Goal: Task Accomplishment & Management: Complete application form

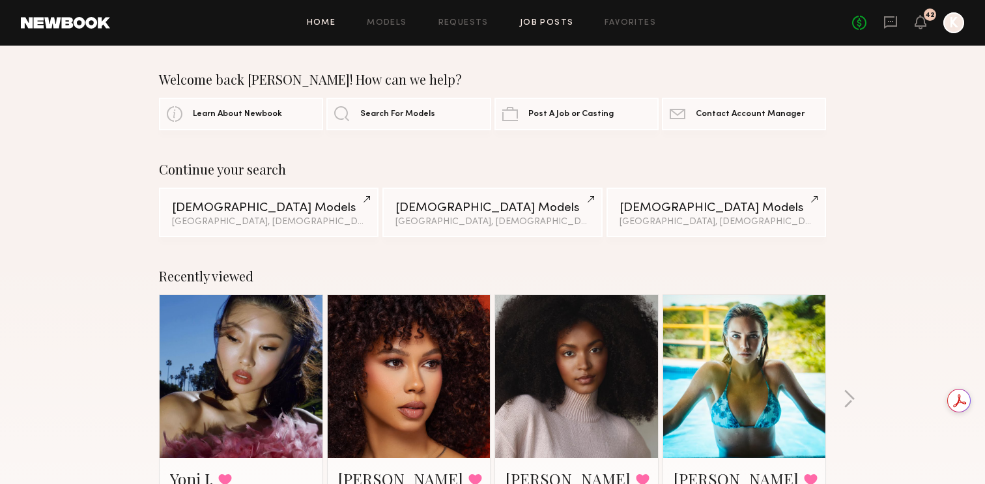
click at [539, 26] on link "Job Posts" at bounding box center [547, 23] width 54 height 8
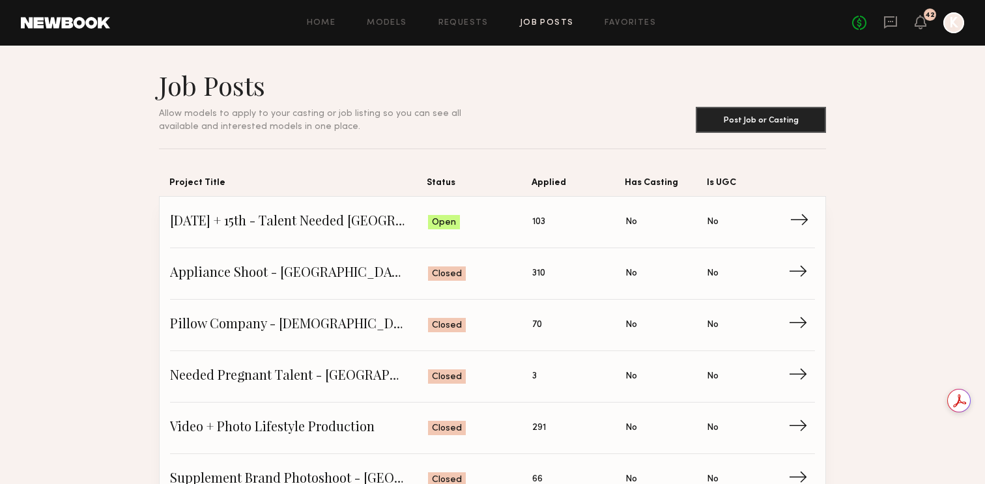
click at [325, 225] on span "[DATE] + 15th - Talent Needed [GEOGRAPHIC_DATA]" at bounding box center [299, 222] width 258 height 20
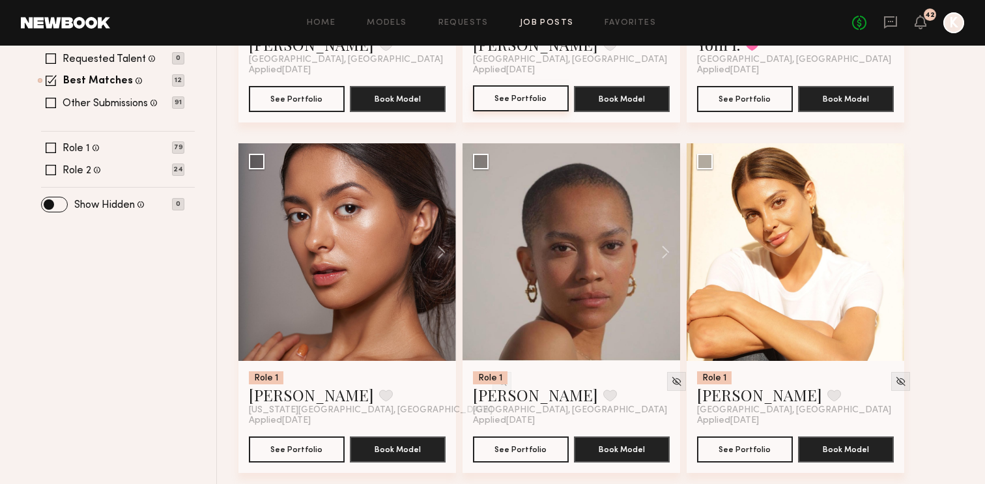
scroll to position [483, 0]
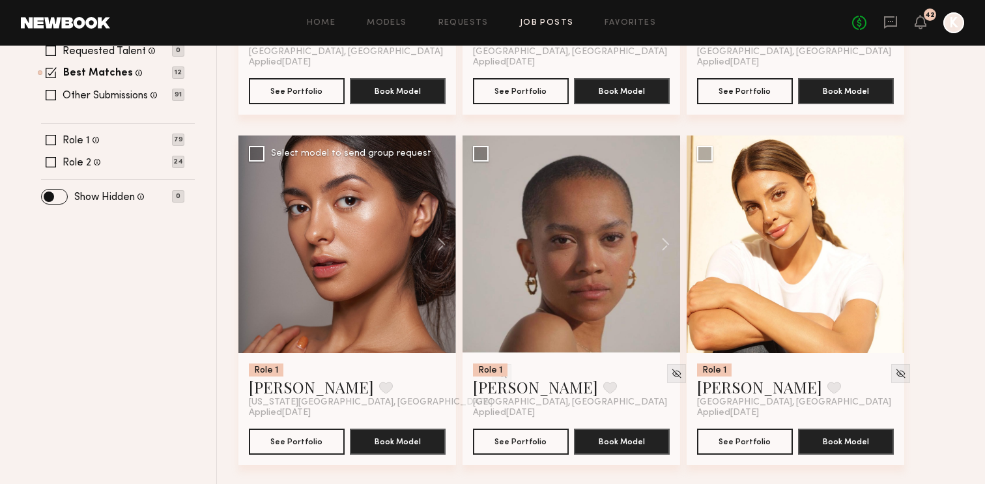
click at [347, 221] on div at bounding box center [347, 245] width 218 height 218
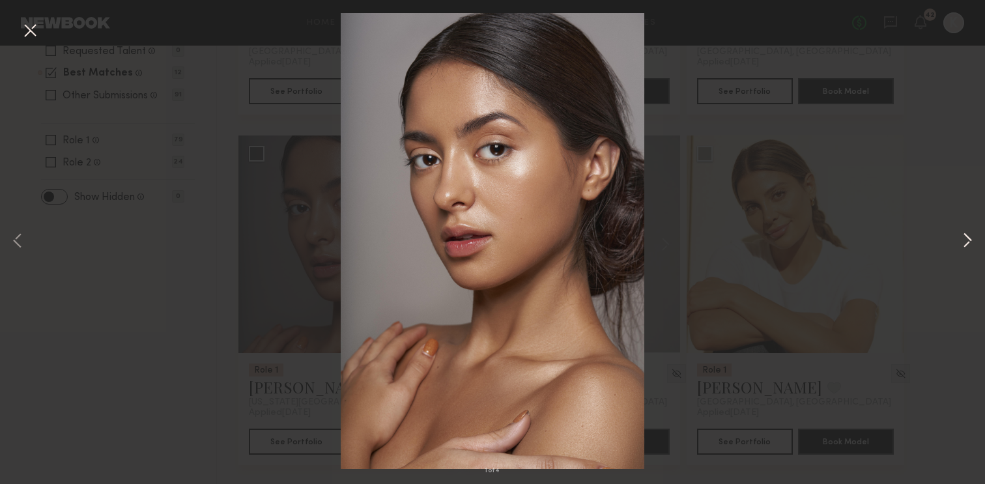
click at [964, 242] on button at bounding box center [968, 241] width 16 height 387
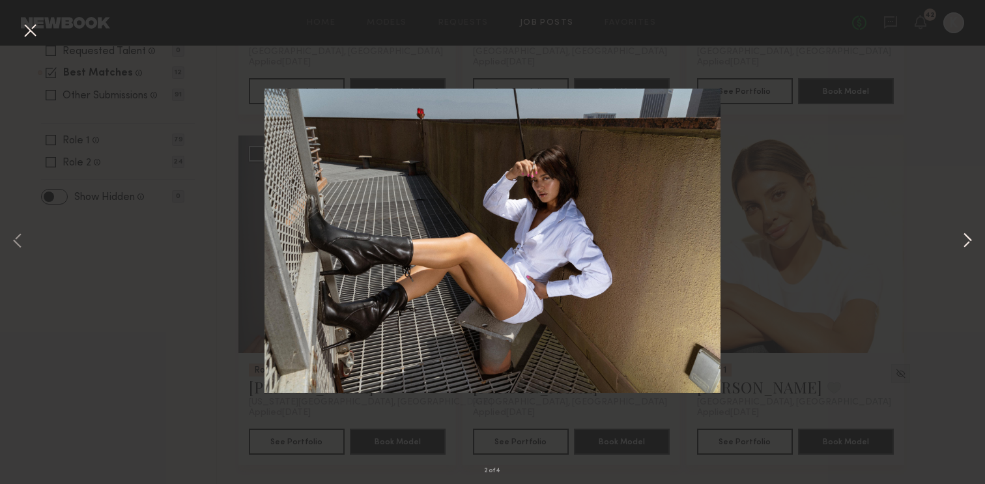
click at [967, 243] on button at bounding box center [968, 241] width 16 height 387
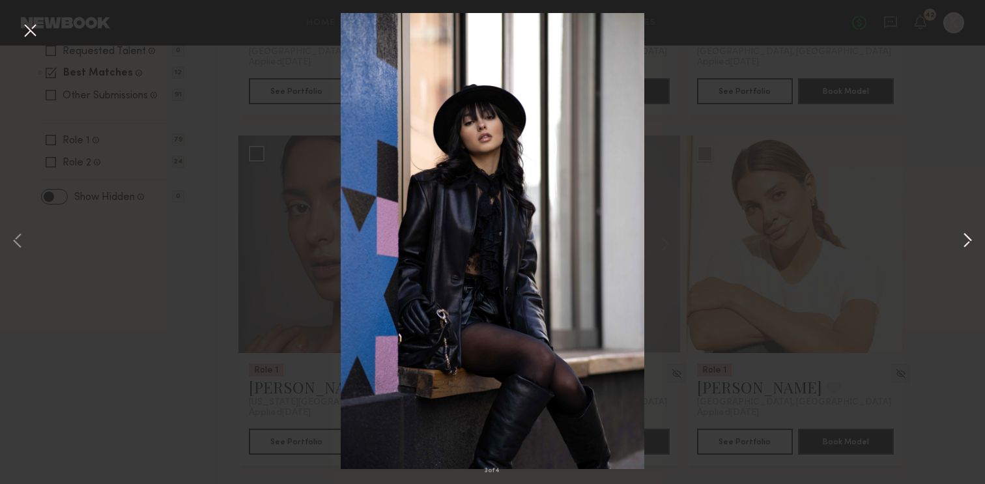
click at [967, 243] on button at bounding box center [968, 241] width 16 height 387
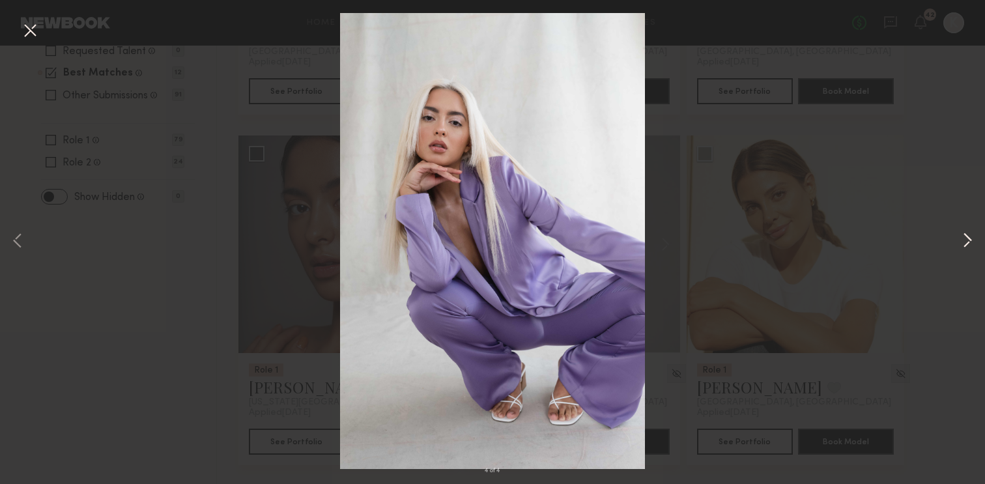
click at [967, 243] on button at bounding box center [968, 241] width 16 height 387
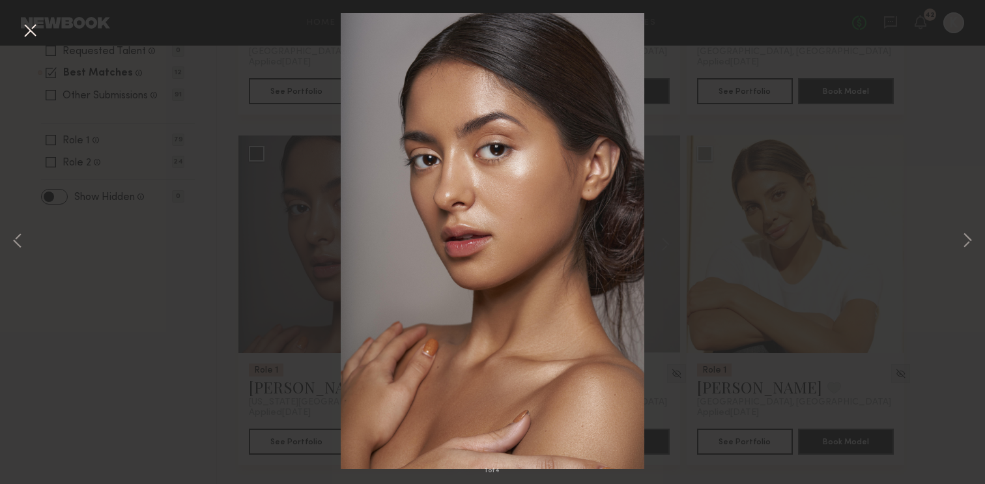
click at [923, 190] on div "1 of 4" at bounding box center [492, 242] width 985 height 484
click at [27, 32] on button at bounding box center [30, 31] width 21 height 23
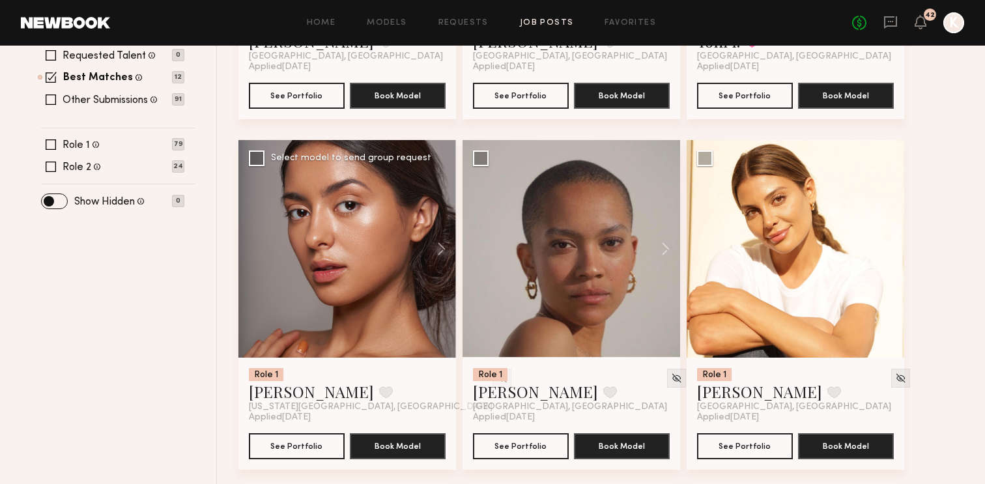
scroll to position [473, 0]
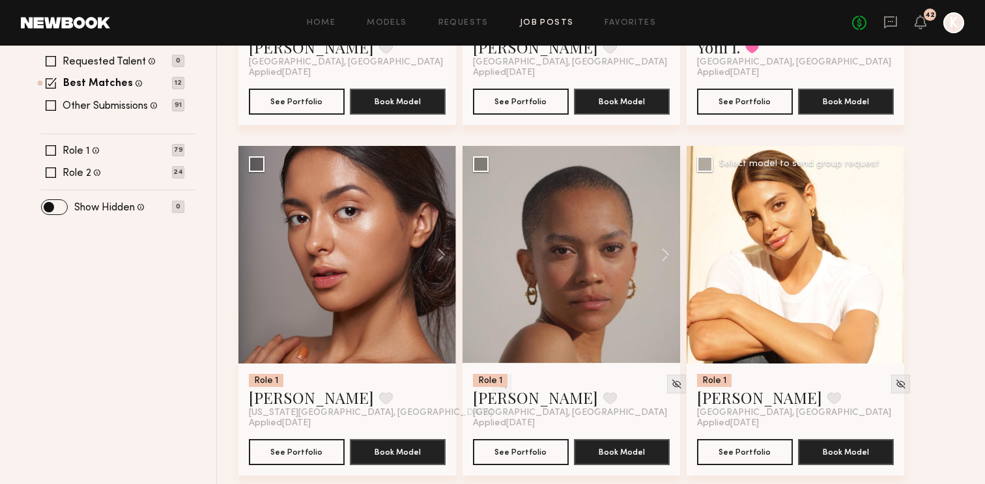
click at [888, 223] on button at bounding box center [884, 255] width 42 height 218
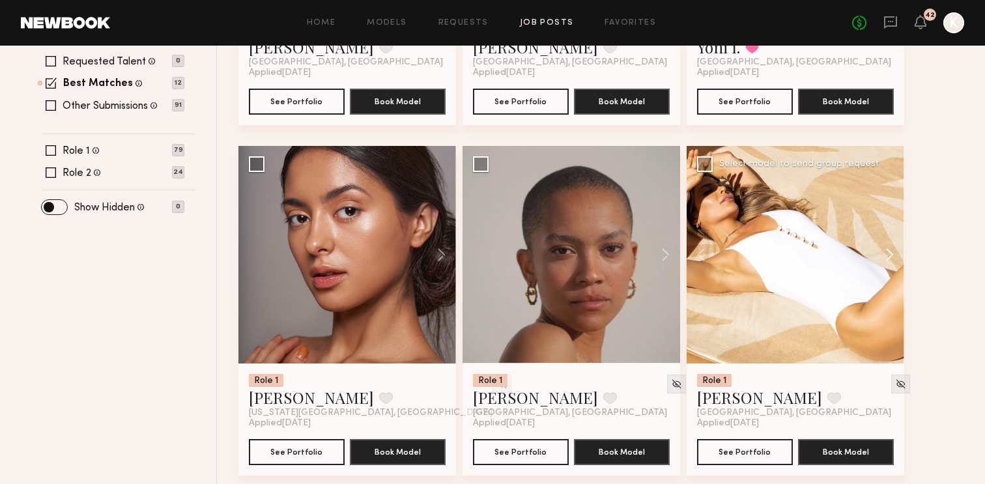
click at [888, 223] on button at bounding box center [884, 255] width 42 height 218
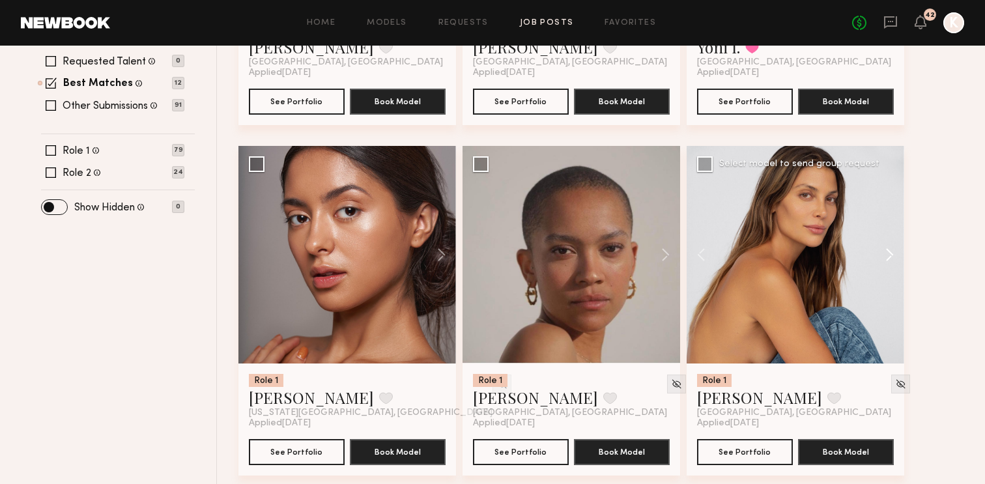
click at [888, 223] on button at bounding box center [884, 255] width 42 height 218
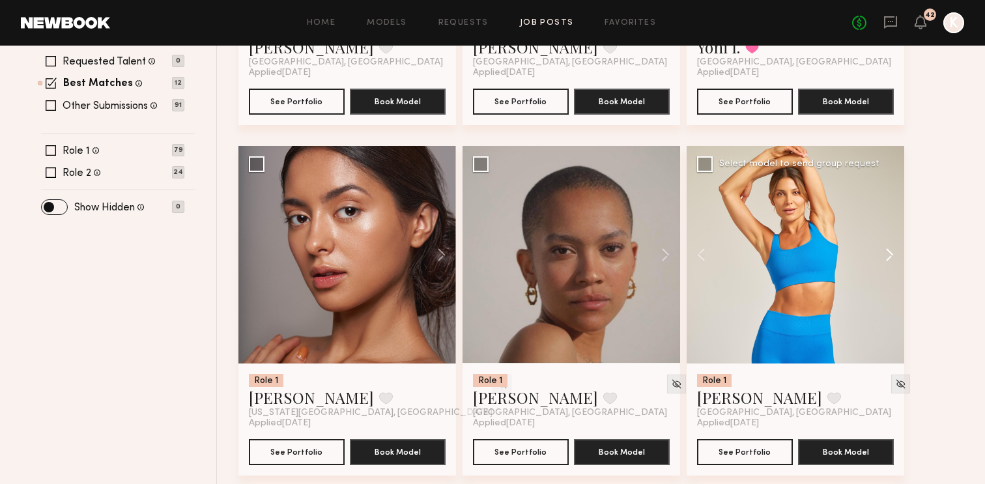
click at [888, 223] on button at bounding box center [884, 255] width 42 height 218
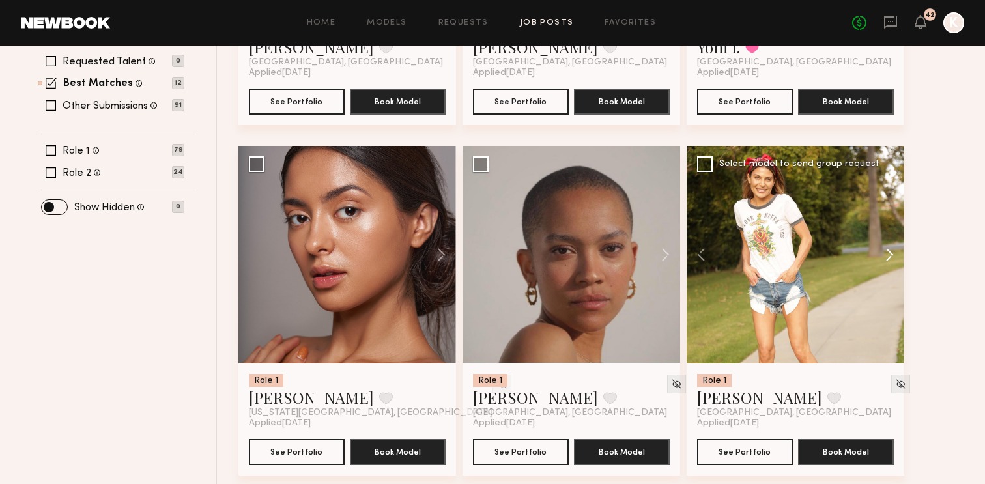
click at [888, 223] on button at bounding box center [884, 255] width 42 height 218
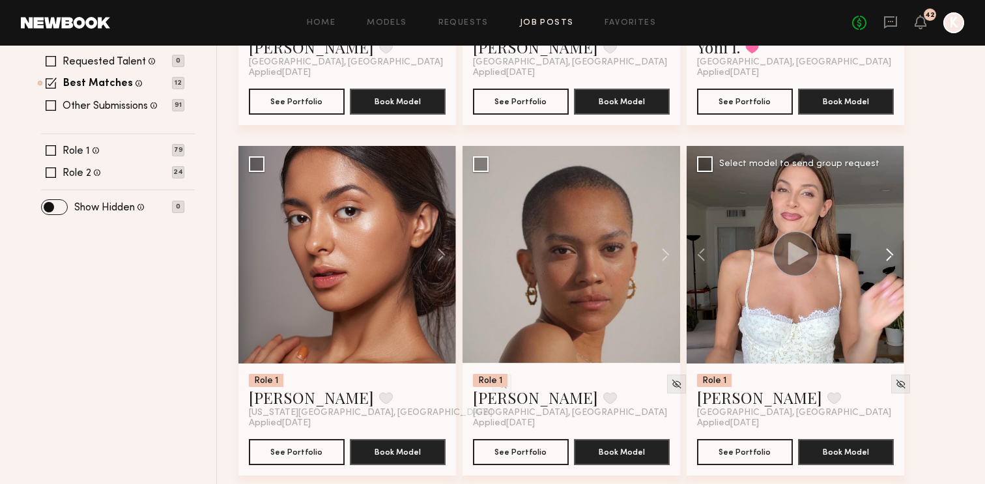
click at [888, 223] on button at bounding box center [884, 255] width 42 height 218
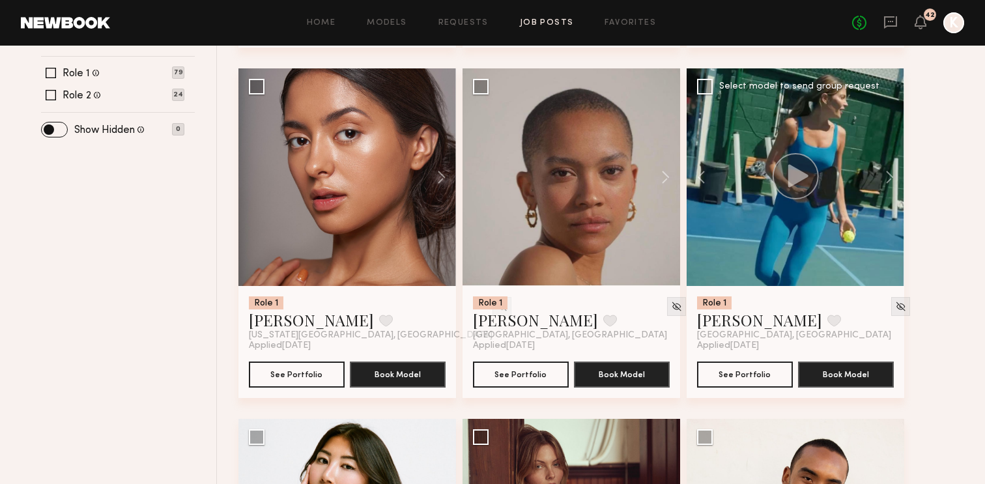
scroll to position [554, 0]
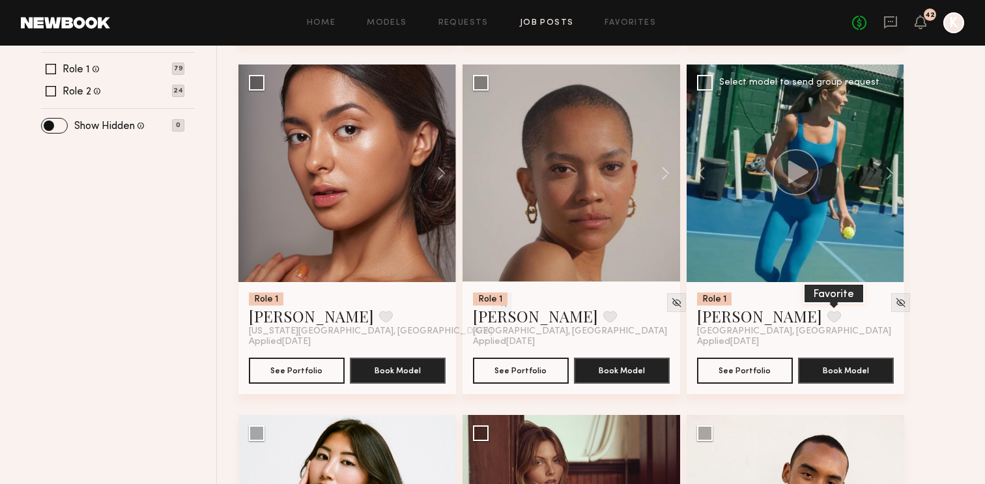
click at [827, 311] on button at bounding box center [834, 317] width 14 height 12
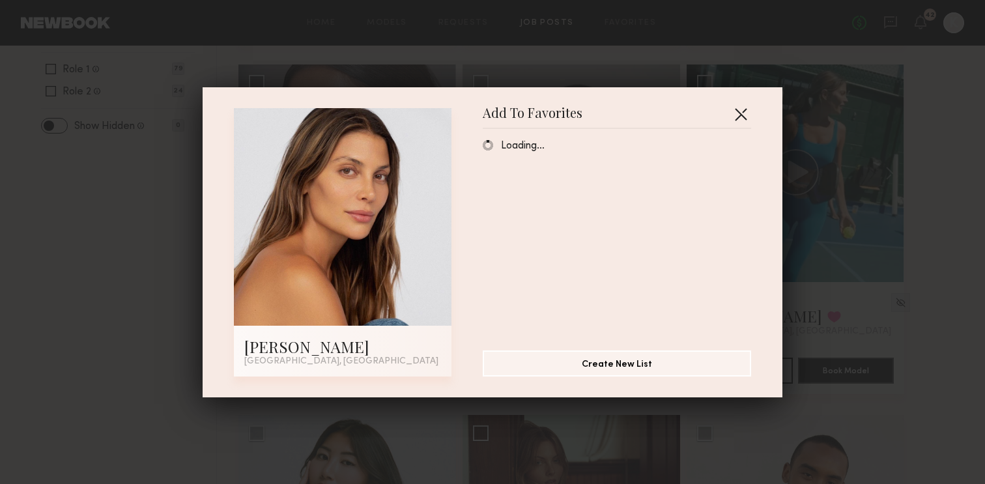
click at [742, 114] on button "button" at bounding box center [740, 114] width 21 height 21
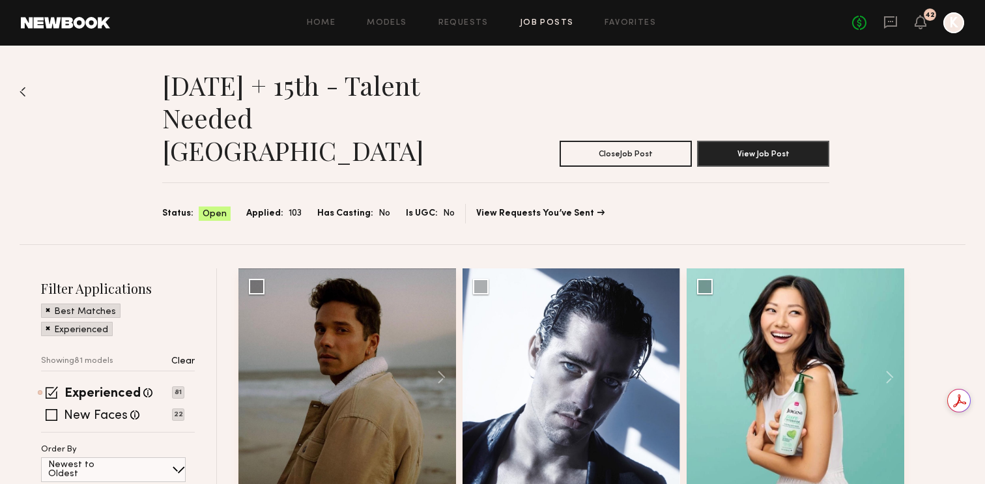
click at [536, 20] on link "Job Posts" at bounding box center [547, 23] width 54 height 8
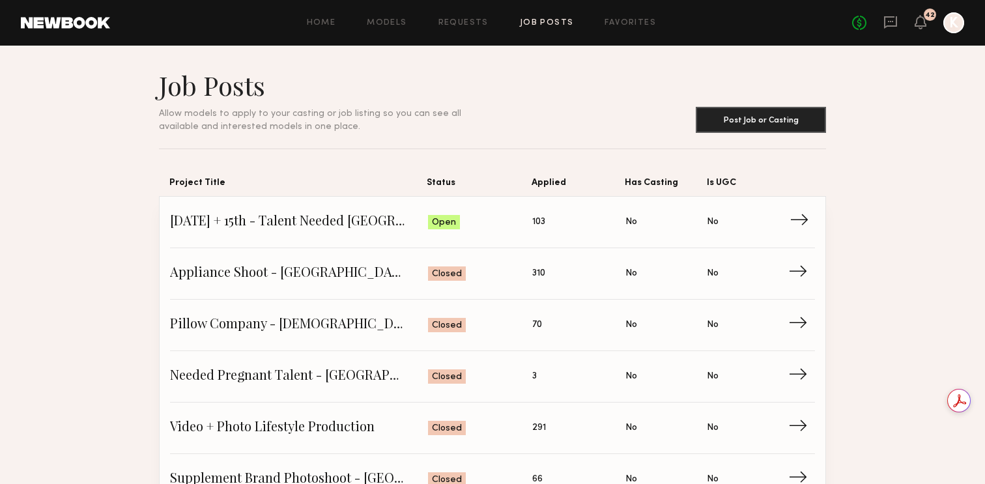
click at [339, 214] on span "[DATE] + 15th - Talent Needed [GEOGRAPHIC_DATA]" at bounding box center [299, 222] width 258 height 20
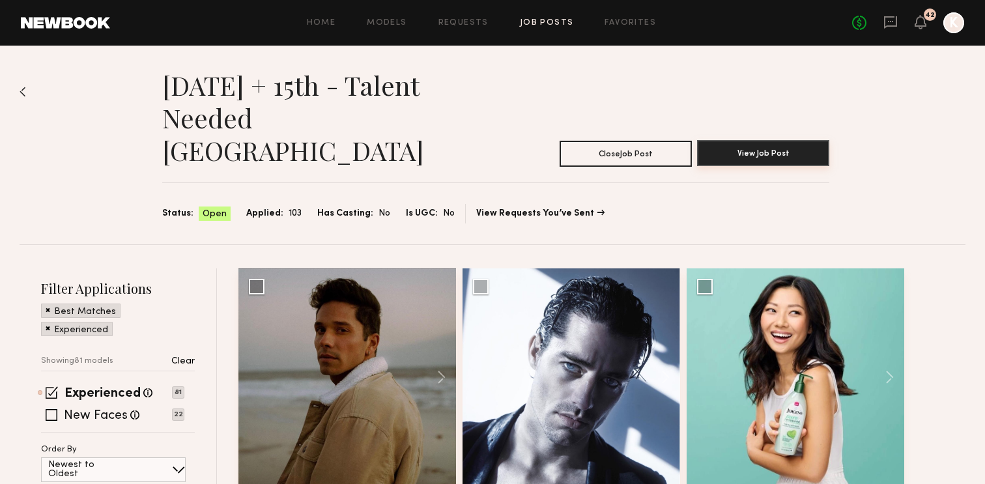
click at [764, 140] on button "View Job Post" at bounding box center [763, 153] width 132 height 26
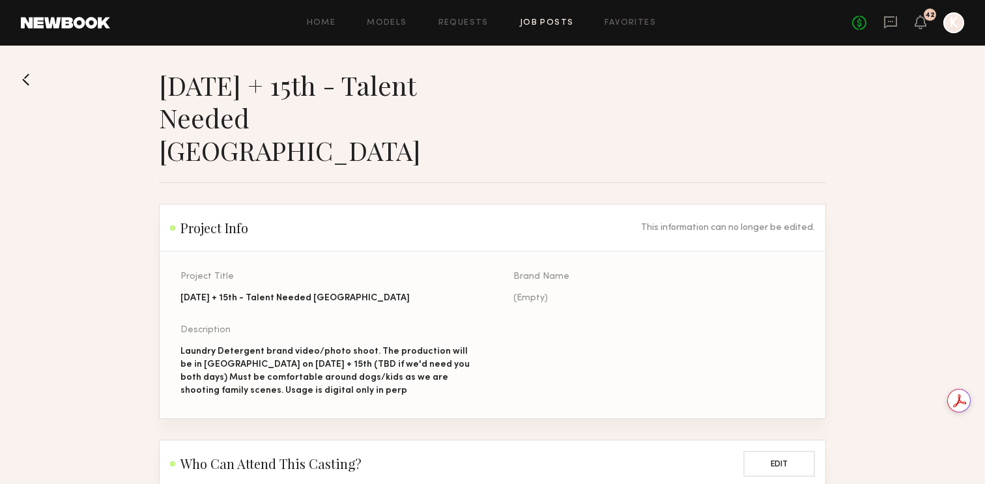
click at [27, 83] on button at bounding box center [31, 79] width 21 height 21
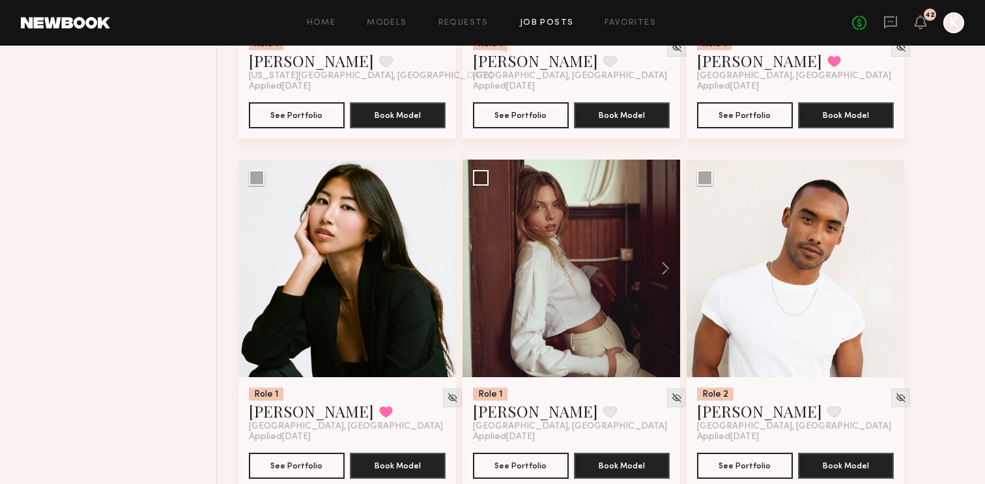
scroll to position [835, 0]
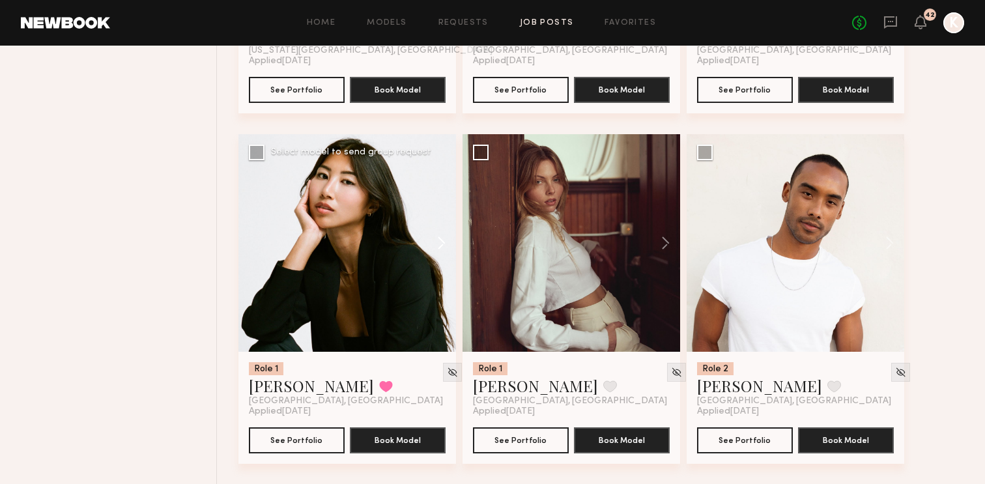
click at [438, 212] on button at bounding box center [435, 243] width 42 height 218
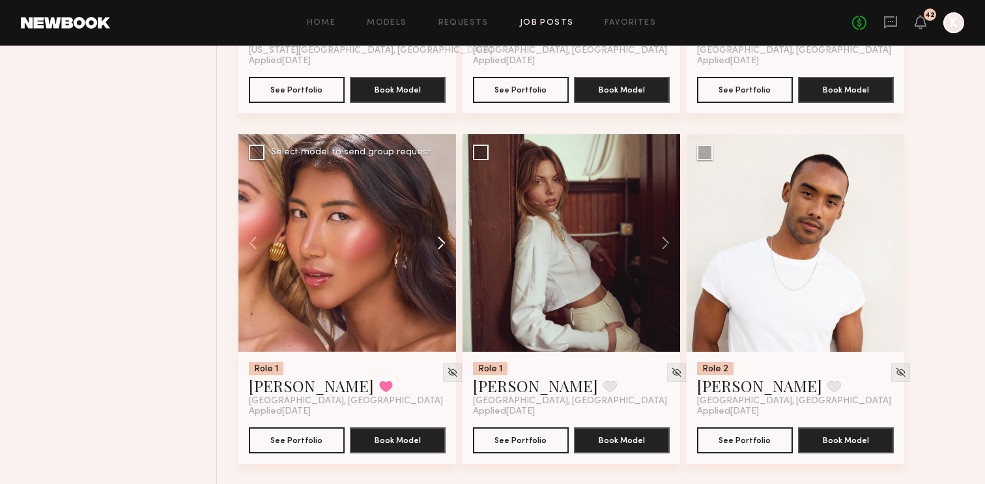
click at [438, 212] on button at bounding box center [435, 243] width 42 height 218
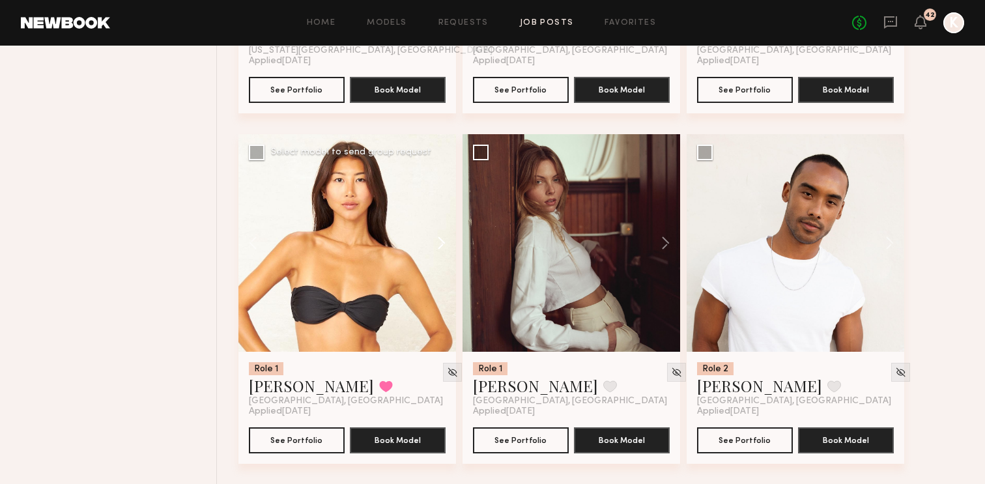
click at [438, 212] on button at bounding box center [435, 243] width 42 height 218
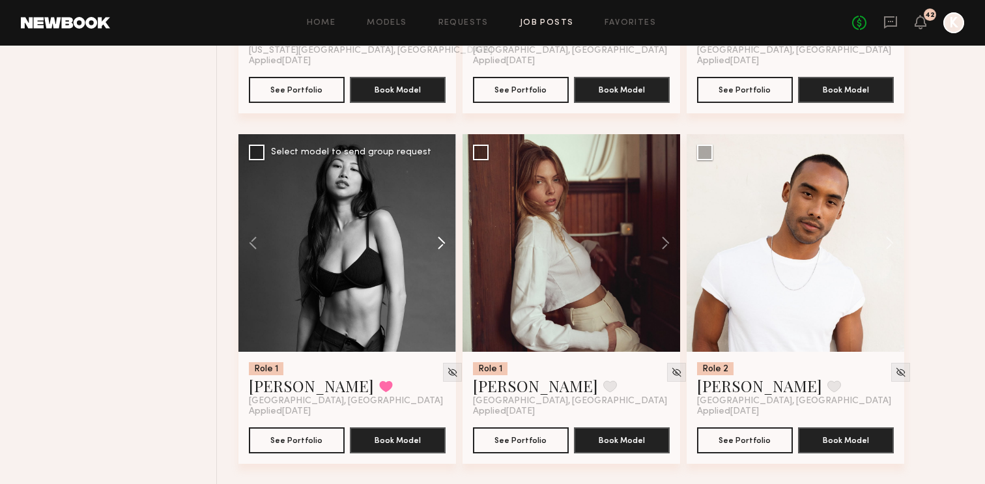
click at [438, 212] on button at bounding box center [435, 243] width 42 height 218
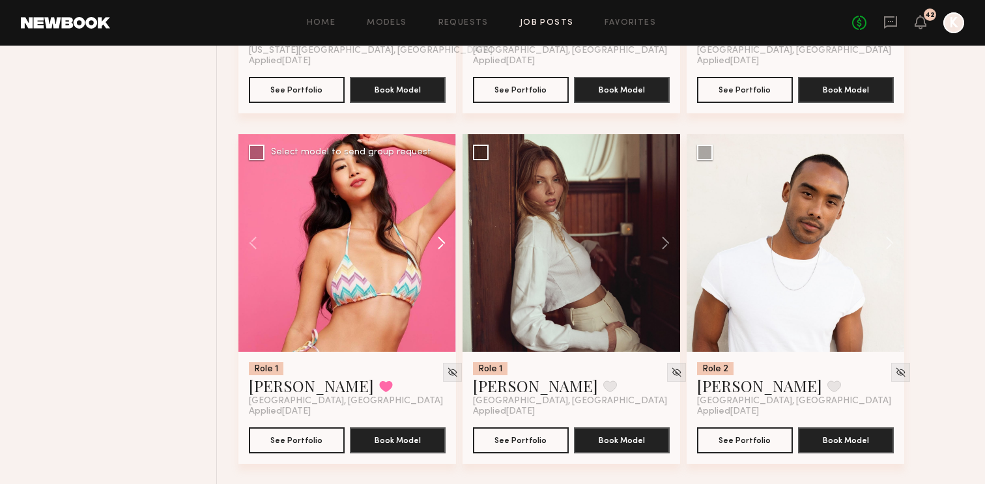
click at [438, 212] on button at bounding box center [435, 243] width 42 height 218
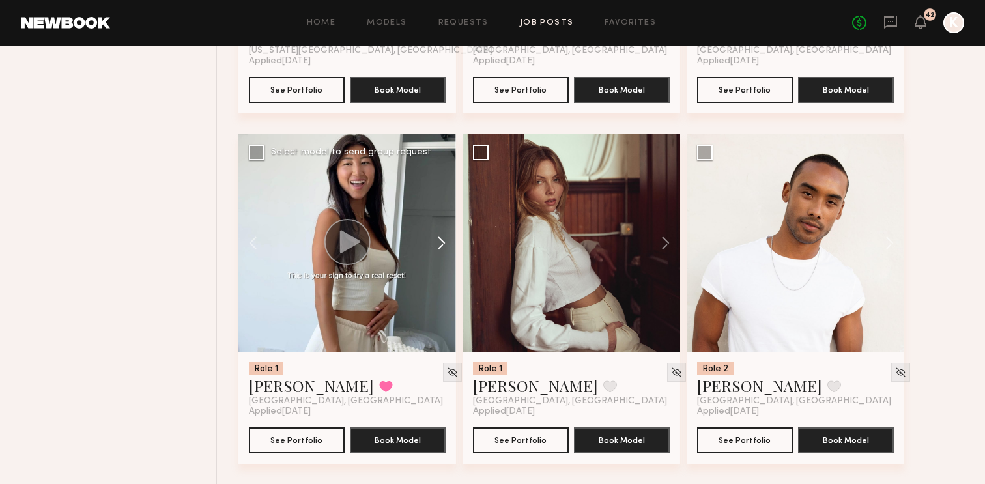
click at [438, 212] on button at bounding box center [435, 243] width 42 height 218
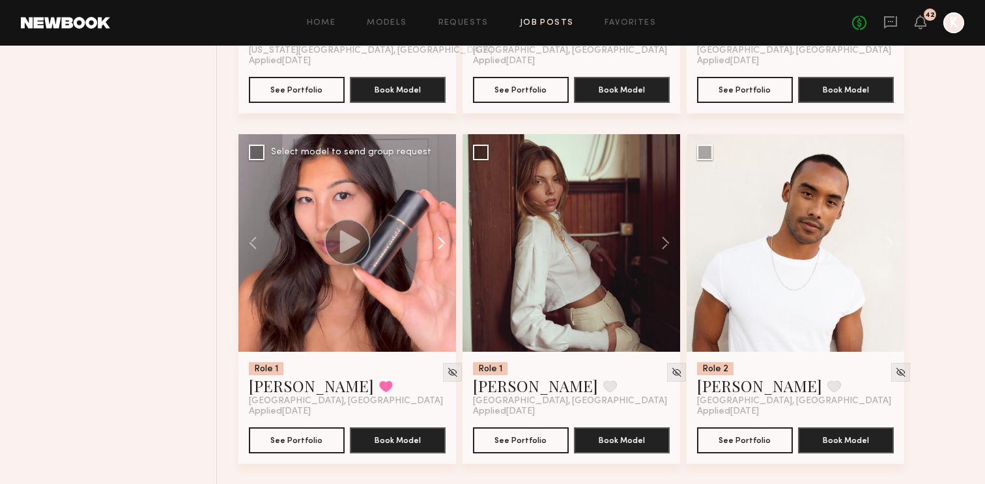
click at [438, 212] on button at bounding box center [435, 243] width 42 height 218
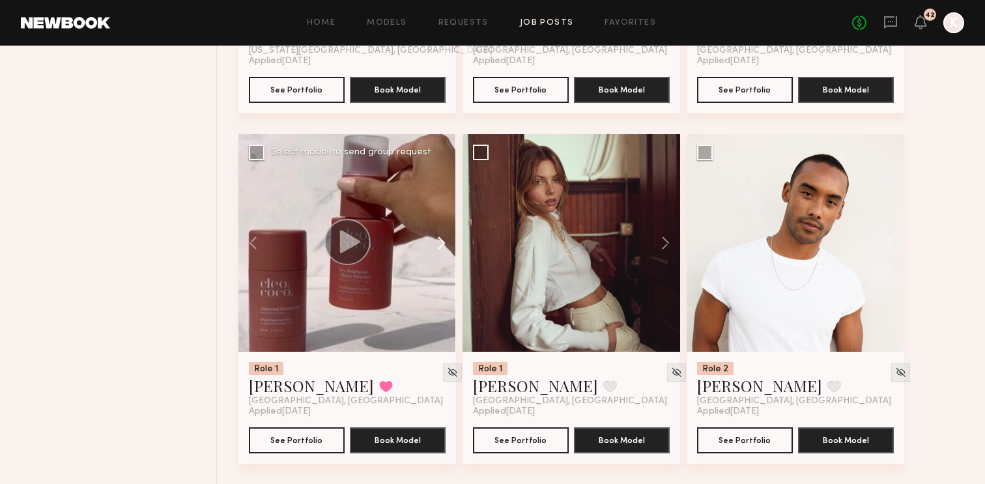
click at [438, 212] on button at bounding box center [435, 243] width 42 height 218
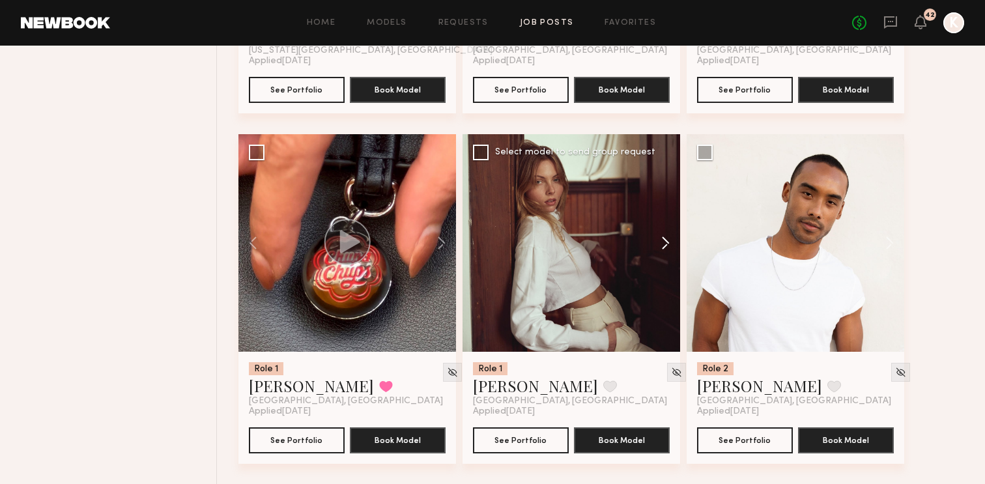
click at [669, 212] on button at bounding box center [659, 243] width 42 height 218
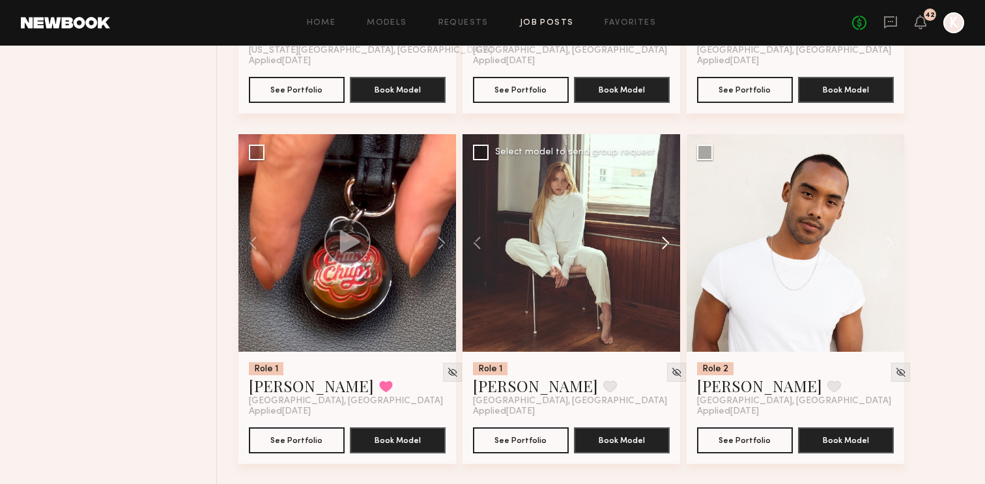
click at [669, 212] on button at bounding box center [659, 243] width 42 height 218
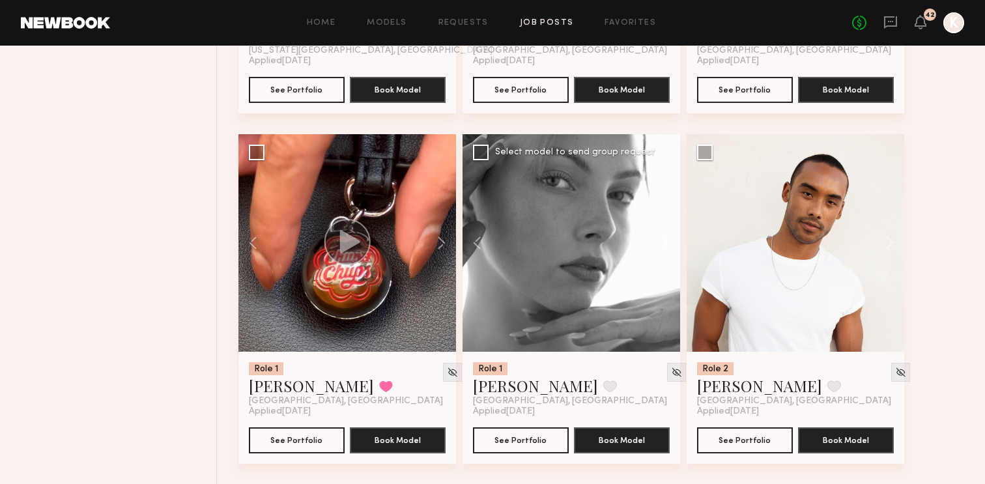
click at [669, 212] on button at bounding box center [659, 243] width 42 height 218
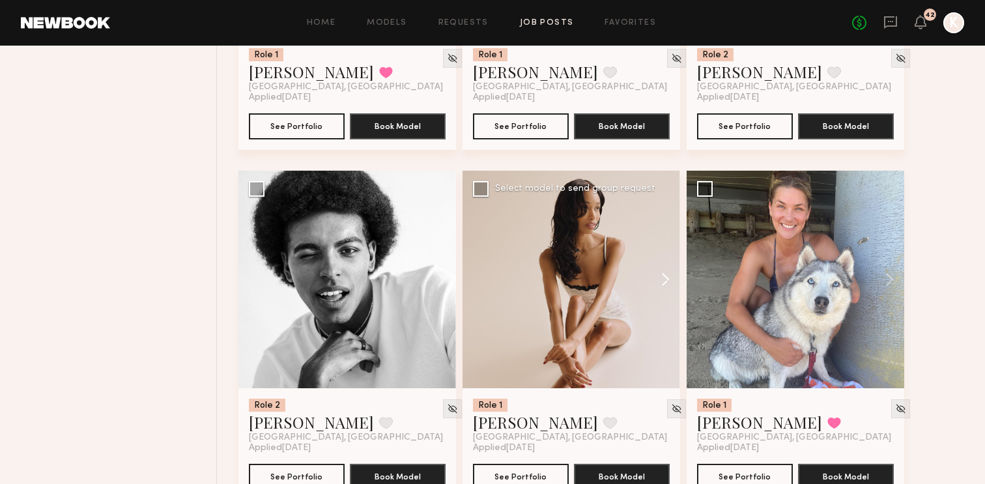
scroll to position [1155, 0]
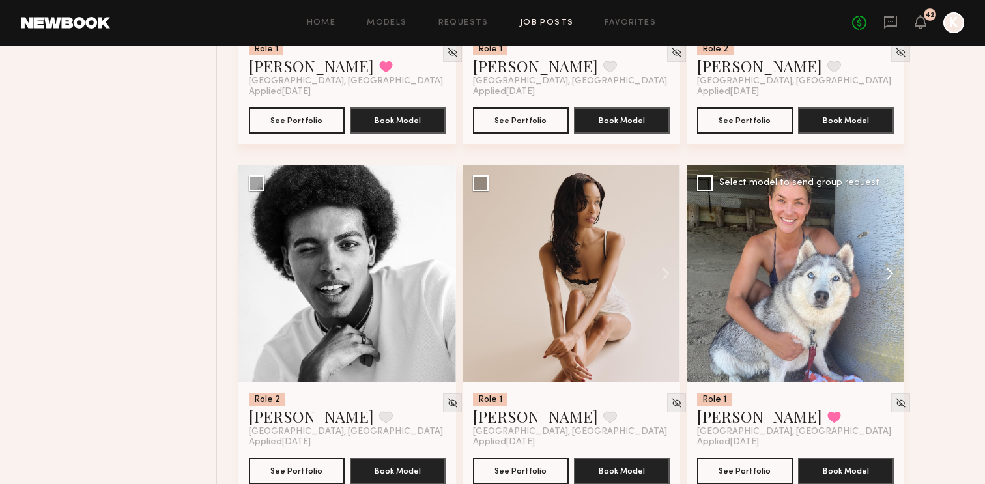
click at [883, 242] on button at bounding box center [884, 274] width 42 height 218
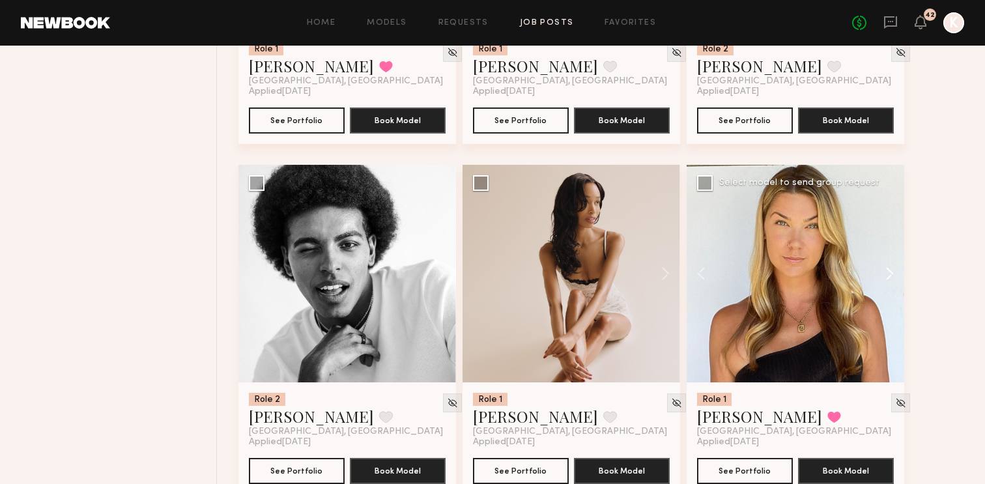
click at [883, 242] on button at bounding box center [884, 274] width 42 height 218
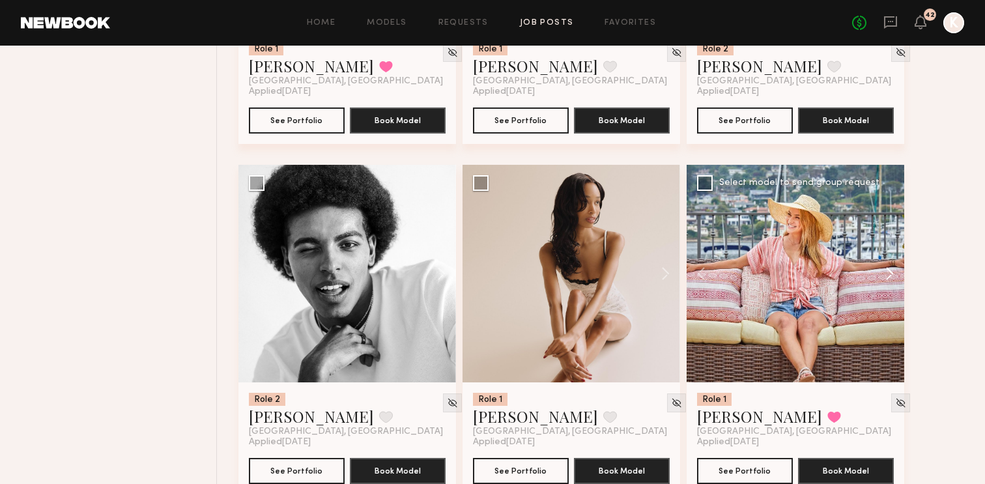
click at [883, 242] on button at bounding box center [884, 274] width 42 height 218
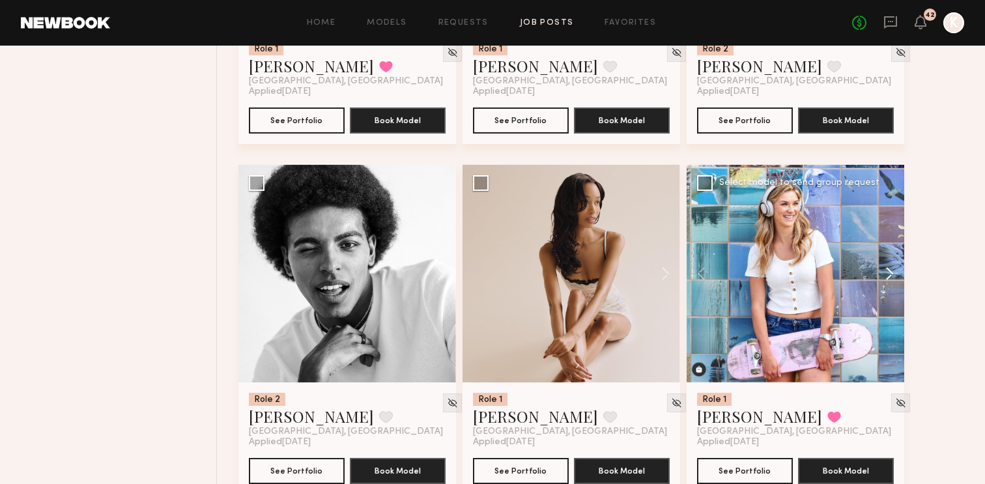
click at [883, 242] on button at bounding box center [884, 274] width 42 height 218
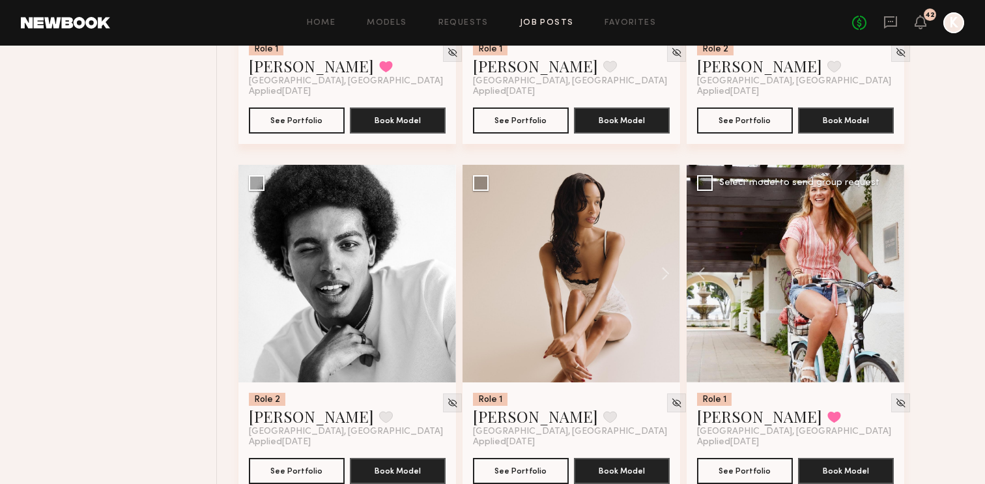
click at [883, 242] on div at bounding box center [796, 274] width 218 height 218
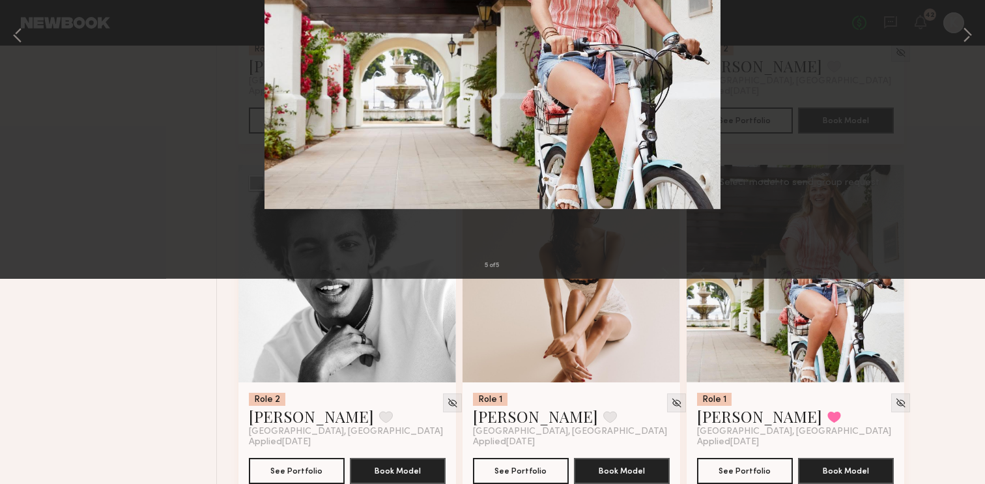
click at [31, 31] on button at bounding box center [30, 31] width 21 height 23
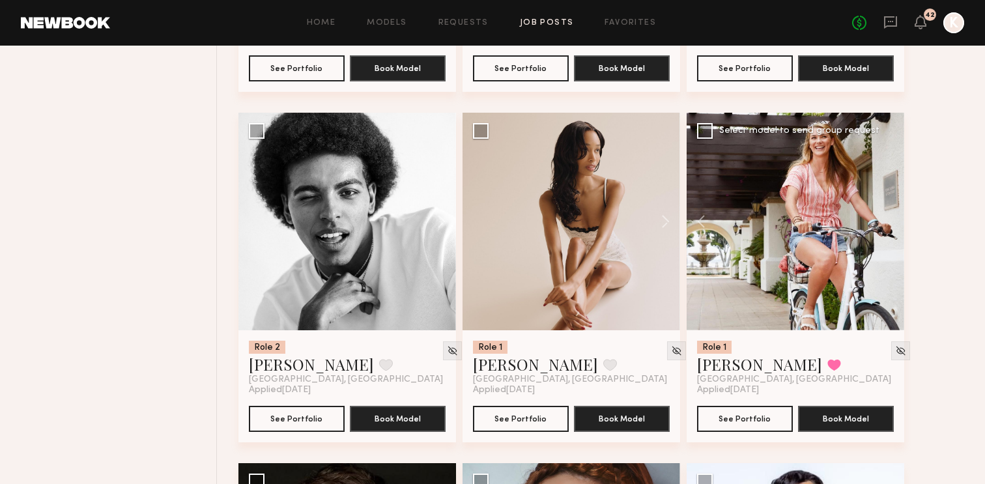
scroll to position [1228, 0]
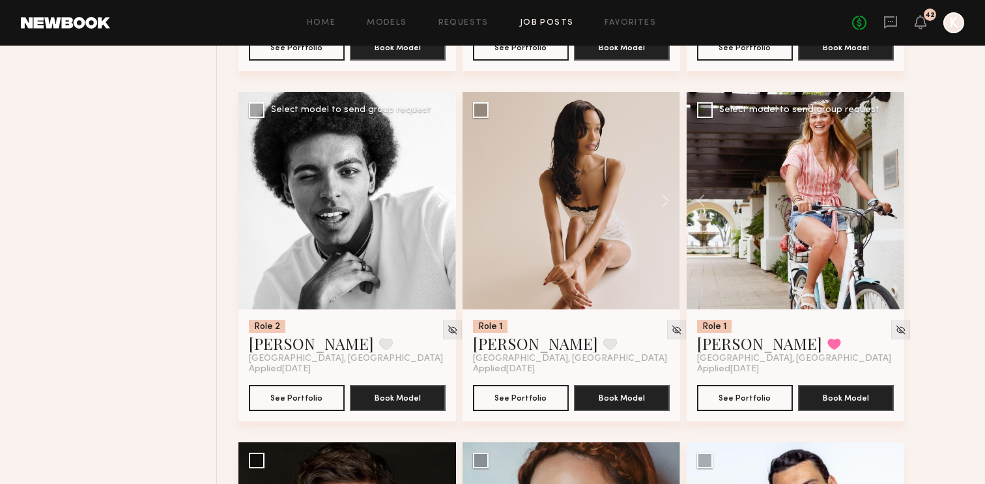
click at [440, 167] on button at bounding box center [435, 201] width 42 height 218
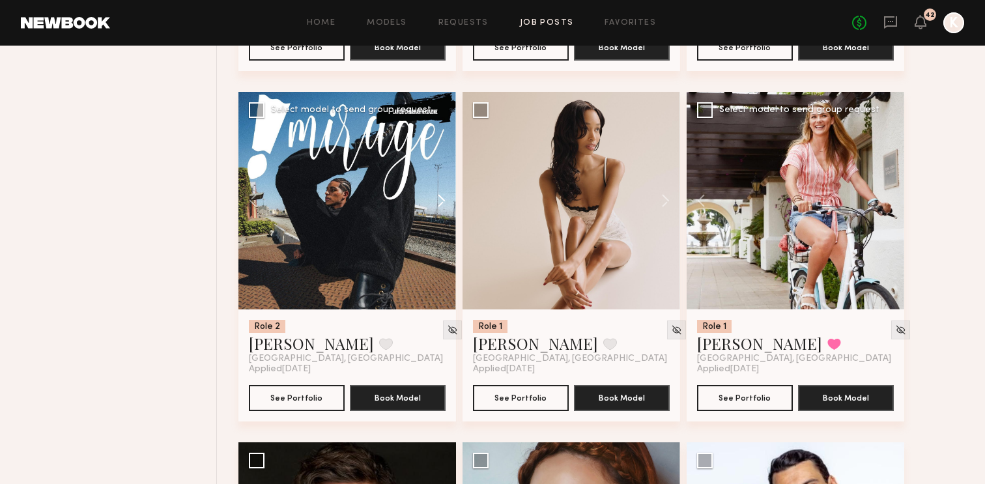
click at [440, 167] on button at bounding box center [435, 201] width 42 height 218
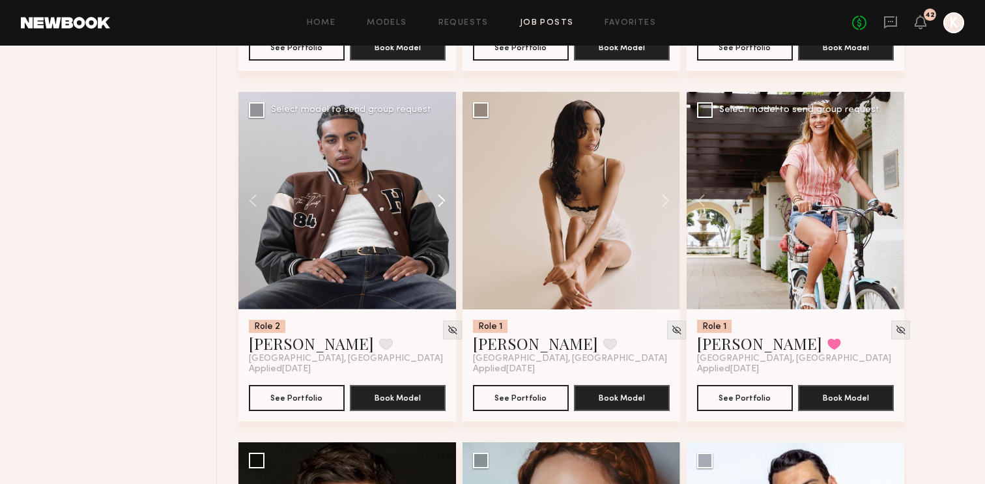
click at [440, 167] on button at bounding box center [435, 201] width 42 height 218
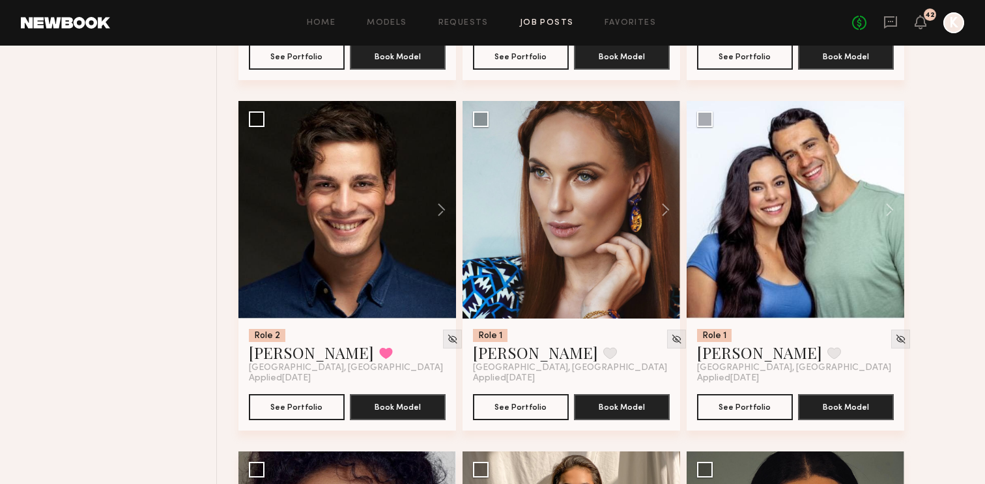
scroll to position [1577, 0]
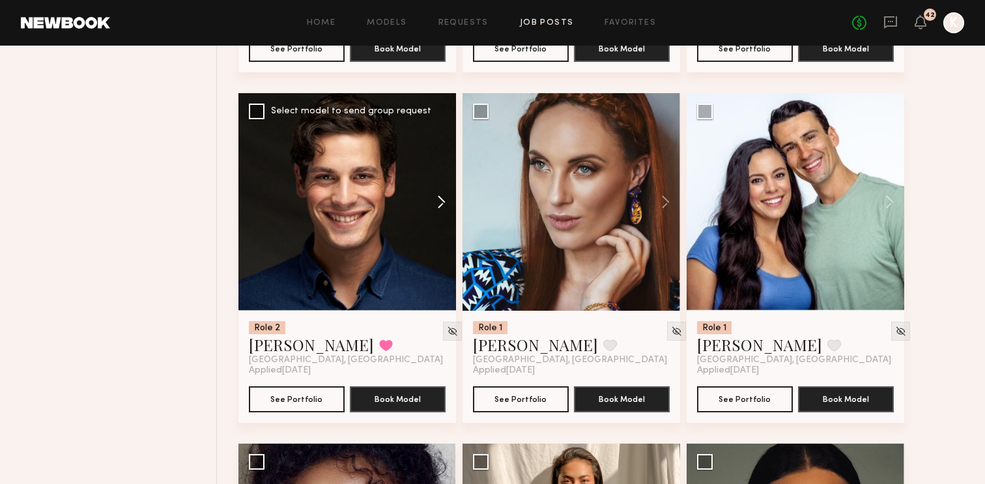
click at [441, 169] on button at bounding box center [435, 202] width 42 height 218
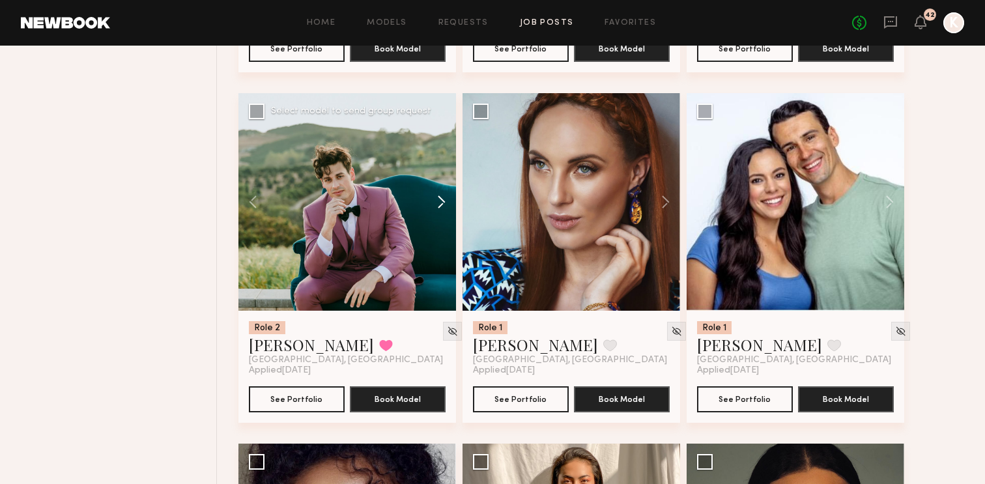
click at [441, 169] on button at bounding box center [435, 202] width 42 height 218
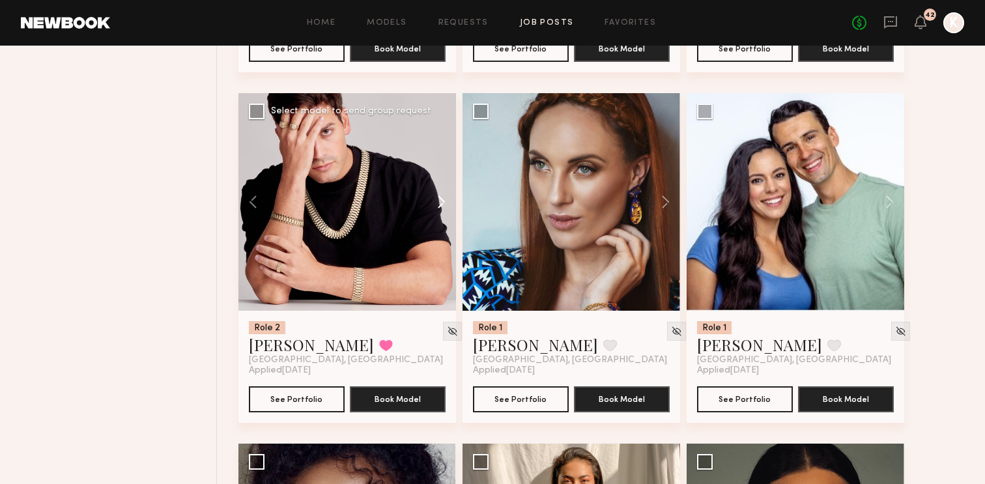
click at [441, 169] on button at bounding box center [435, 202] width 42 height 218
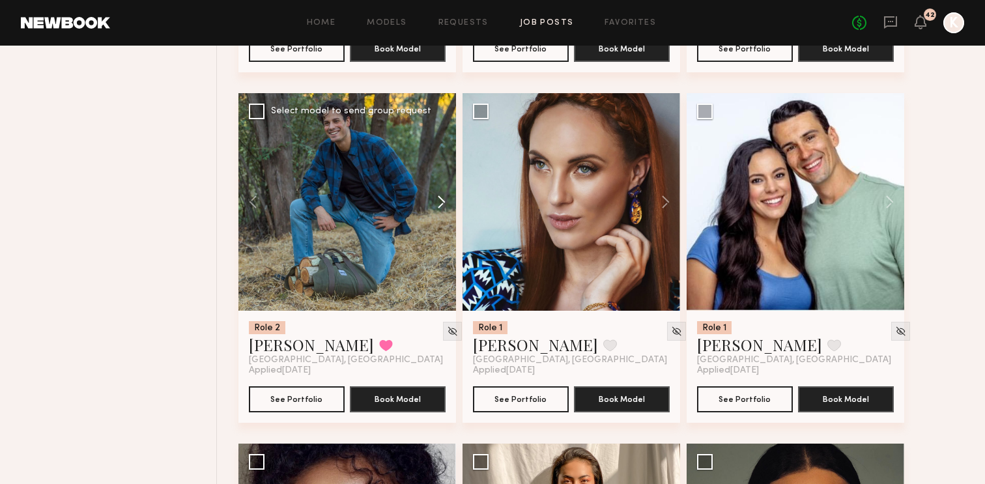
click at [441, 169] on button at bounding box center [435, 202] width 42 height 218
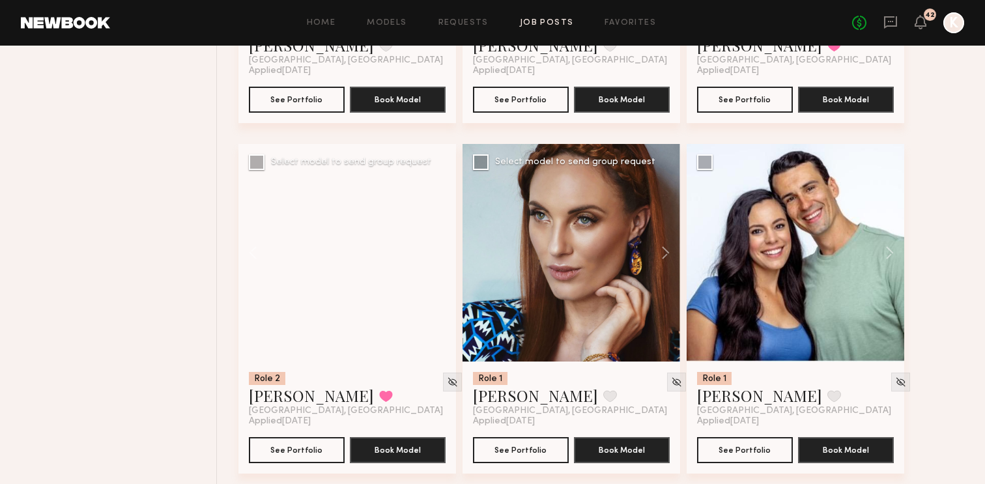
scroll to position [1523, 0]
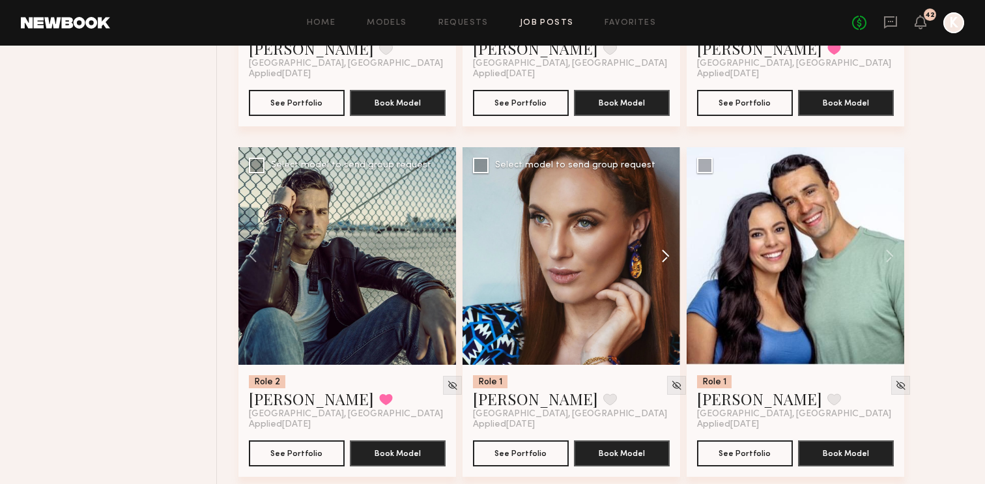
click at [667, 225] on button at bounding box center [659, 256] width 42 height 218
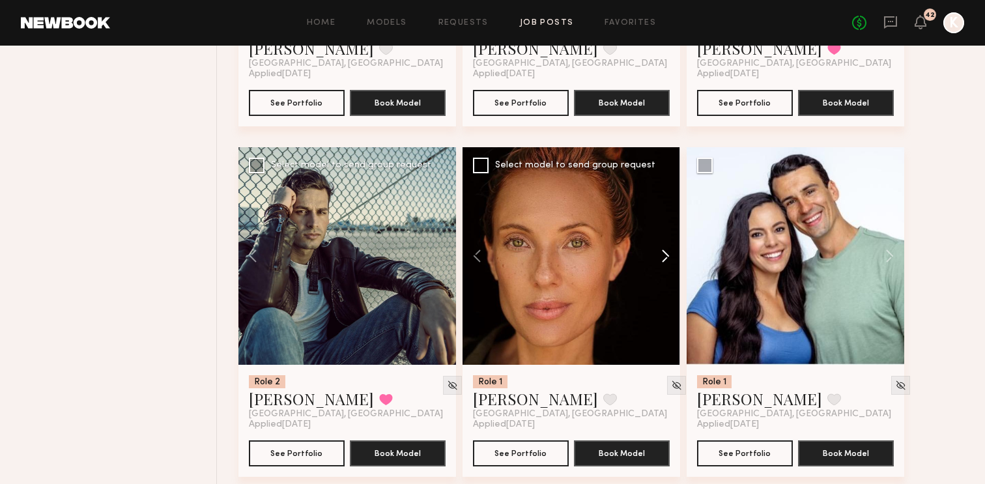
click at [667, 225] on button at bounding box center [659, 256] width 42 height 218
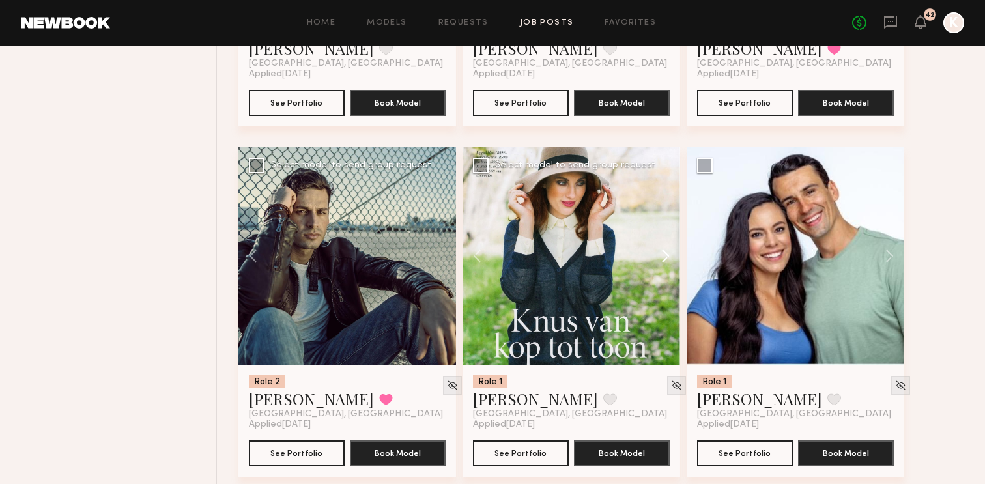
click at [667, 225] on button at bounding box center [659, 256] width 42 height 218
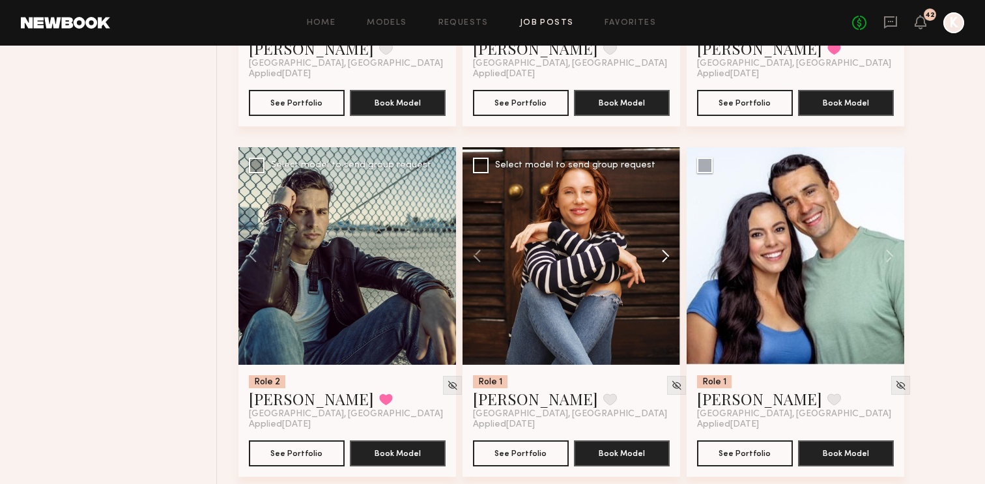
click at [667, 225] on button at bounding box center [659, 256] width 42 height 218
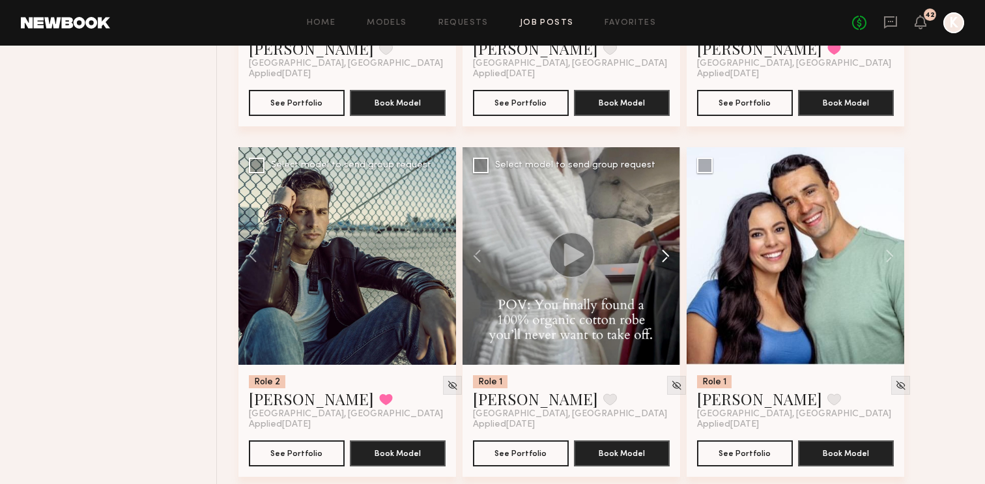
click at [667, 225] on button at bounding box center [659, 256] width 42 height 218
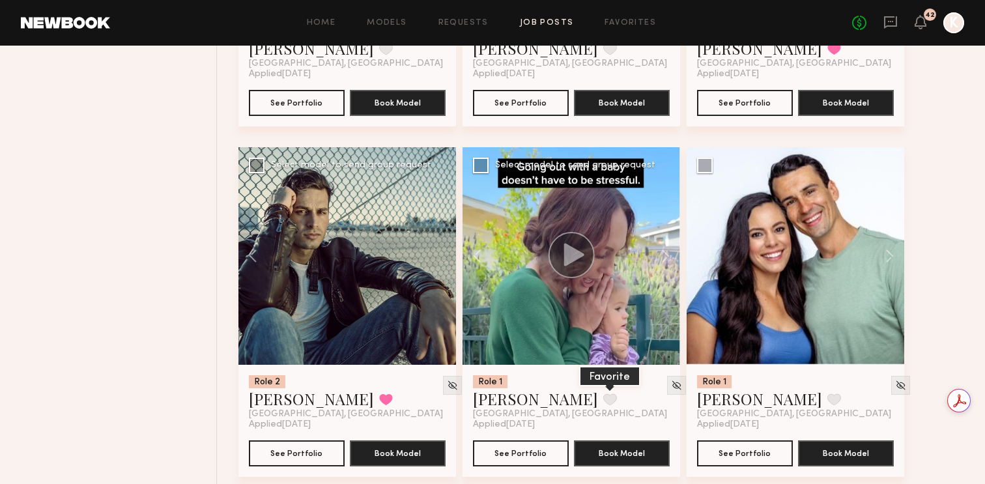
click at [603, 394] on button at bounding box center [610, 400] width 14 height 12
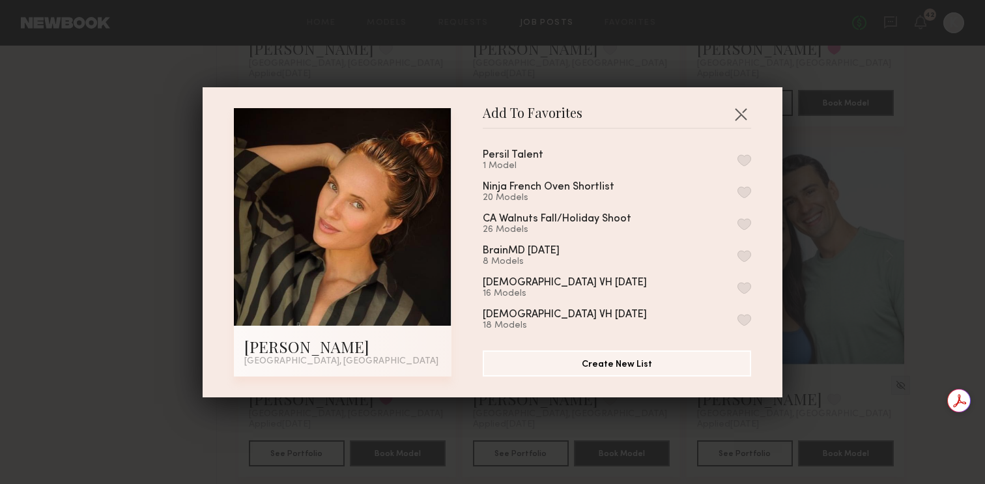
click at [744, 156] on button "button" at bounding box center [745, 160] width 14 height 12
click at [741, 112] on button "button" at bounding box center [740, 114] width 21 height 21
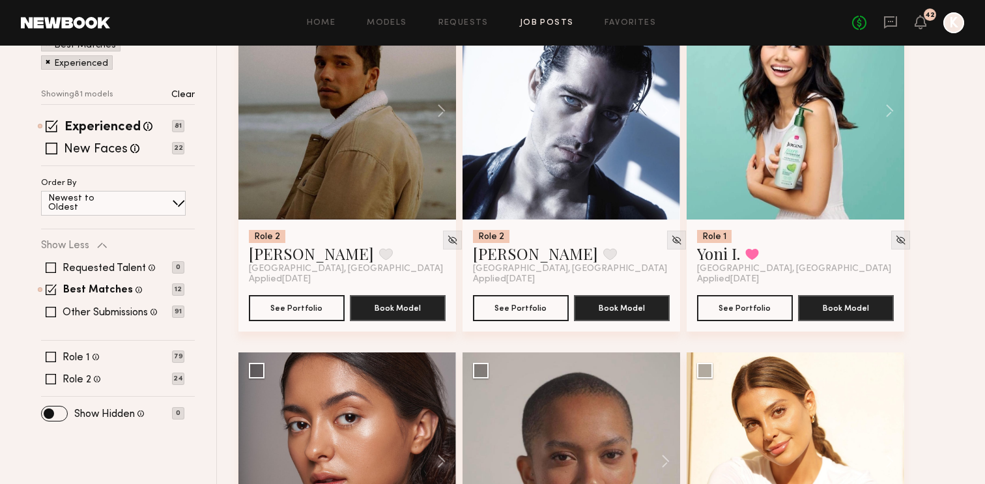
scroll to position [268, 0]
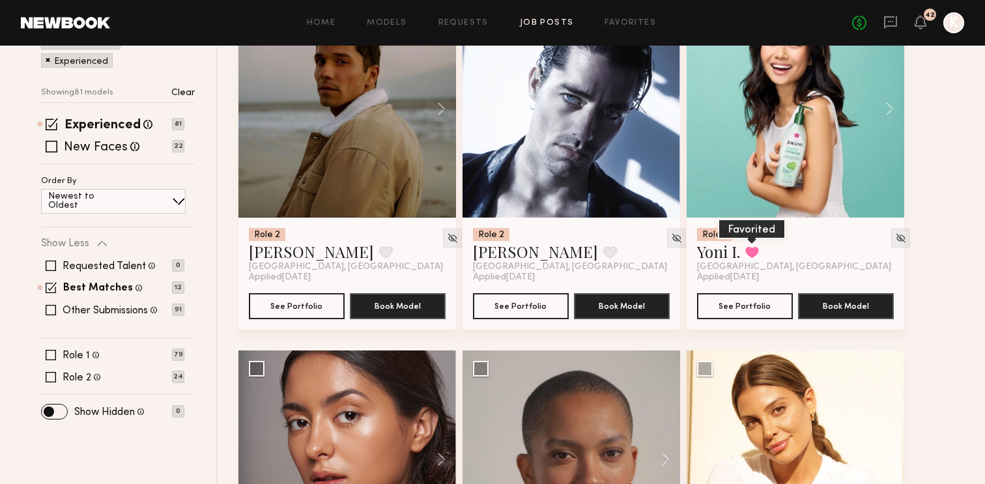
click at [753, 246] on button at bounding box center [752, 252] width 14 height 12
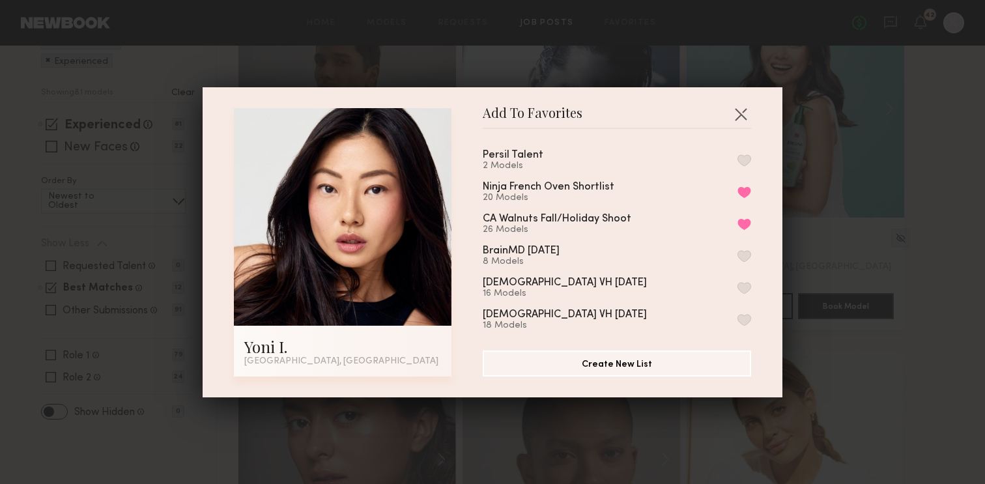
click at [745, 157] on button "button" at bounding box center [745, 160] width 14 height 12
click at [741, 115] on button "button" at bounding box center [740, 114] width 21 height 21
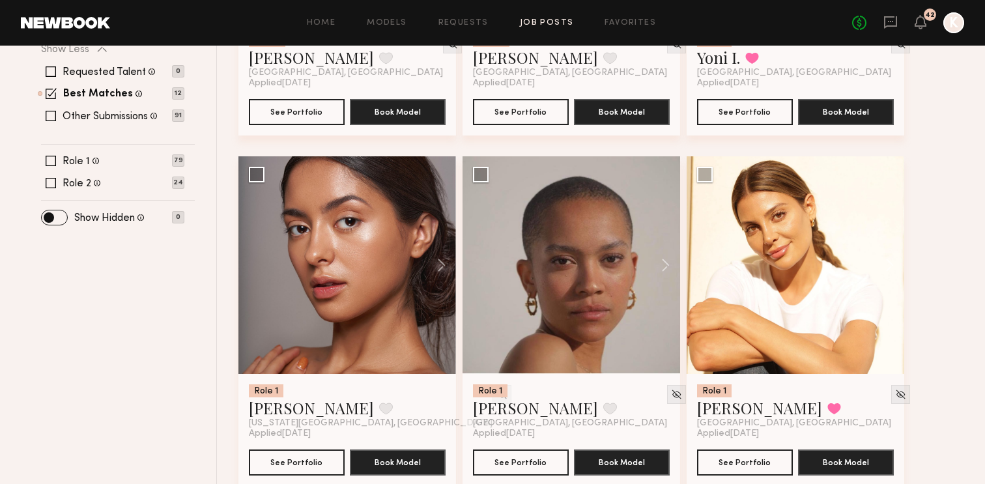
scroll to position [478, 0]
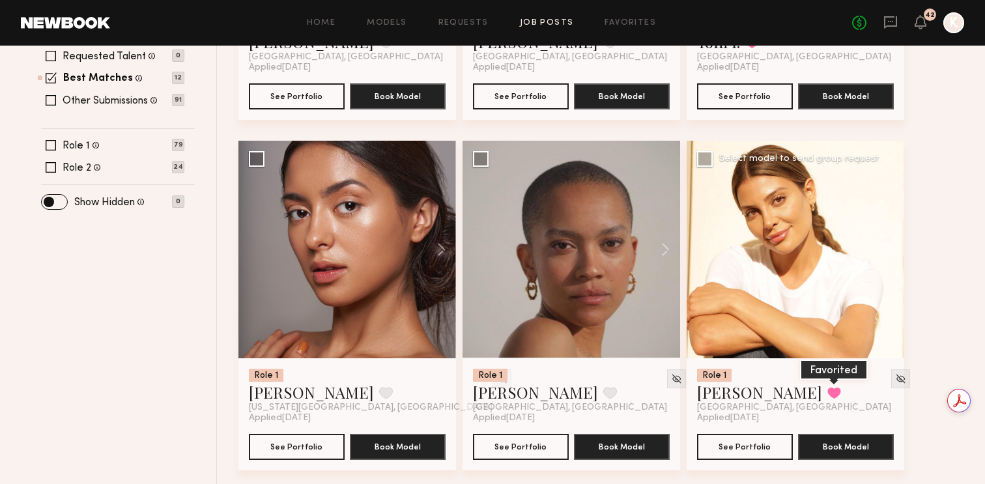
click at [827, 387] on button at bounding box center [834, 393] width 14 height 12
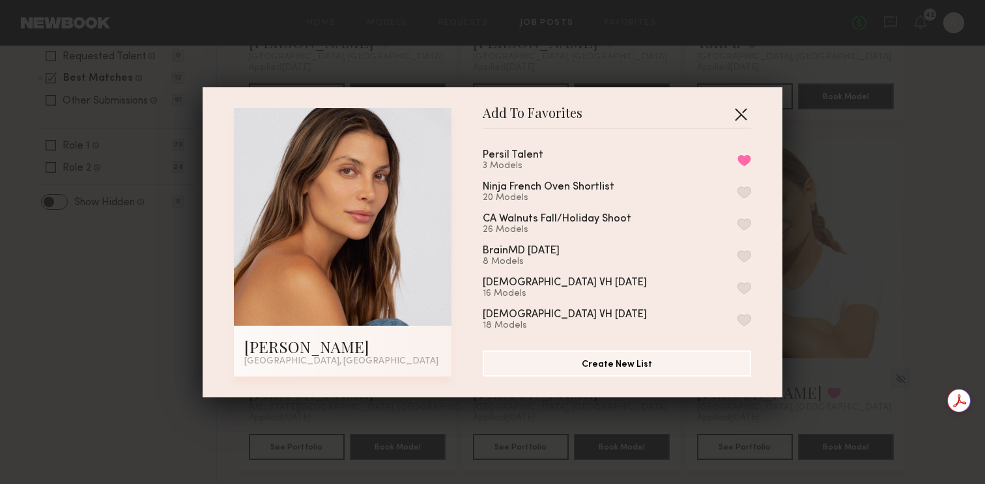
click at [745, 111] on button "button" at bounding box center [740, 114] width 21 height 21
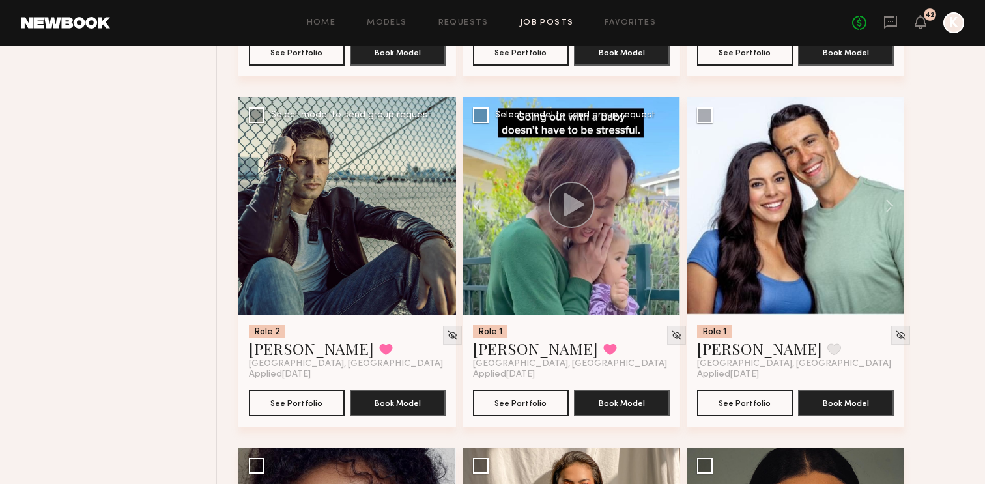
scroll to position [1574, 0]
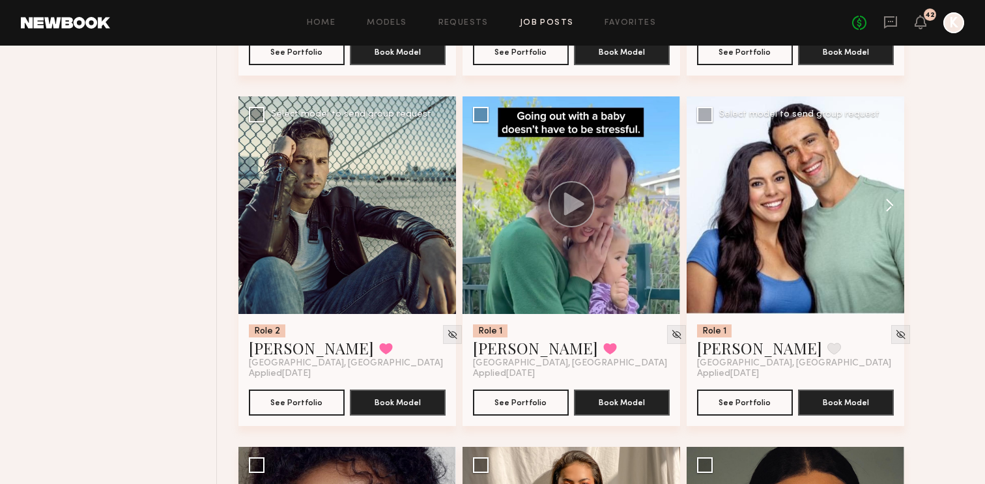
click at [890, 175] on button at bounding box center [884, 205] width 42 height 218
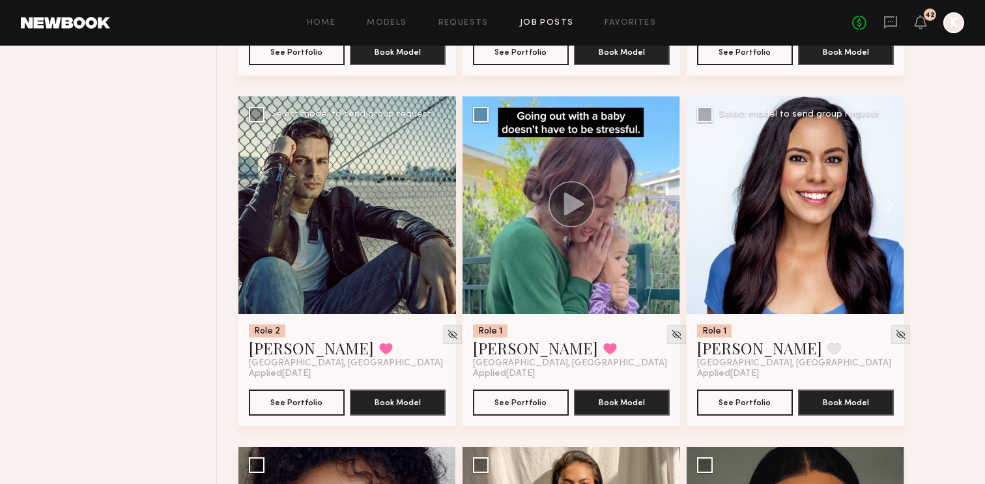
click at [889, 175] on button at bounding box center [884, 205] width 42 height 218
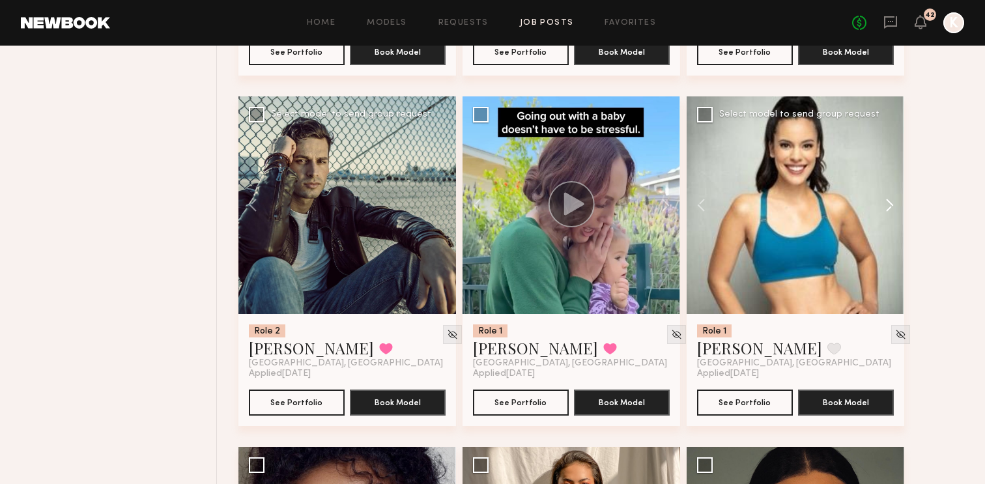
click at [889, 175] on button at bounding box center [884, 205] width 42 height 218
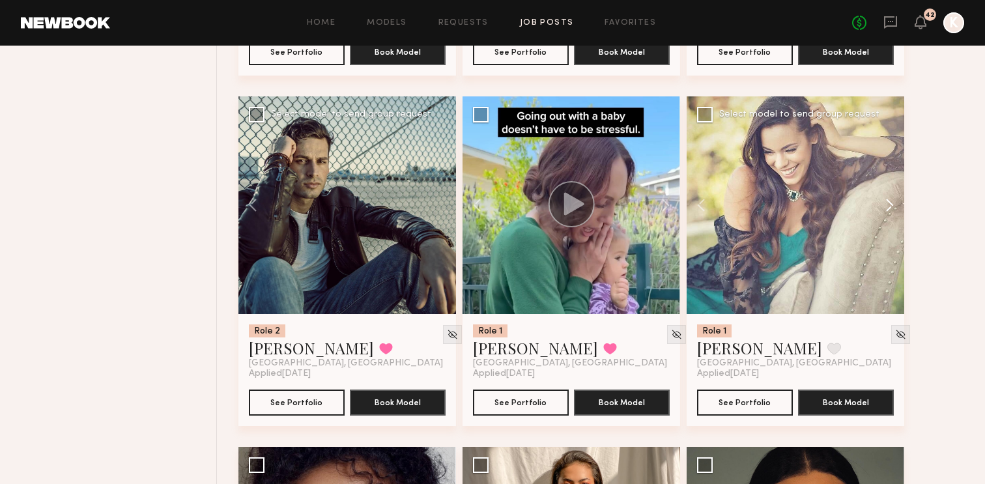
click at [889, 175] on button at bounding box center [884, 205] width 42 height 218
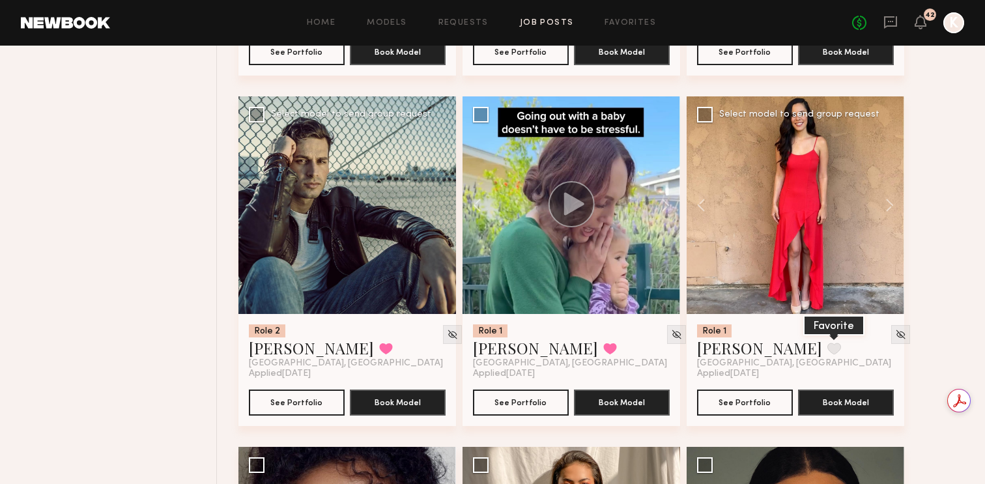
click at [827, 343] on button at bounding box center [834, 349] width 14 height 12
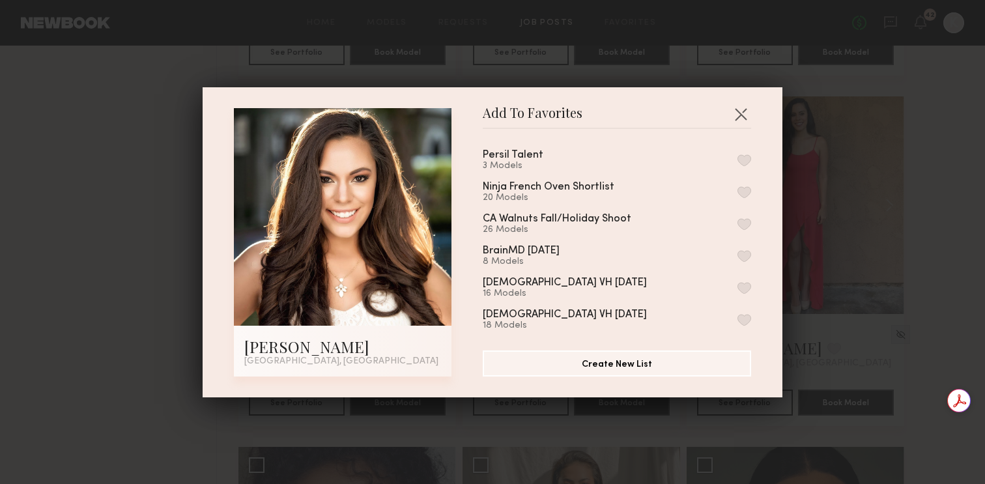
click at [746, 159] on button "button" at bounding box center [745, 160] width 14 height 12
click at [742, 108] on button "button" at bounding box center [740, 114] width 21 height 21
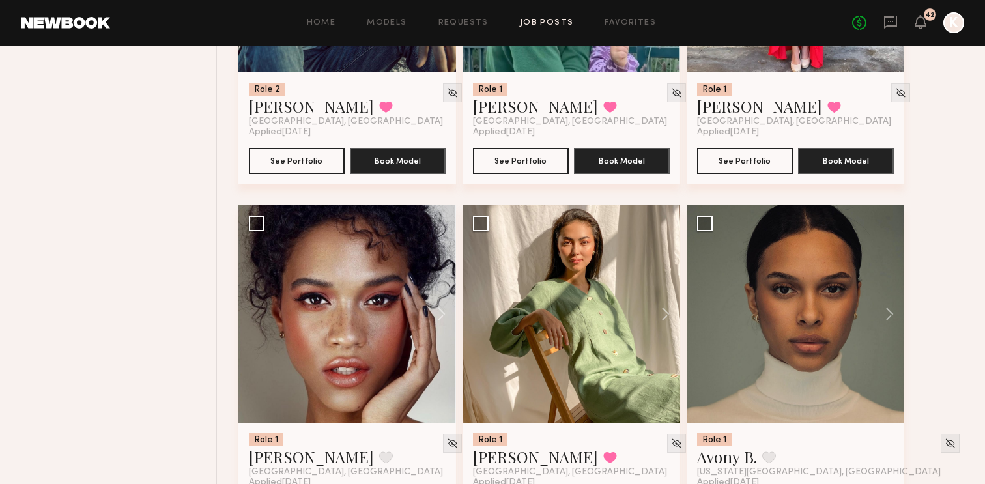
scroll to position [1891, 0]
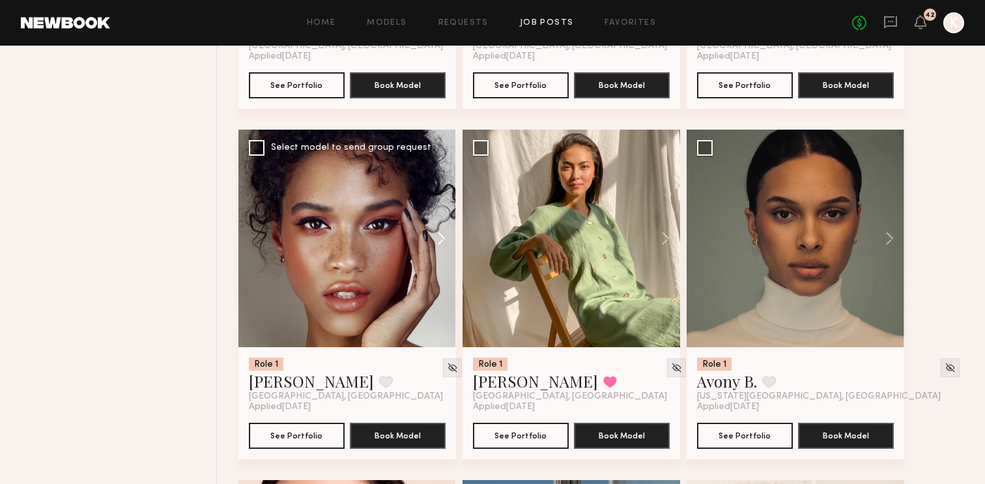
click at [438, 201] on button at bounding box center [435, 239] width 42 height 218
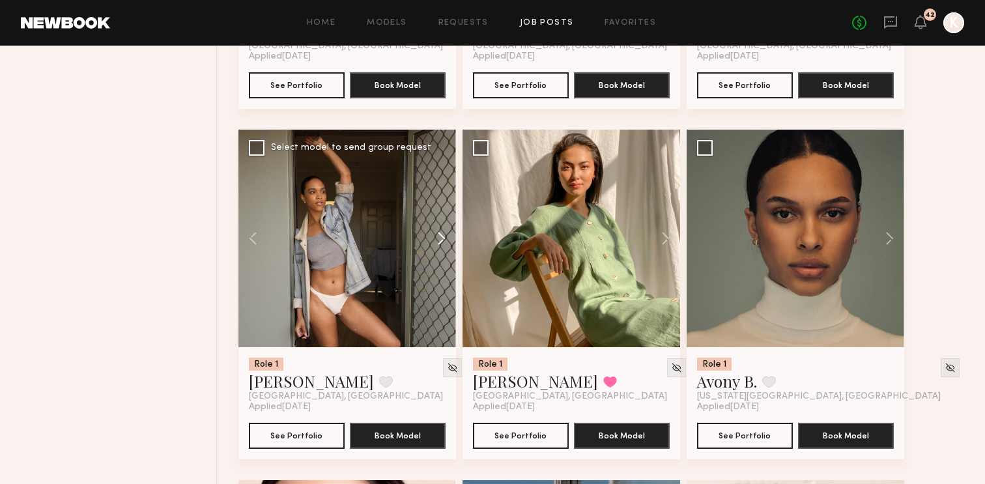
click at [438, 201] on button at bounding box center [435, 239] width 42 height 218
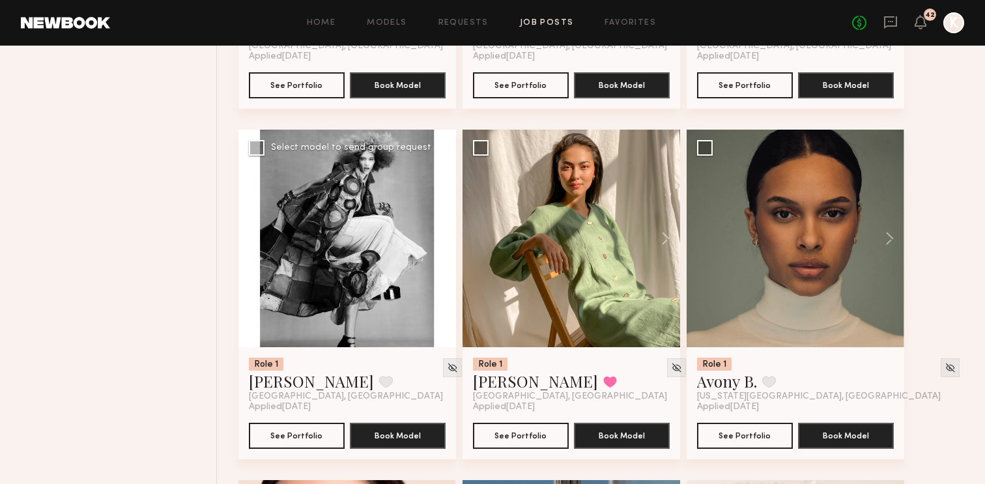
click at [438, 201] on button at bounding box center [435, 239] width 42 height 218
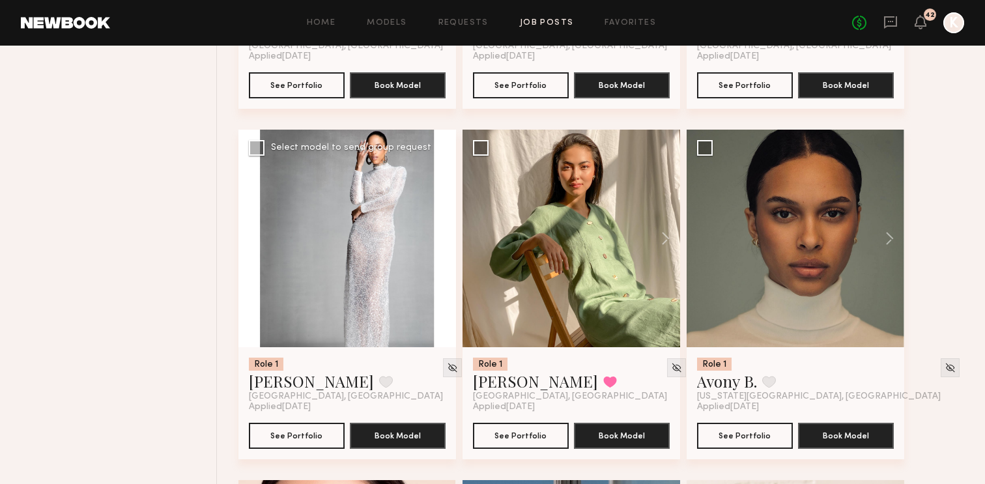
click at [438, 201] on button at bounding box center [435, 239] width 42 height 218
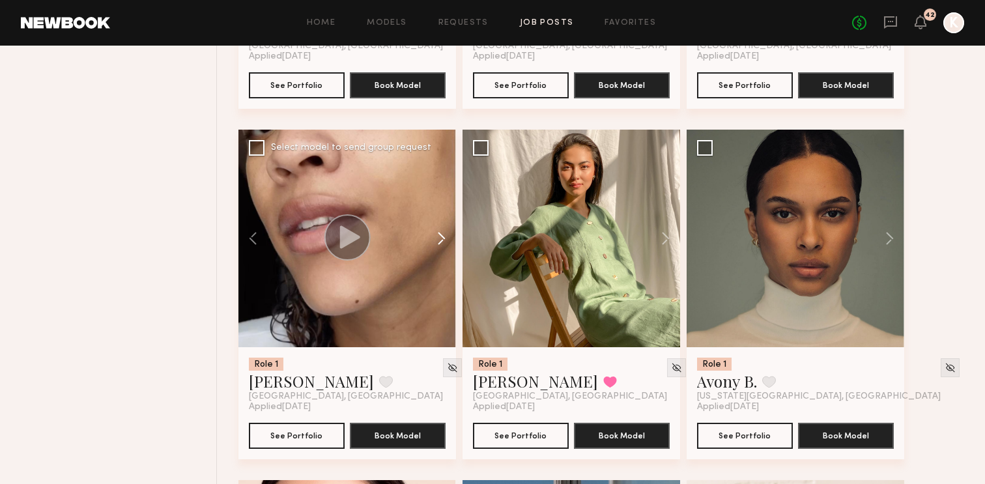
click at [438, 201] on button at bounding box center [435, 239] width 42 height 218
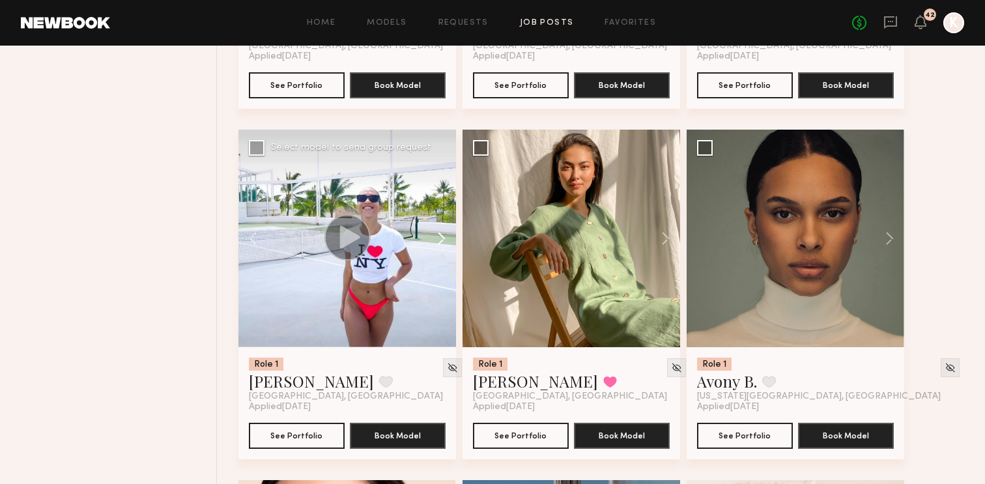
click at [438, 201] on button at bounding box center [435, 239] width 42 height 218
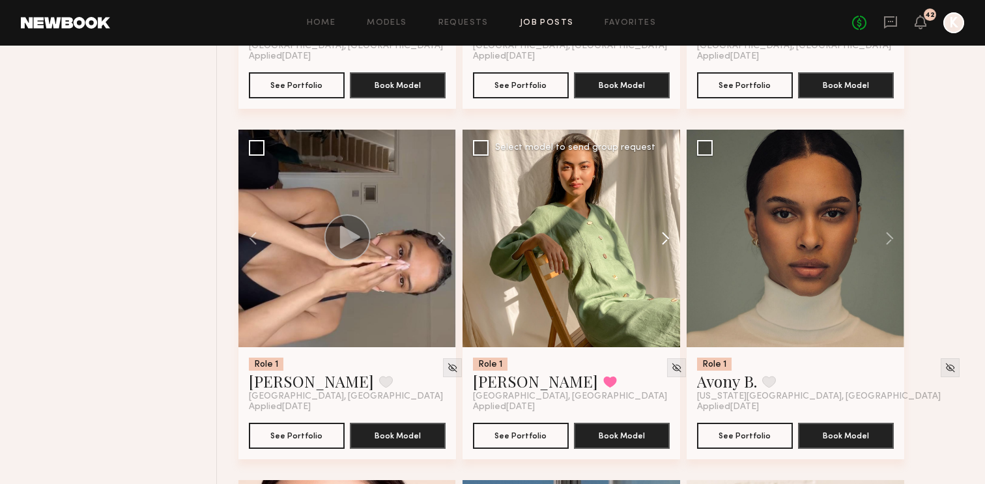
click at [670, 207] on button at bounding box center [659, 239] width 42 height 218
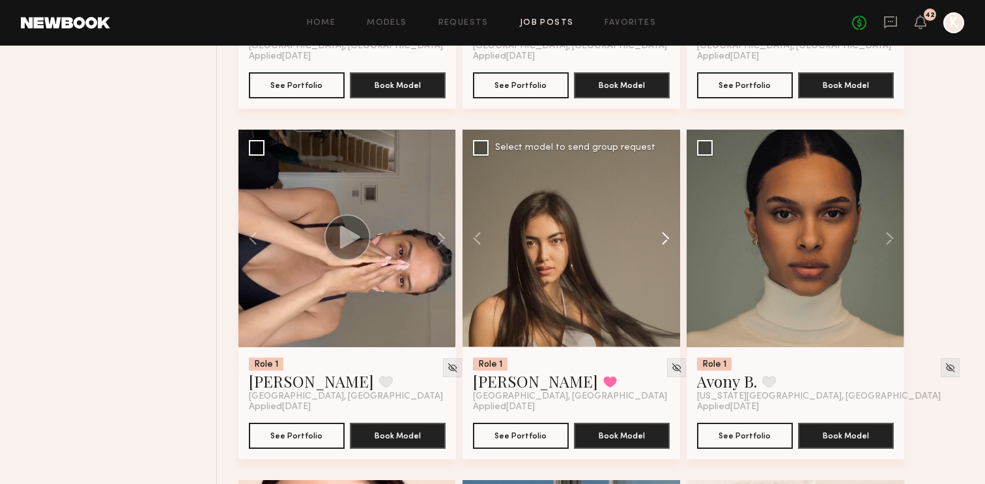
click at [670, 207] on button at bounding box center [659, 239] width 42 height 218
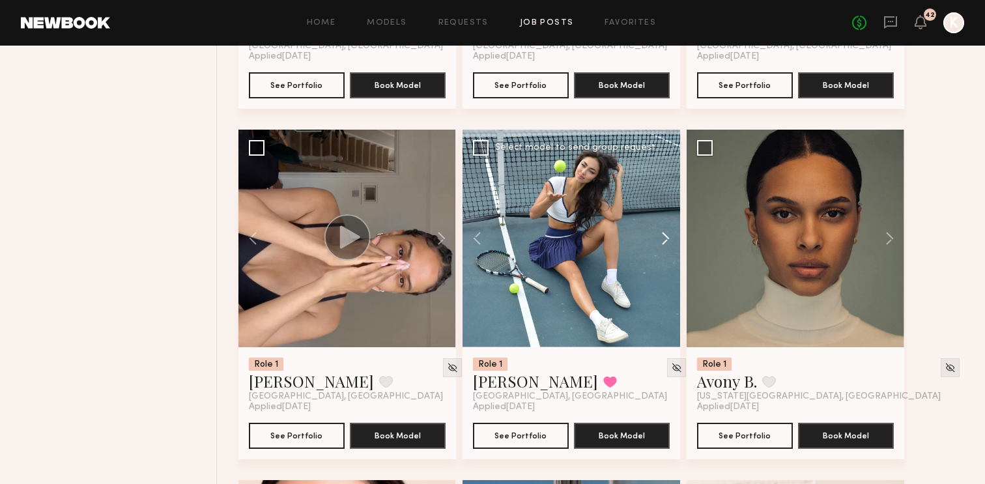
click at [670, 207] on button at bounding box center [659, 239] width 42 height 218
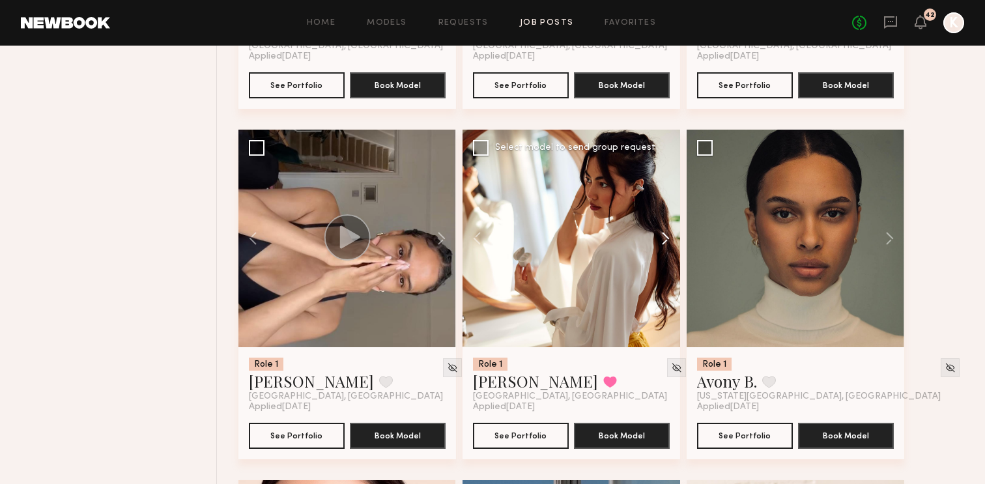
click at [670, 207] on button at bounding box center [659, 239] width 42 height 218
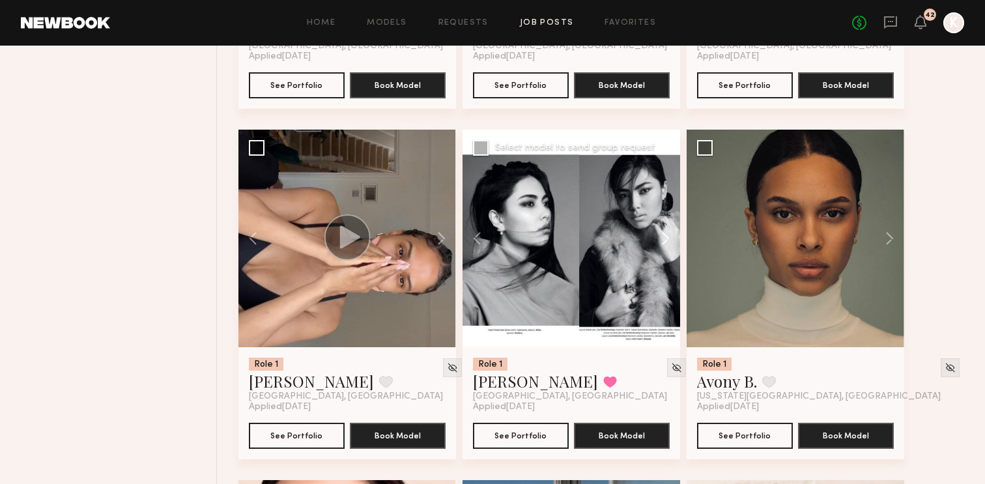
click at [670, 207] on button at bounding box center [659, 239] width 42 height 218
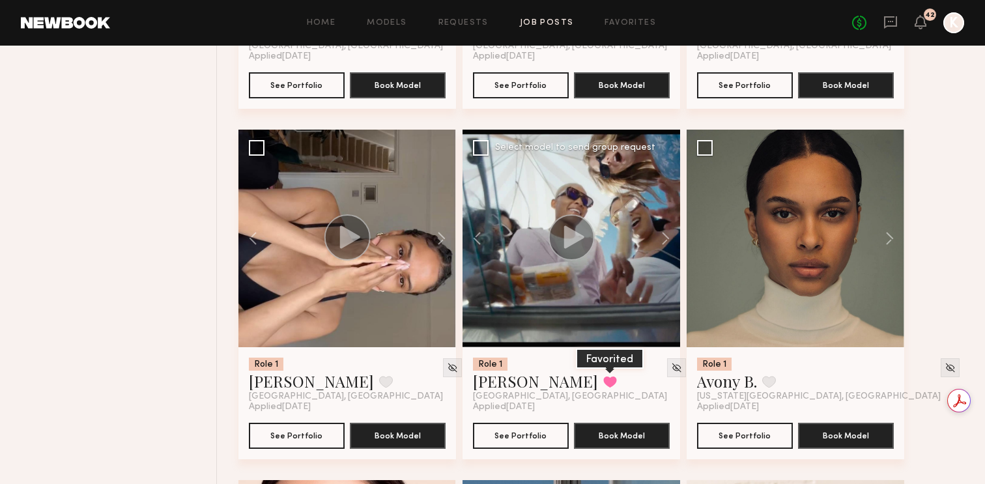
click at [603, 376] on button at bounding box center [610, 382] width 14 height 12
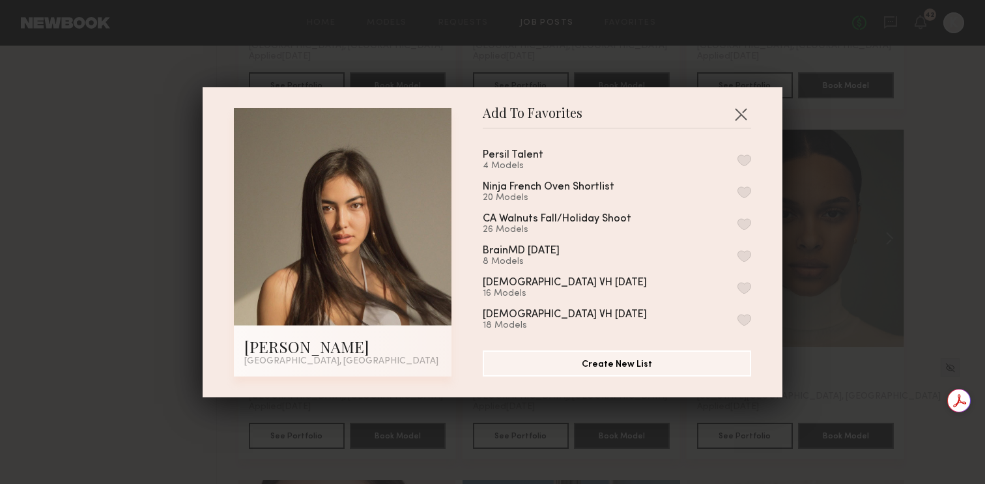
click at [742, 154] on button "button" at bounding box center [745, 160] width 14 height 12
click at [741, 109] on button "button" at bounding box center [740, 114] width 21 height 21
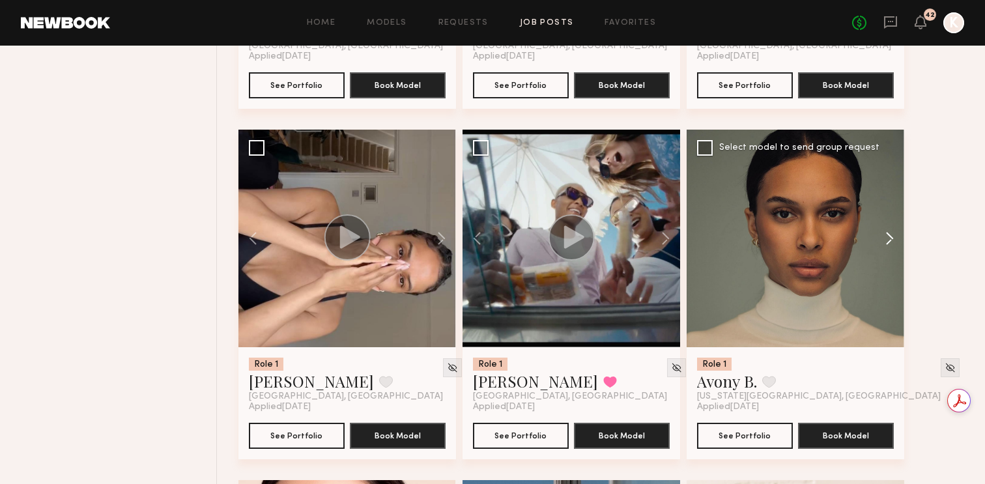
click at [891, 203] on button at bounding box center [884, 239] width 42 height 218
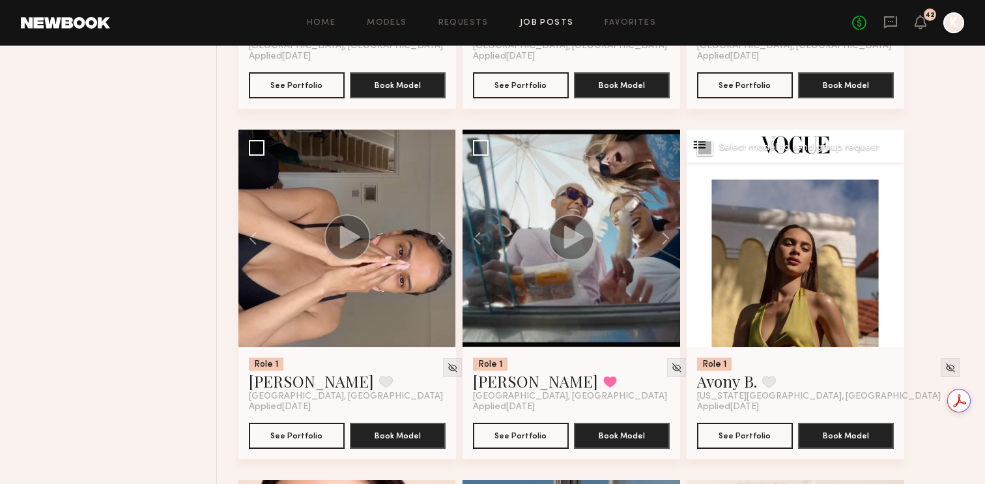
click at [891, 203] on button at bounding box center [884, 239] width 42 height 218
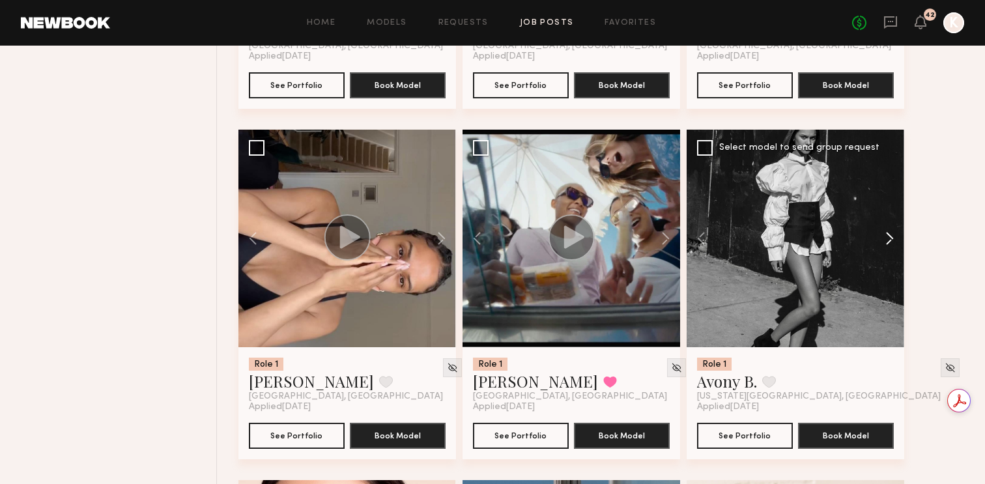
click at [891, 203] on button at bounding box center [884, 239] width 42 height 218
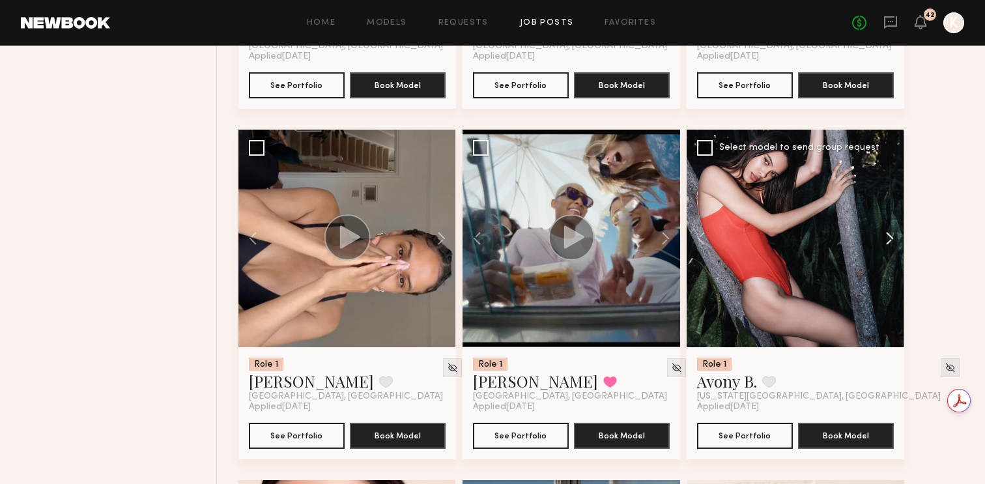
click at [891, 203] on button at bounding box center [884, 239] width 42 height 218
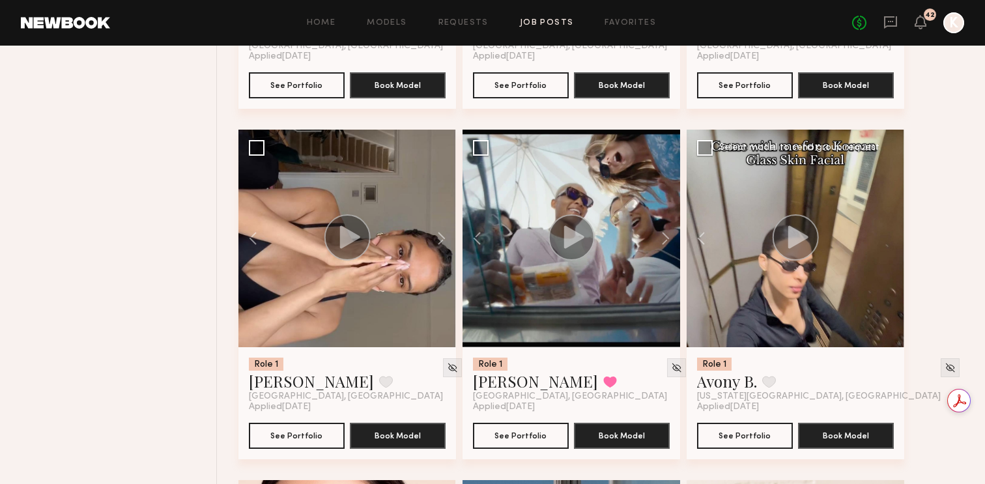
click at [891, 203] on div at bounding box center [796, 239] width 218 height 218
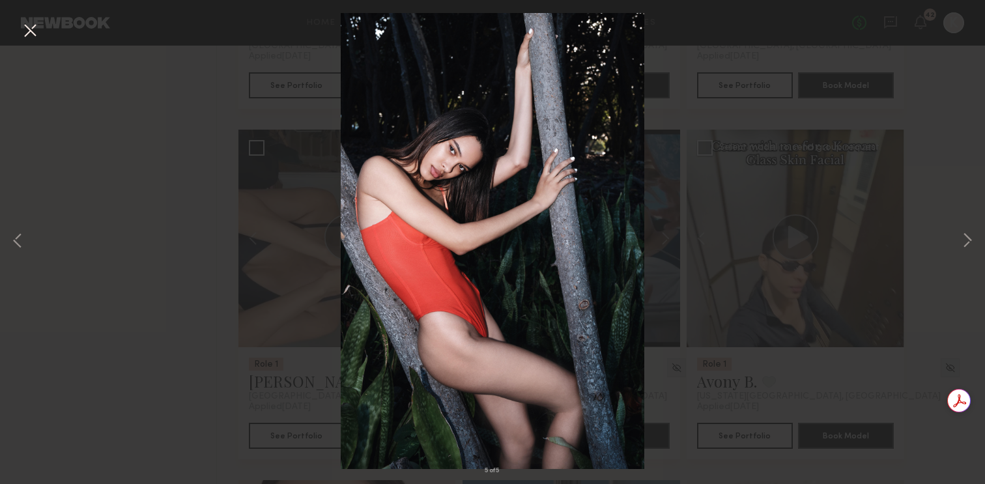
click at [30, 27] on button at bounding box center [30, 31] width 21 height 23
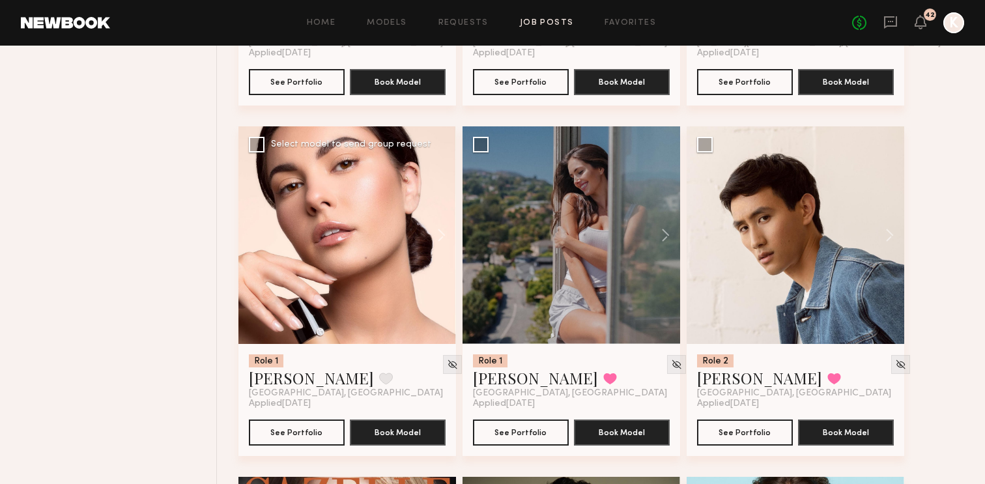
scroll to position [2245, 0]
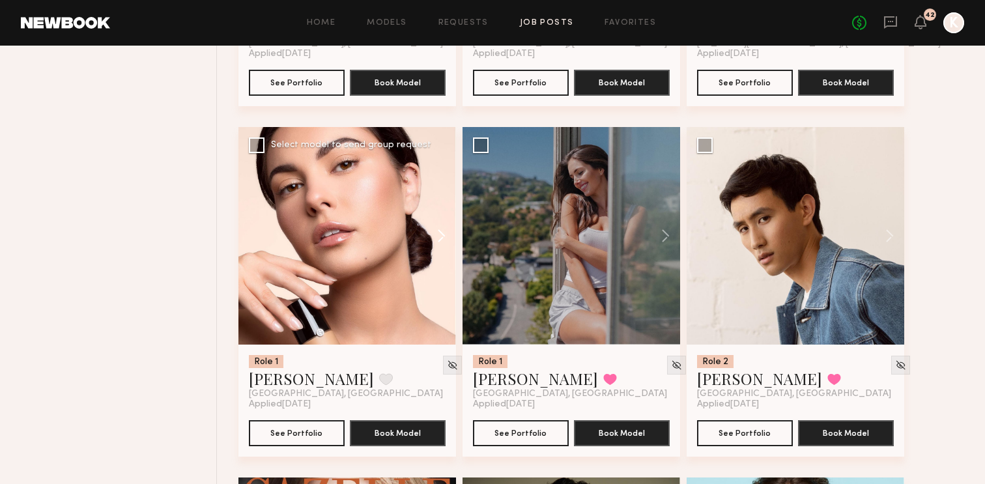
click at [441, 201] on button at bounding box center [435, 236] width 42 height 218
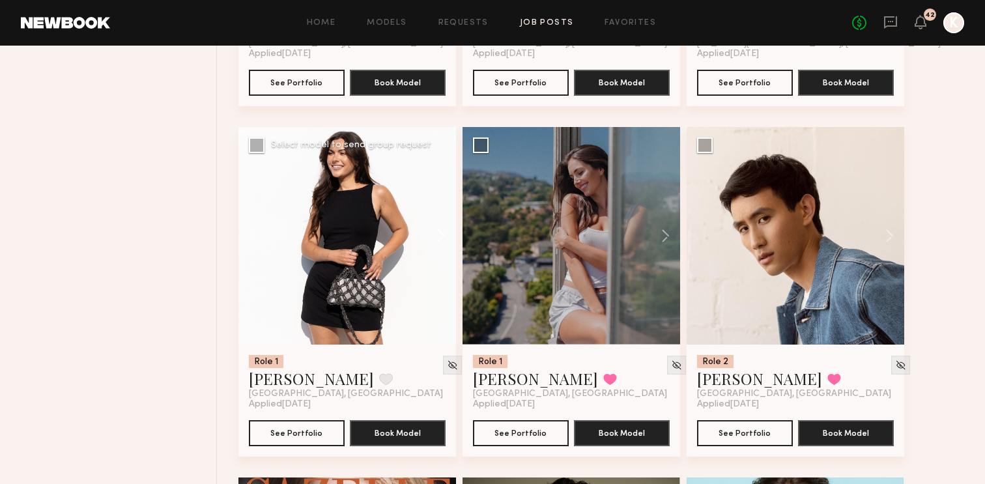
click at [441, 201] on button at bounding box center [435, 236] width 42 height 218
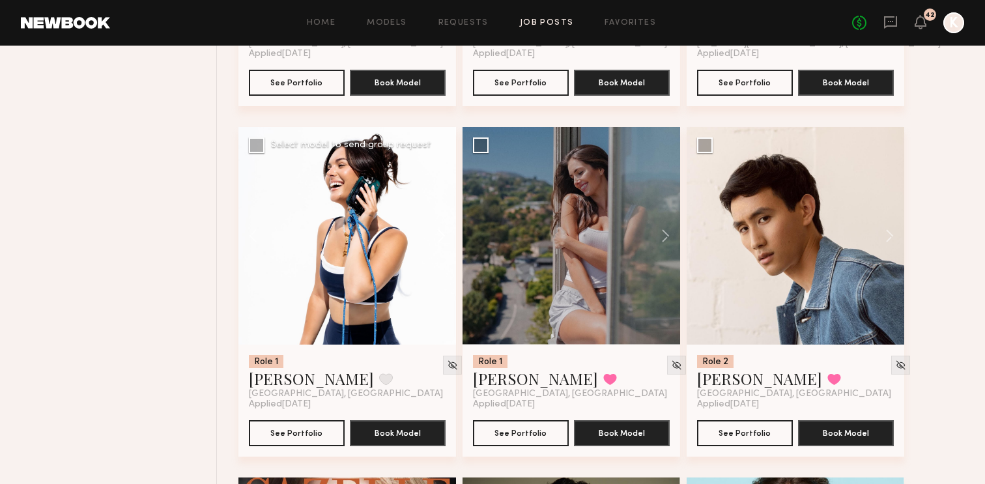
click at [441, 201] on button at bounding box center [435, 236] width 42 height 218
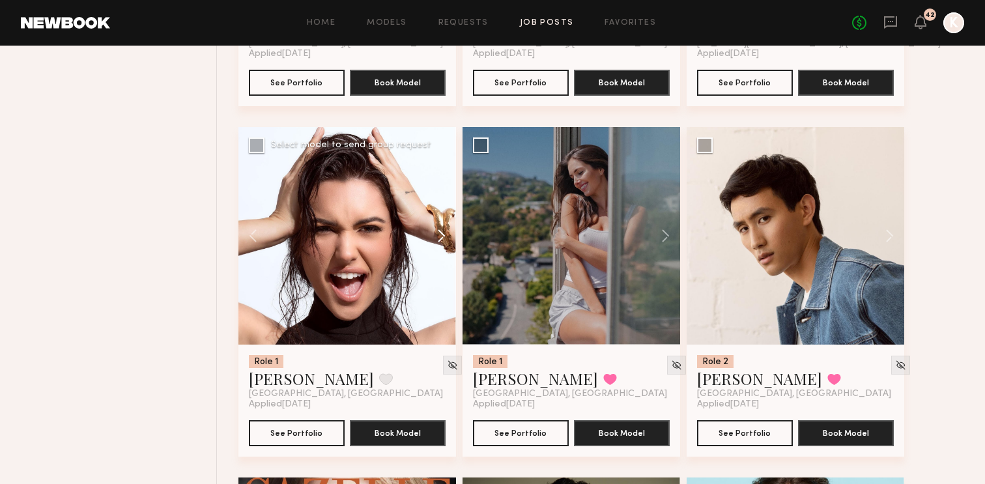
click at [441, 201] on button at bounding box center [435, 236] width 42 height 218
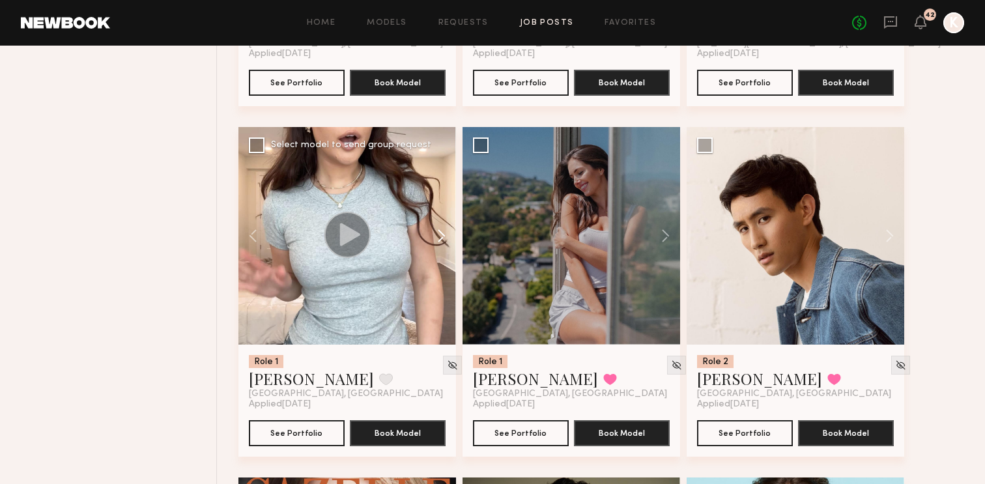
click at [441, 201] on button at bounding box center [435, 236] width 42 height 218
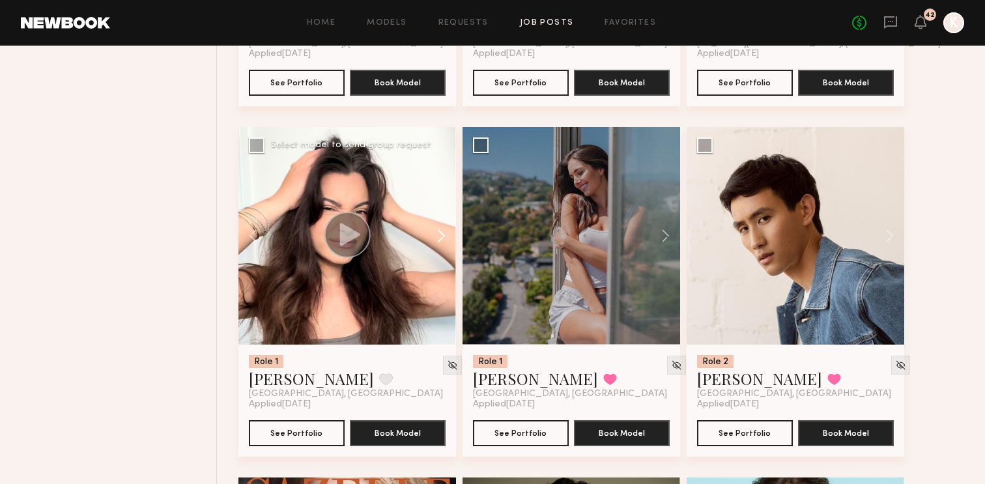
click at [441, 201] on button at bounding box center [435, 236] width 42 height 218
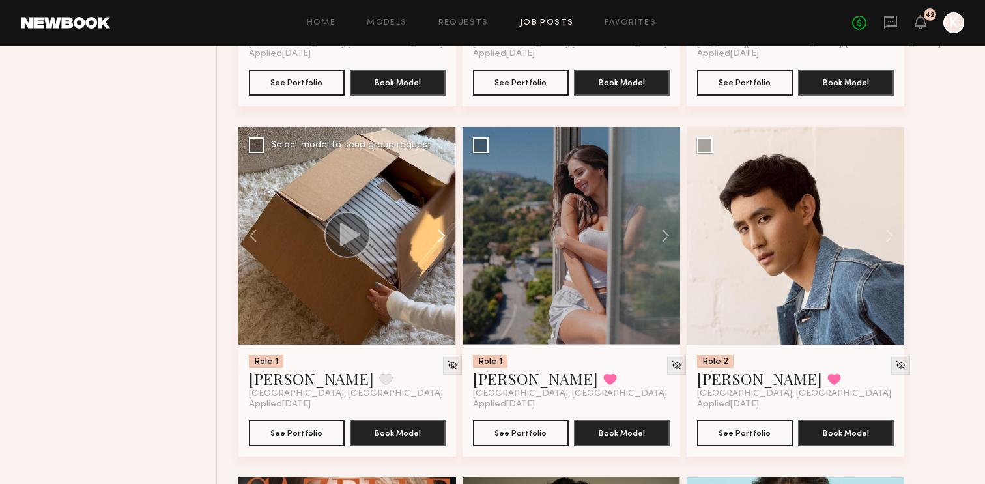
click at [441, 201] on button at bounding box center [435, 236] width 42 height 218
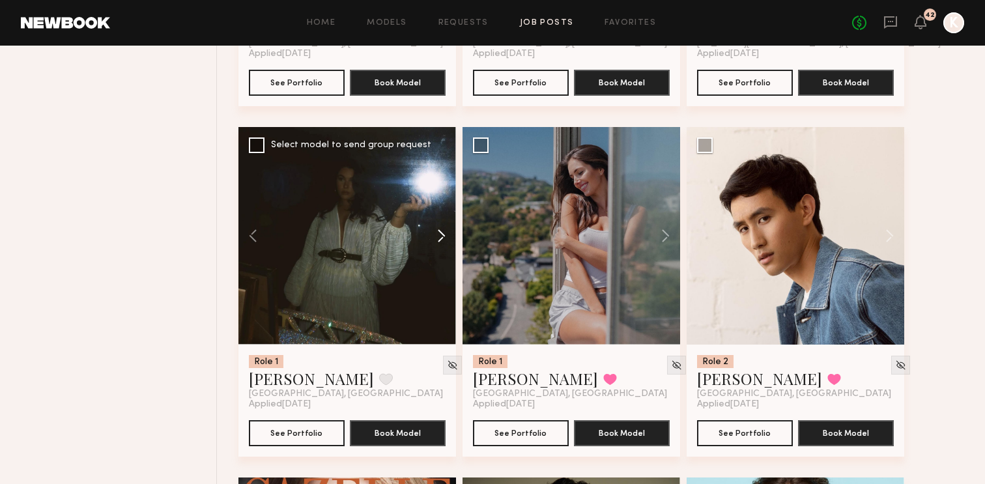
click at [441, 201] on button at bounding box center [435, 236] width 42 height 218
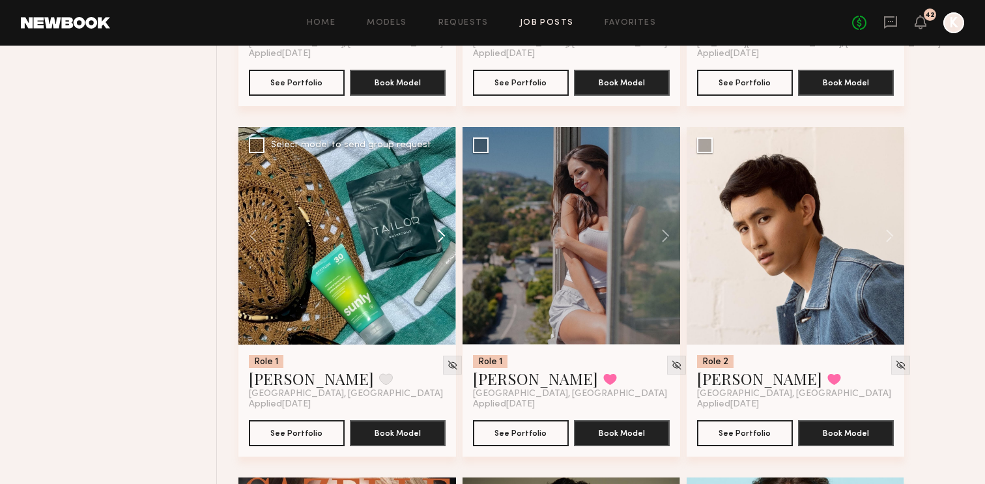
click at [441, 201] on button at bounding box center [435, 236] width 42 height 218
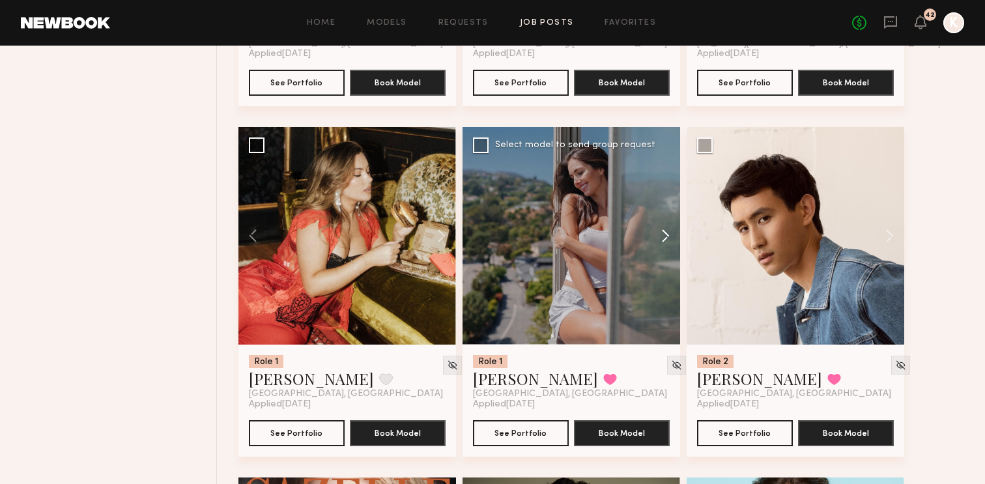
click at [667, 204] on button at bounding box center [659, 236] width 42 height 218
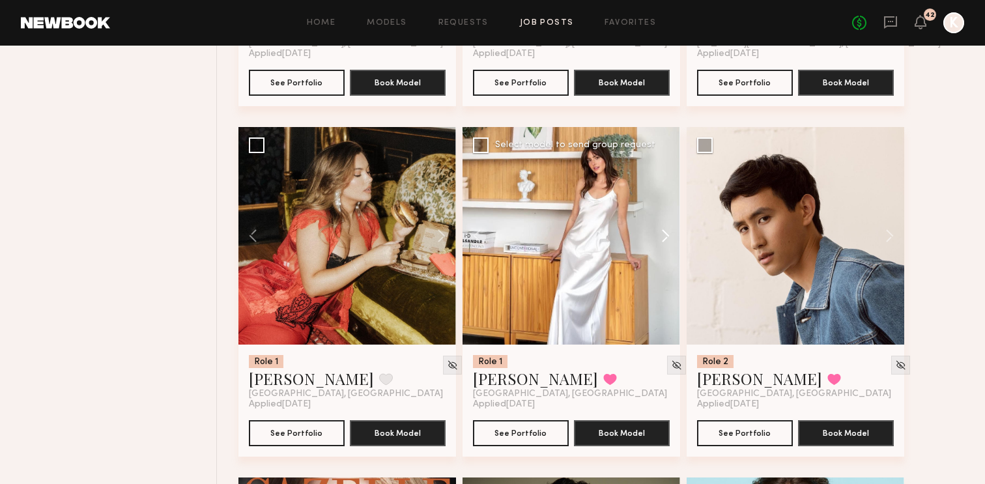
click at [667, 204] on button at bounding box center [659, 236] width 42 height 218
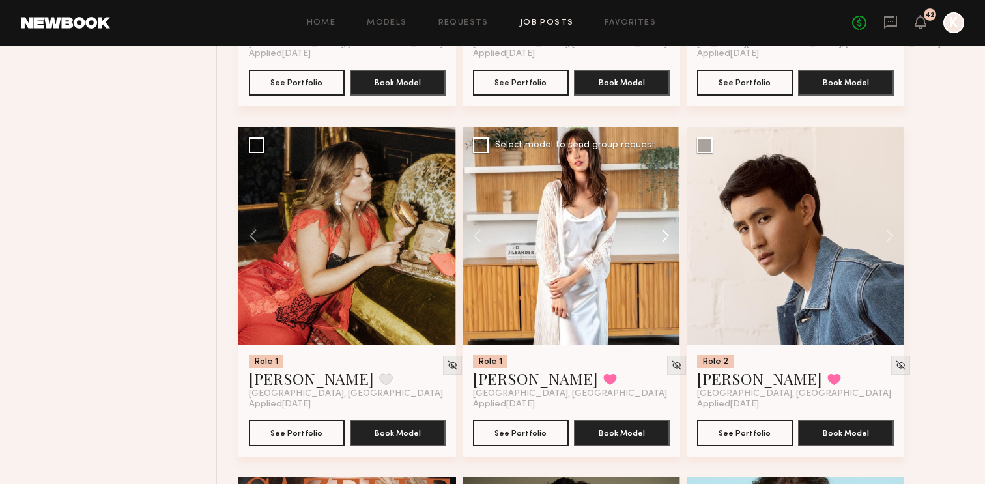
click at [667, 204] on button at bounding box center [659, 236] width 42 height 218
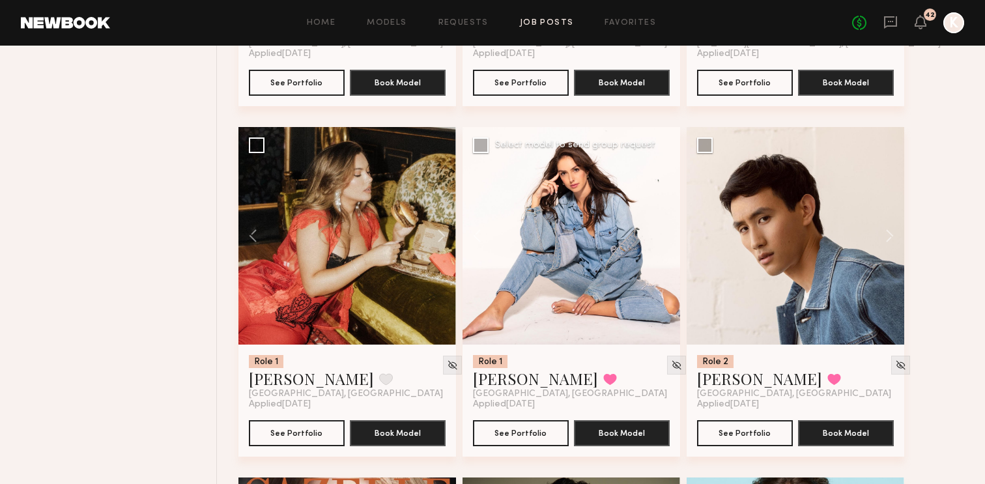
click at [667, 204] on div at bounding box center [572, 236] width 218 height 218
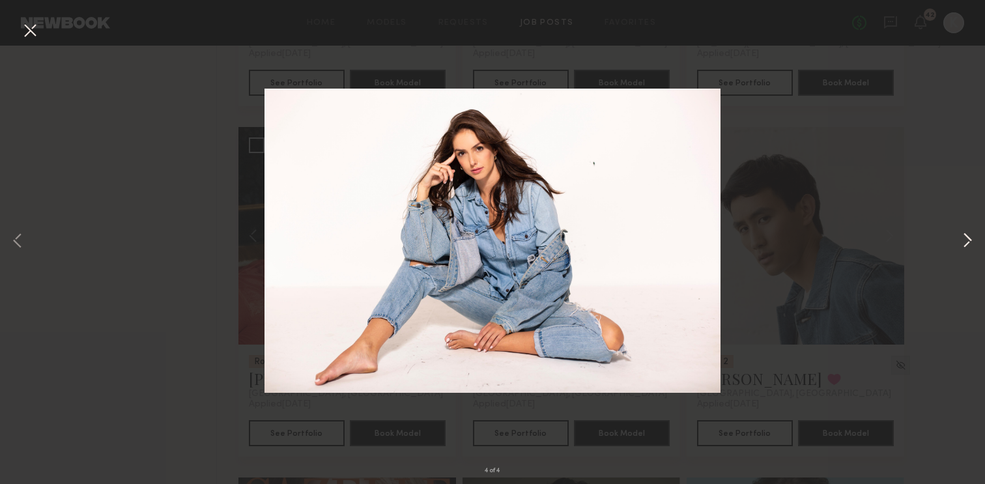
click at [967, 241] on button at bounding box center [968, 241] width 16 height 387
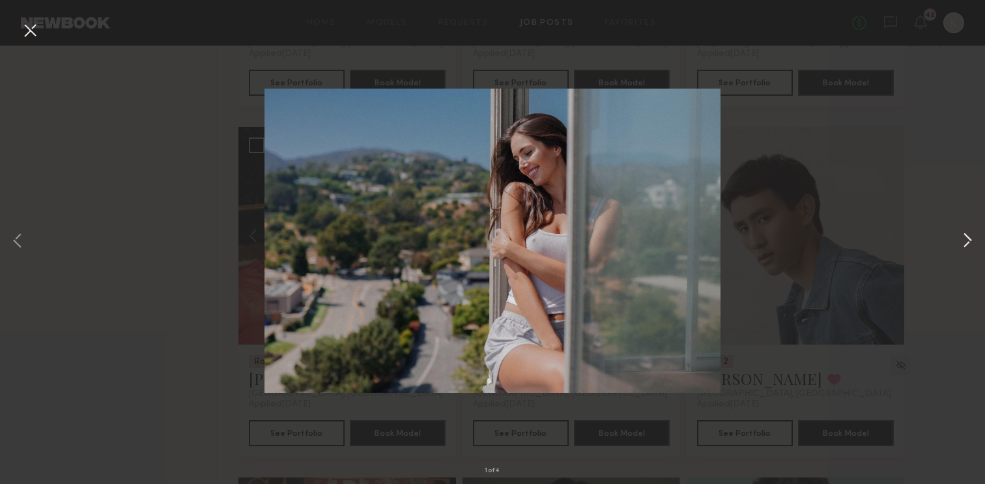
click at [967, 241] on button at bounding box center [968, 241] width 16 height 387
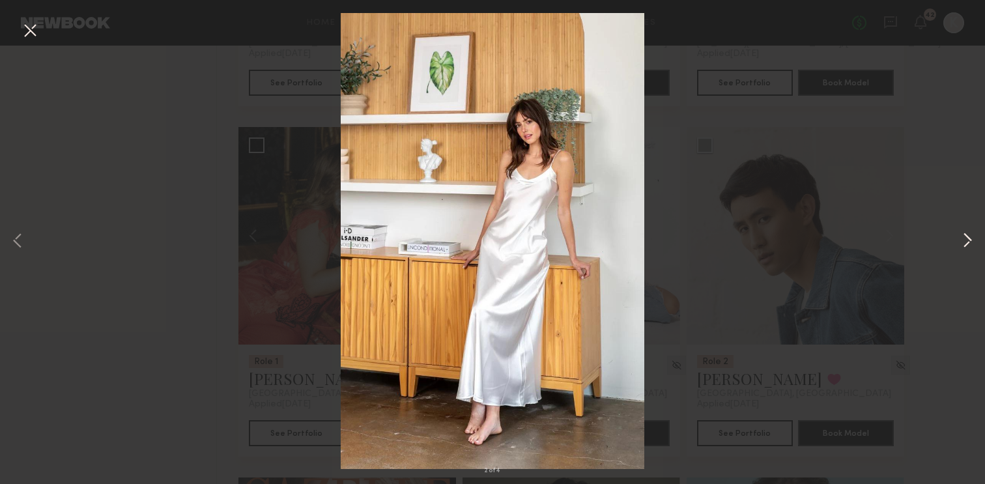
click at [967, 241] on button at bounding box center [968, 241] width 16 height 387
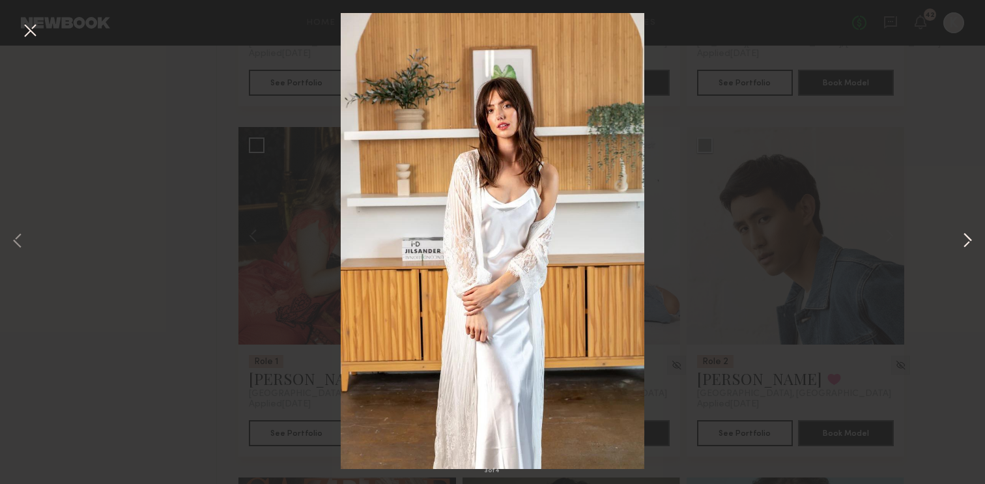
click at [967, 241] on button at bounding box center [968, 241] width 16 height 387
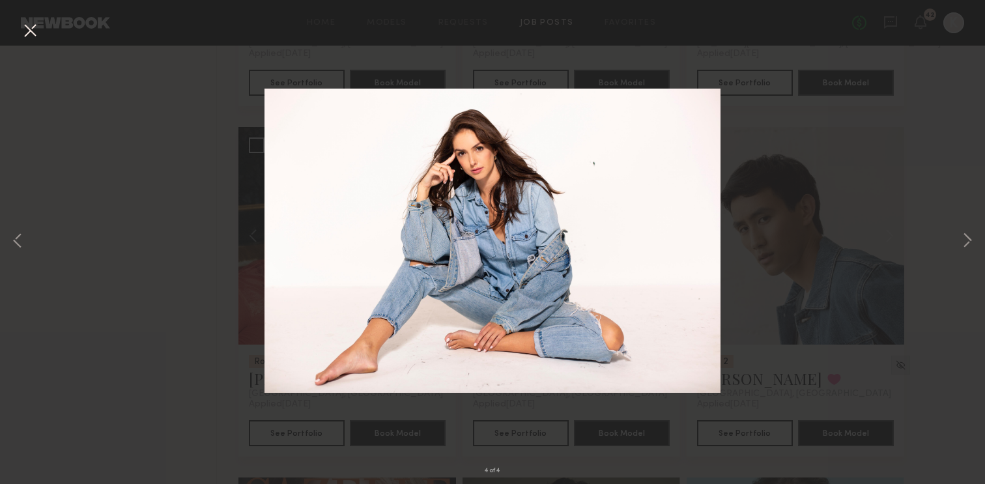
click at [27, 34] on button at bounding box center [30, 31] width 21 height 23
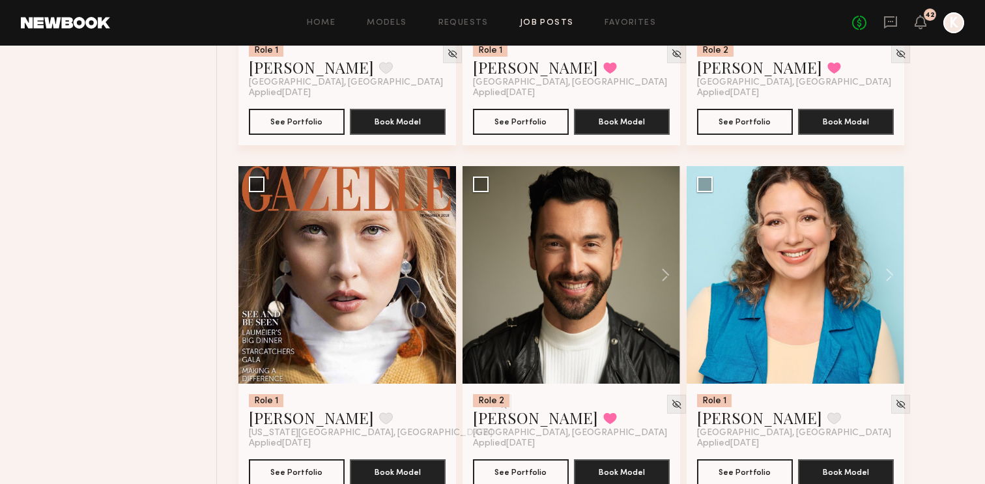
scroll to position [2564, 0]
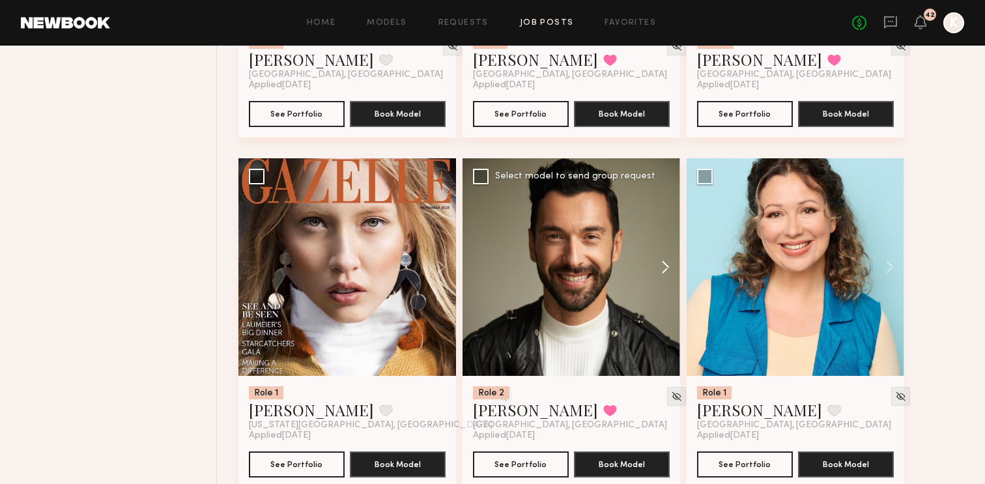
click at [664, 237] on button at bounding box center [659, 267] width 42 height 218
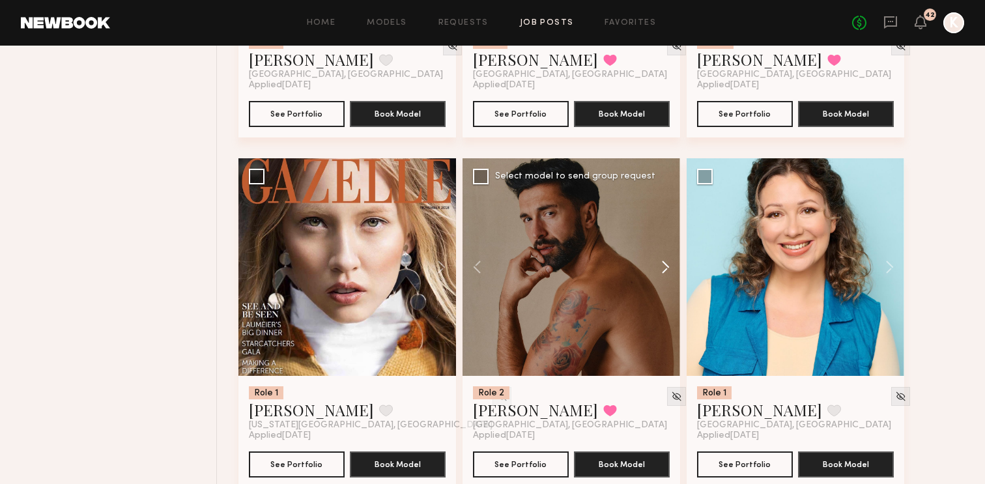
click at [664, 237] on button at bounding box center [659, 267] width 42 height 218
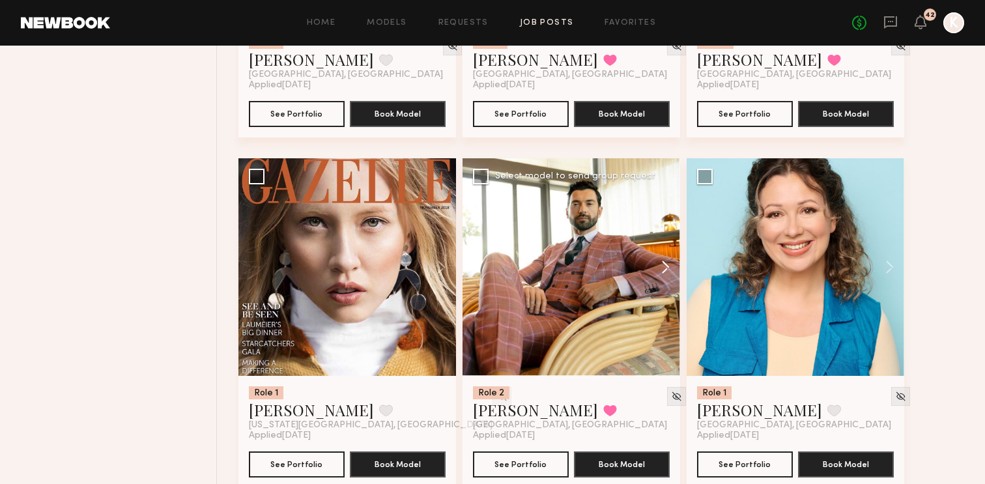
click at [664, 237] on button at bounding box center [659, 267] width 42 height 218
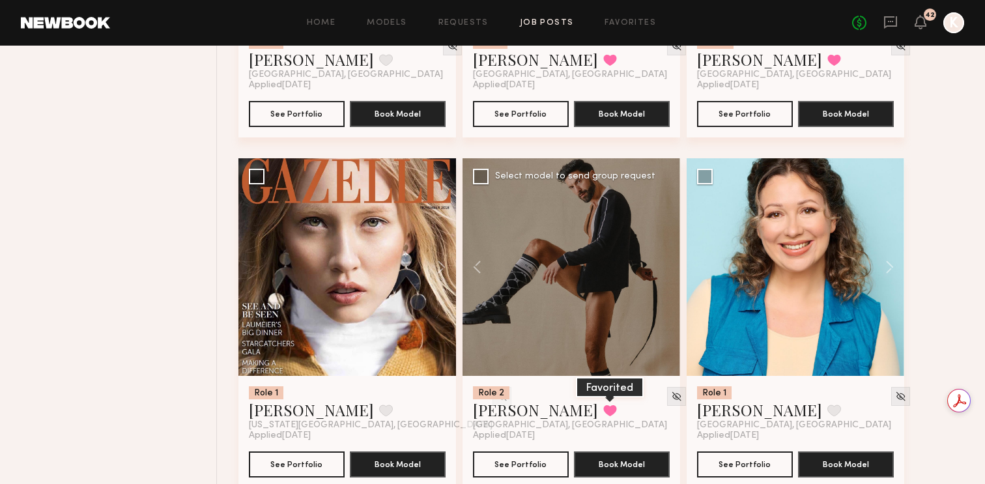
click at [603, 405] on button at bounding box center [610, 411] width 14 height 12
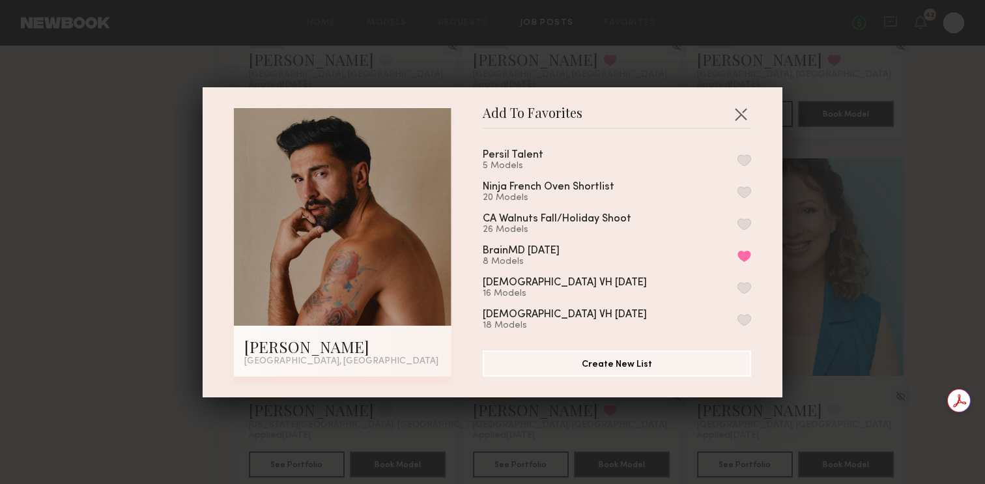
click at [748, 159] on button "button" at bounding box center [745, 160] width 14 height 12
click at [738, 109] on button "button" at bounding box center [740, 114] width 21 height 21
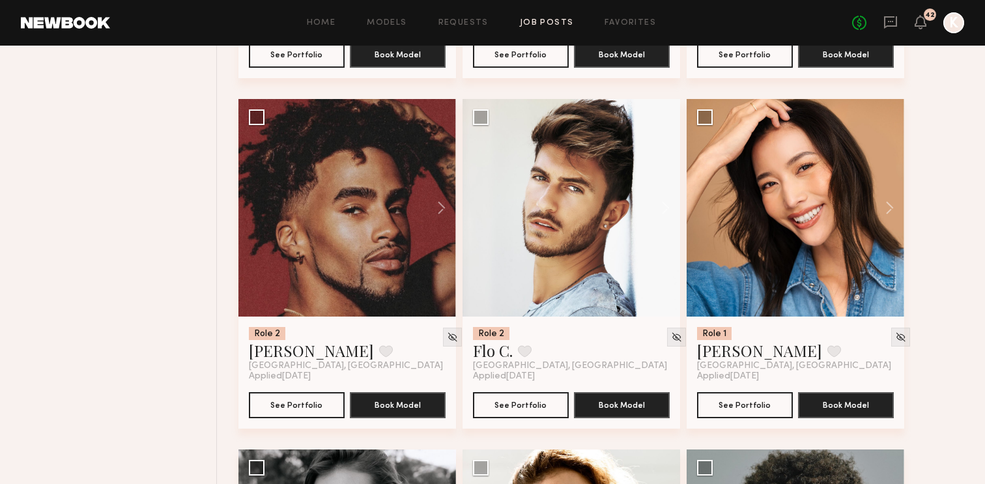
scroll to position [2981, 0]
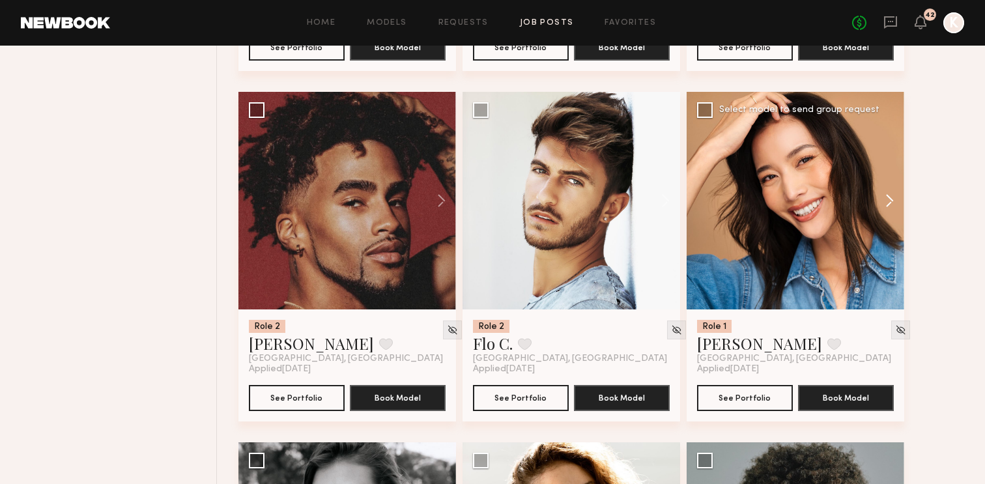
click at [891, 171] on button at bounding box center [884, 201] width 42 height 218
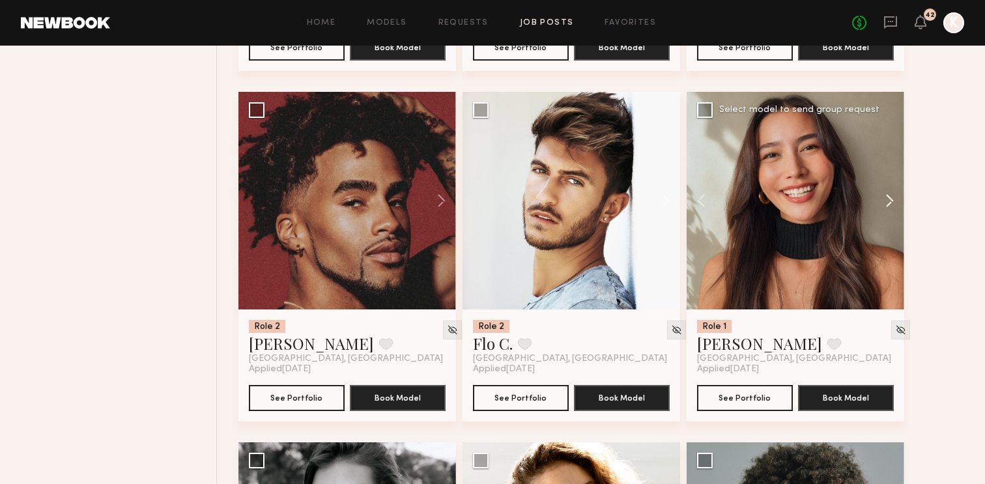
click at [891, 171] on button at bounding box center [884, 201] width 42 height 218
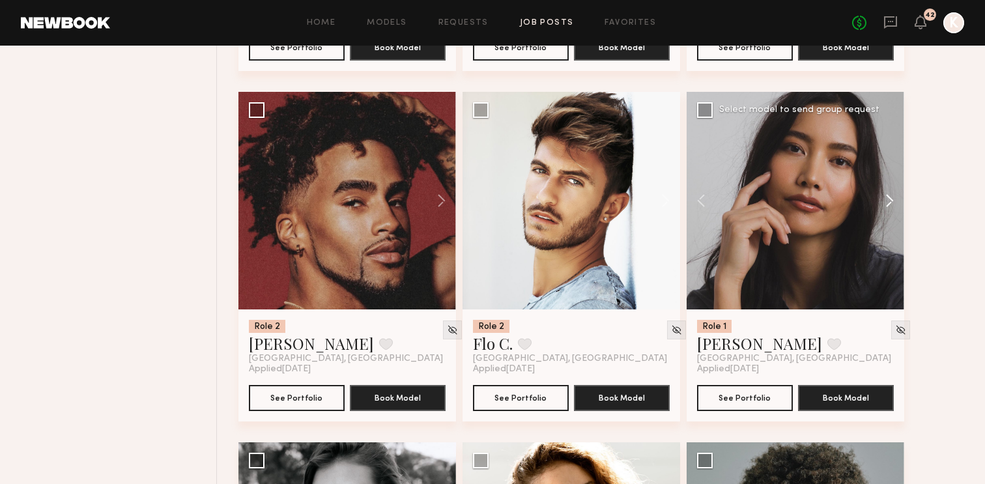
click at [891, 171] on button at bounding box center [884, 201] width 42 height 218
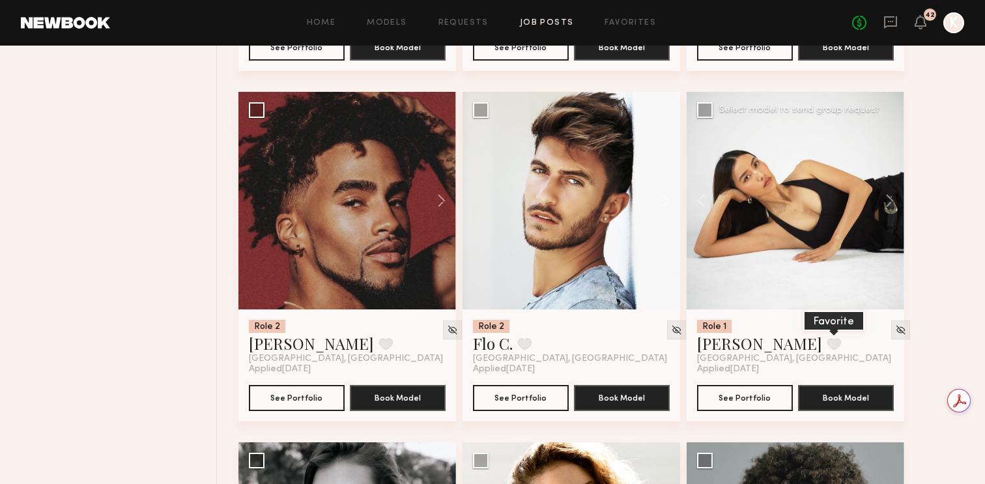
click at [827, 338] on button at bounding box center [834, 344] width 14 height 12
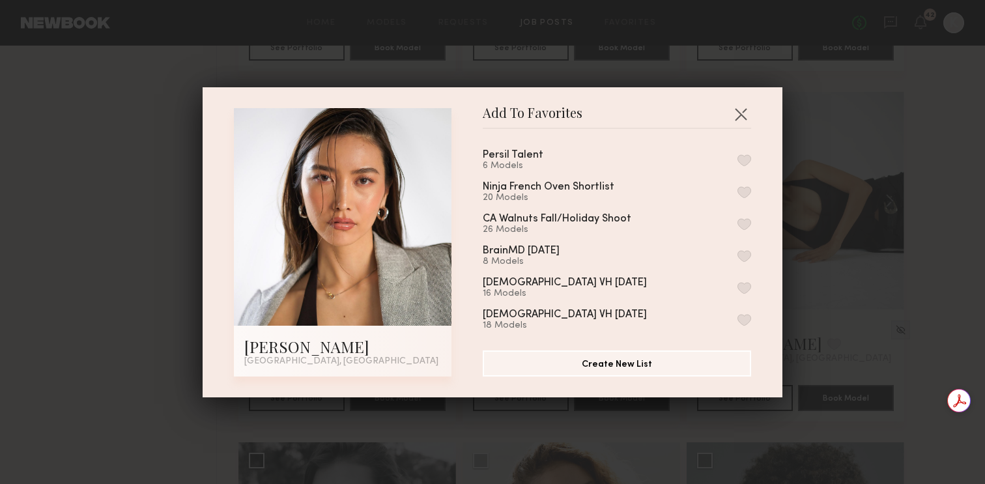
click at [749, 156] on button "button" at bounding box center [745, 160] width 14 height 12
click at [742, 109] on button "button" at bounding box center [740, 114] width 21 height 21
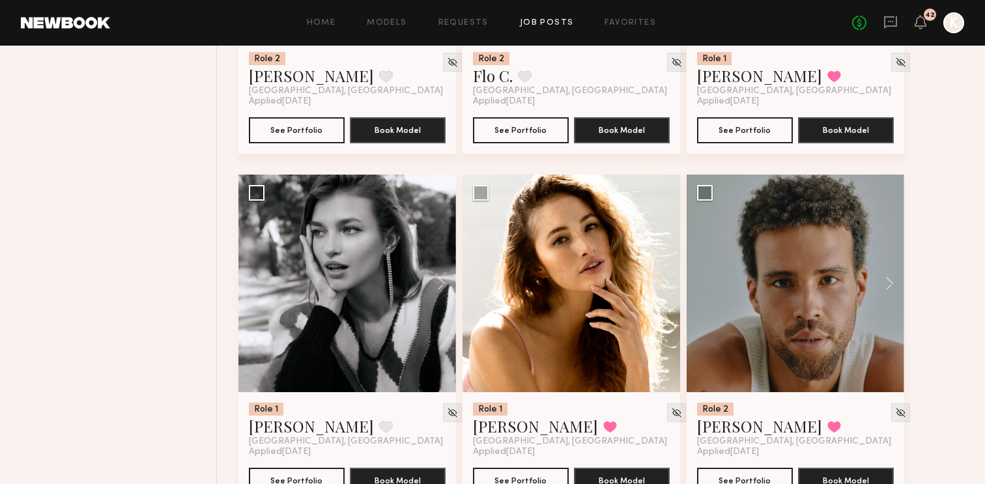
scroll to position [3260, 0]
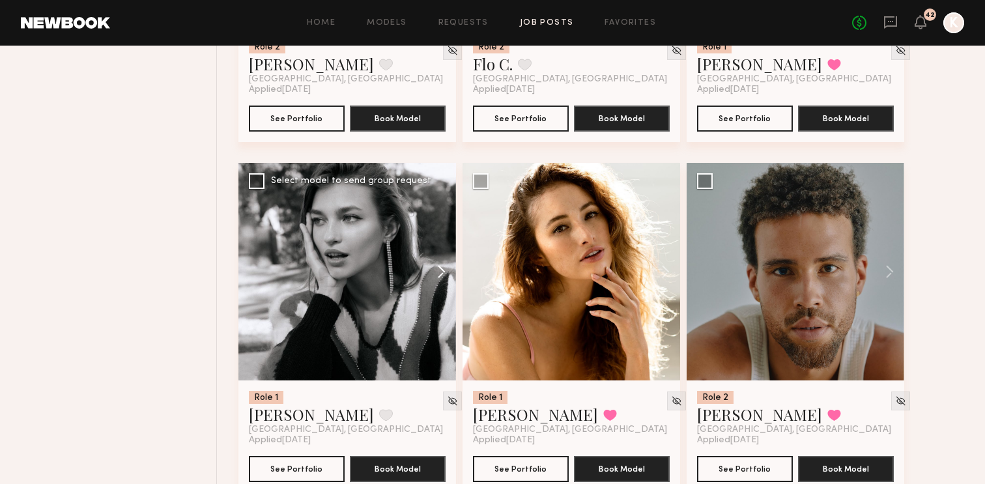
click at [440, 243] on button at bounding box center [435, 272] width 42 height 218
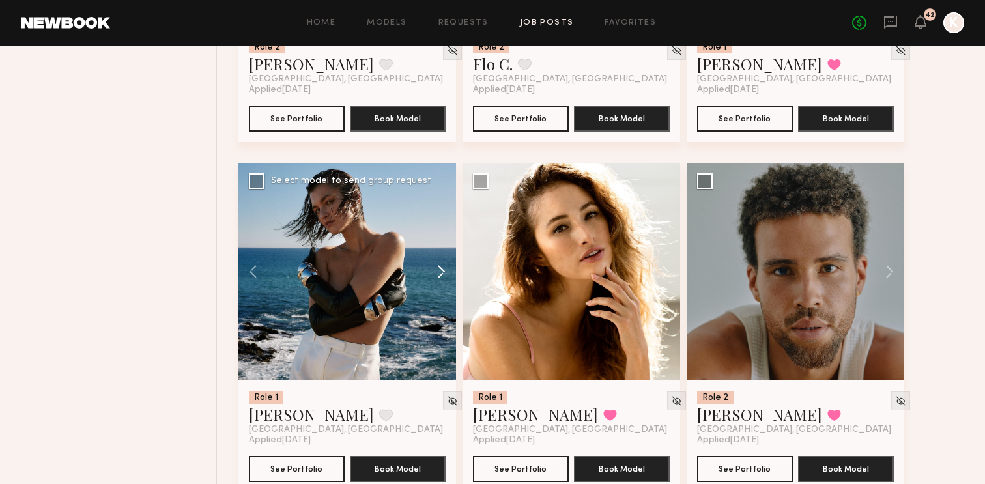
click at [440, 243] on button at bounding box center [435, 272] width 42 height 218
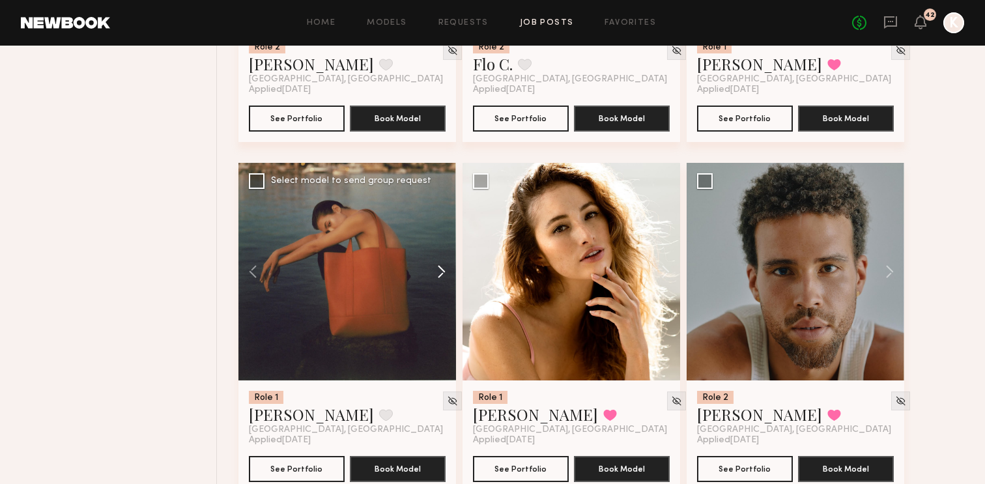
click at [440, 243] on button at bounding box center [435, 272] width 42 height 218
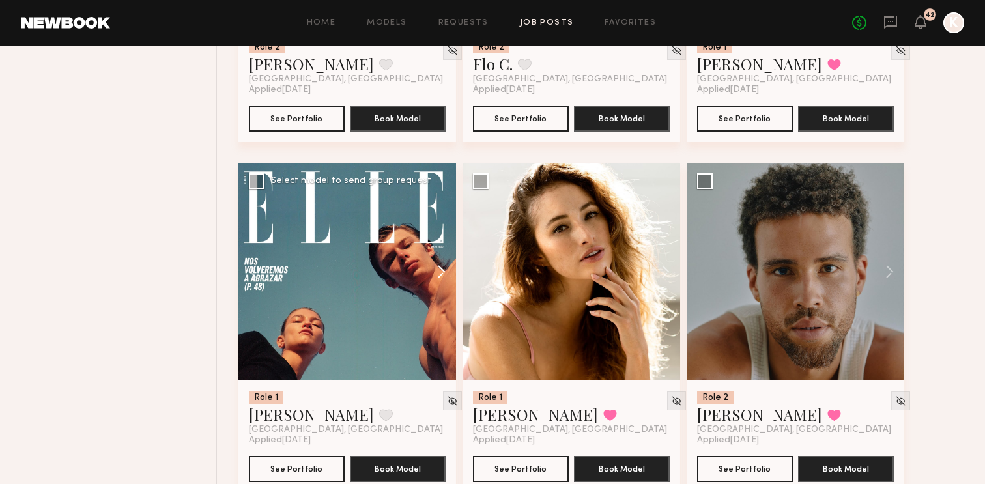
click at [440, 243] on button at bounding box center [435, 272] width 42 height 218
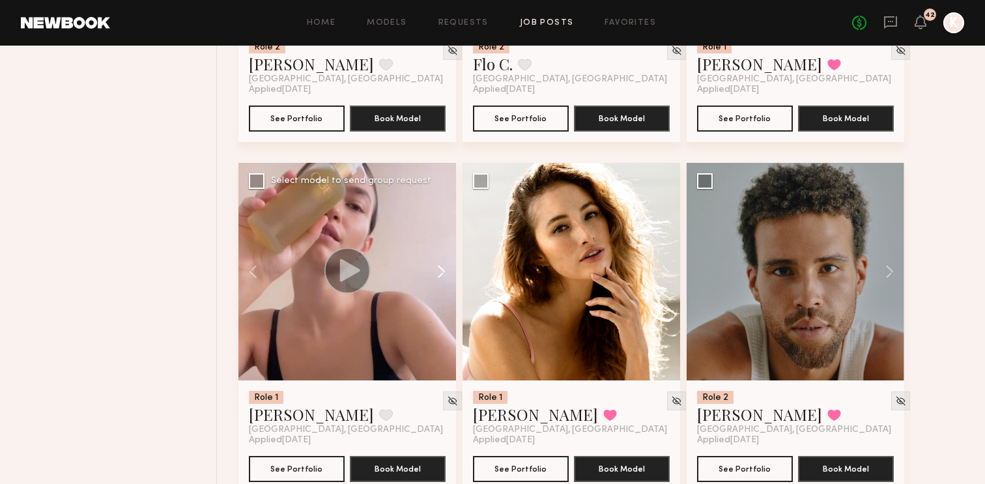
click at [440, 243] on button at bounding box center [435, 272] width 42 height 218
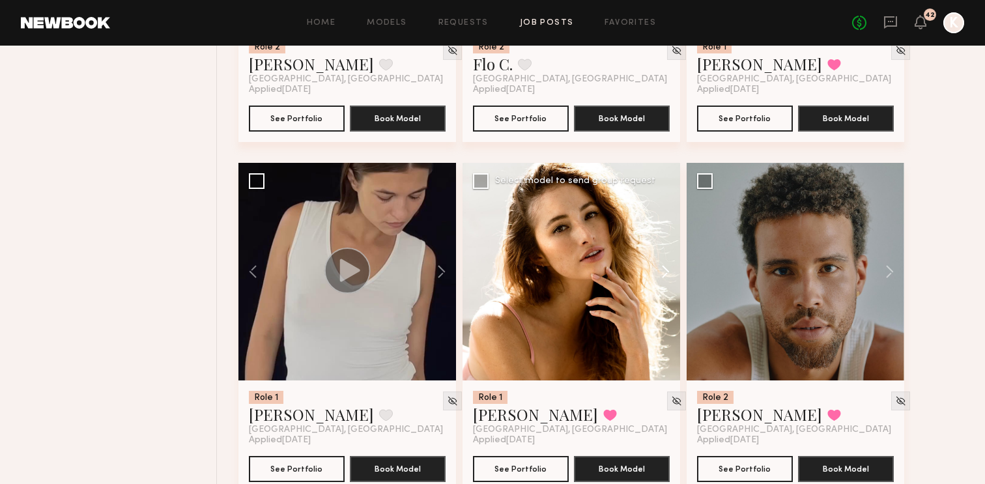
click at [667, 241] on button at bounding box center [659, 272] width 42 height 218
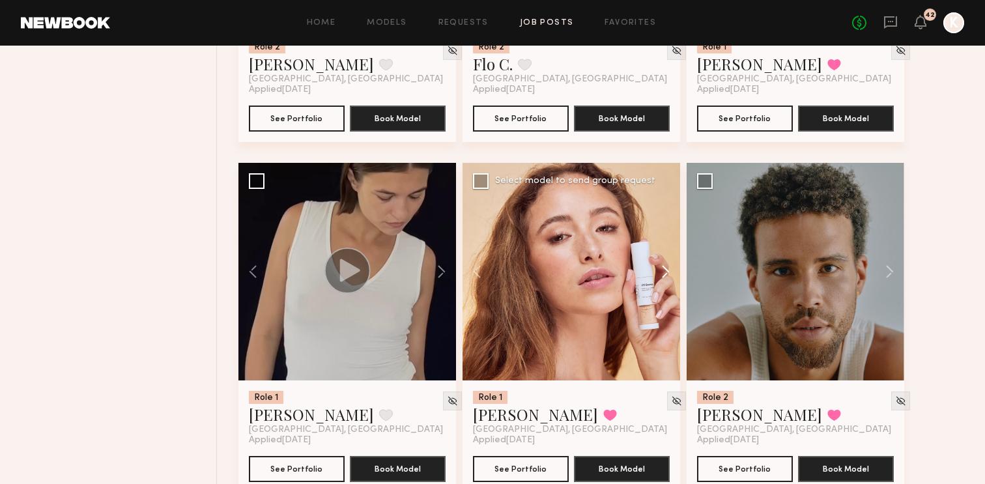
click at [667, 241] on button at bounding box center [659, 272] width 42 height 218
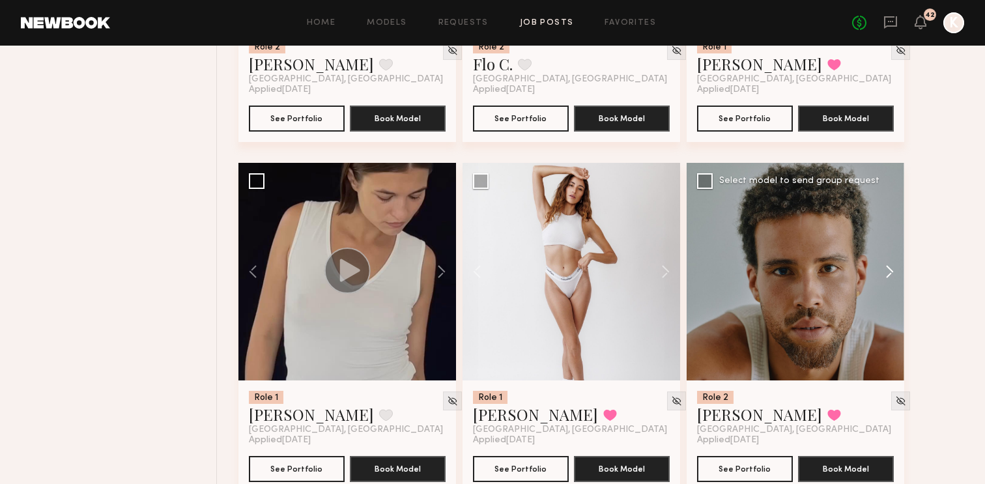
click at [891, 242] on button at bounding box center [884, 272] width 42 height 218
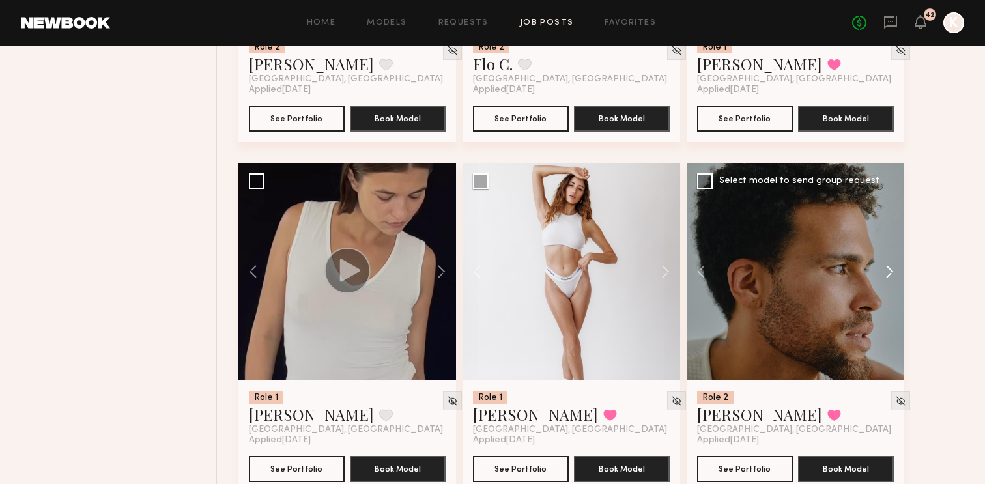
click at [891, 242] on button at bounding box center [884, 272] width 42 height 218
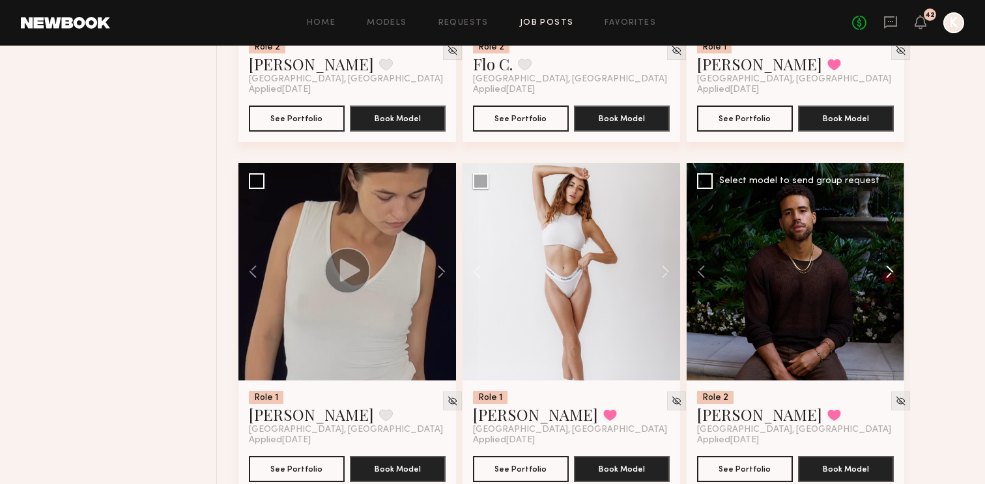
click at [891, 242] on button at bounding box center [884, 272] width 42 height 218
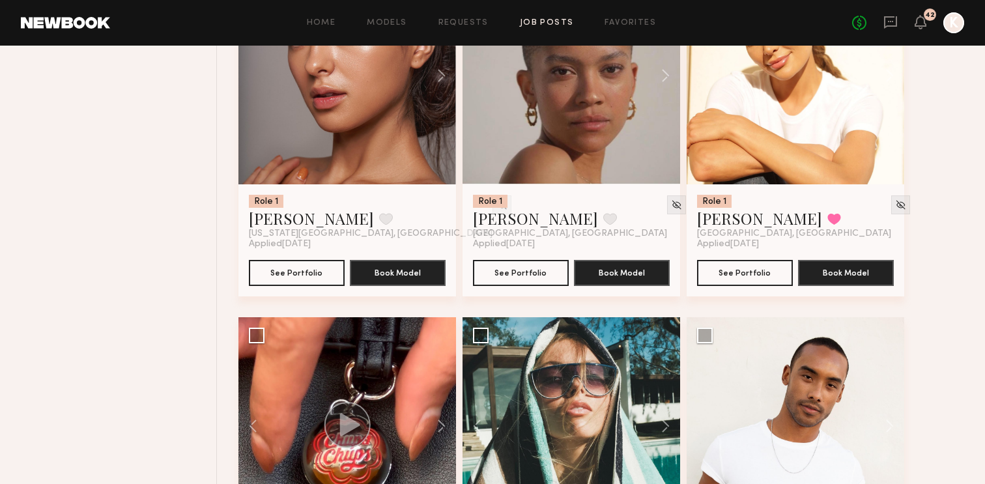
scroll to position [0, 0]
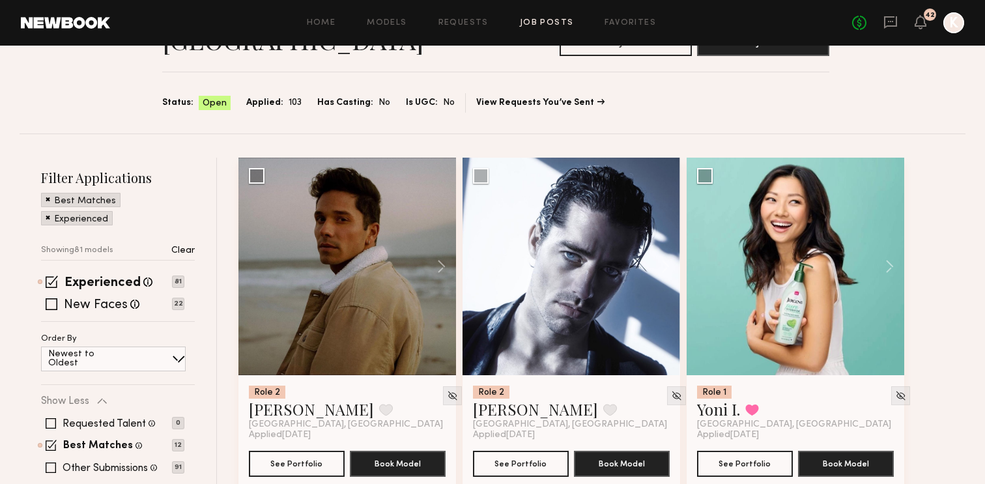
scroll to position [111, 0]
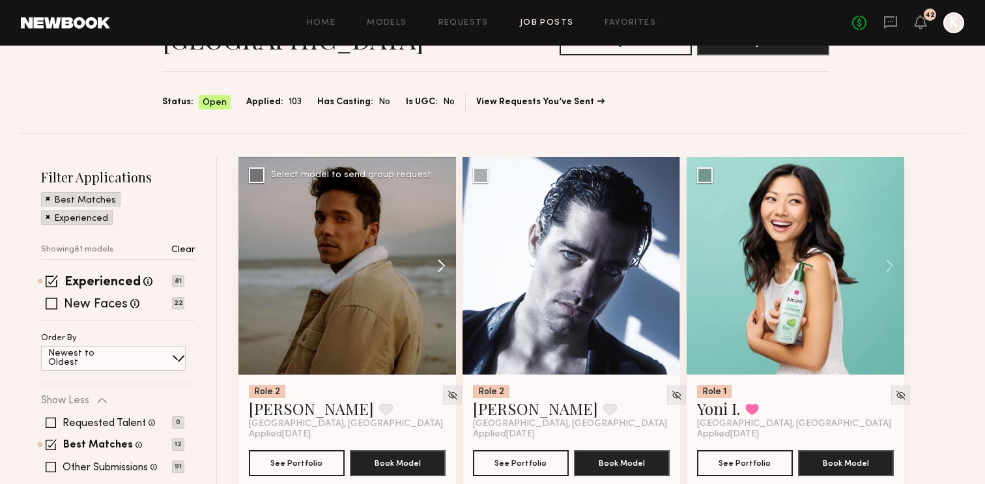
click at [440, 231] on button at bounding box center [435, 266] width 42 height 218
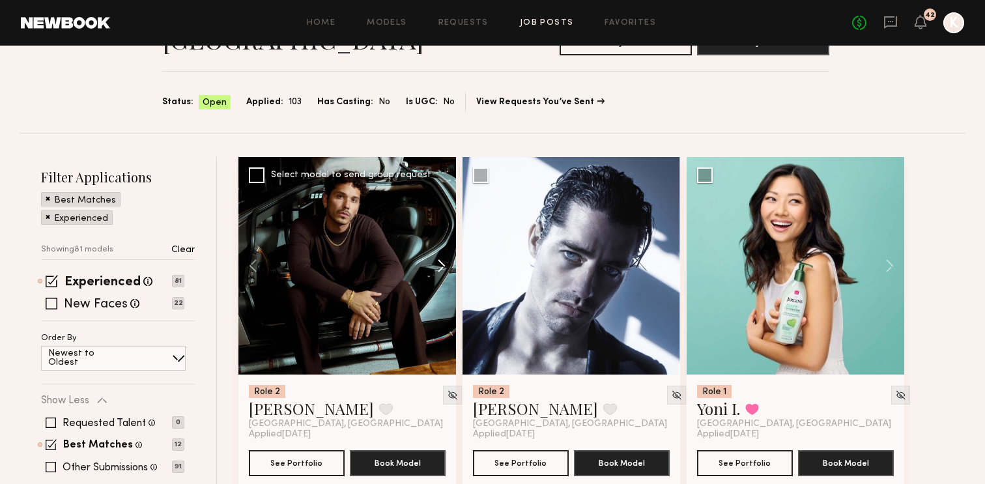
click at [440, 231] on button at bounding box center [435, 266] width 42 height 218
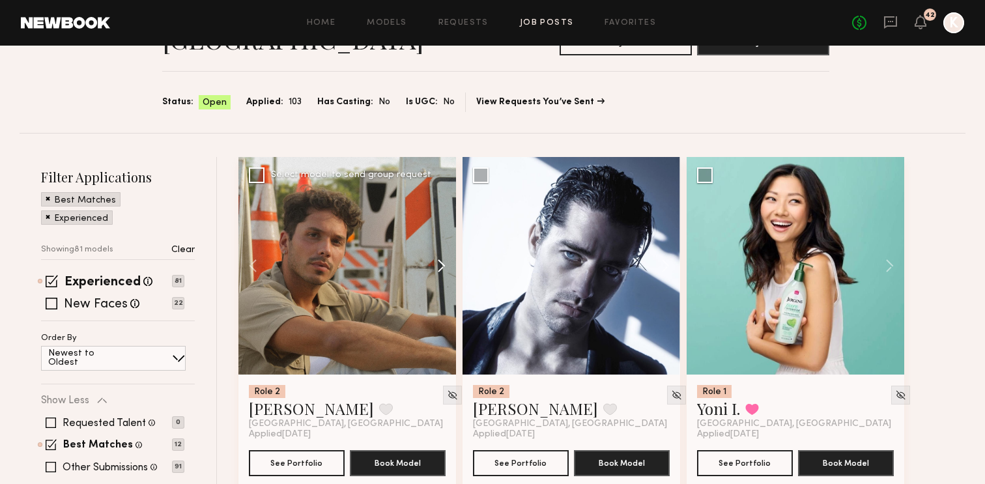
click at [440, 231] on button at bounding box center [435, 266] width 42 height 218
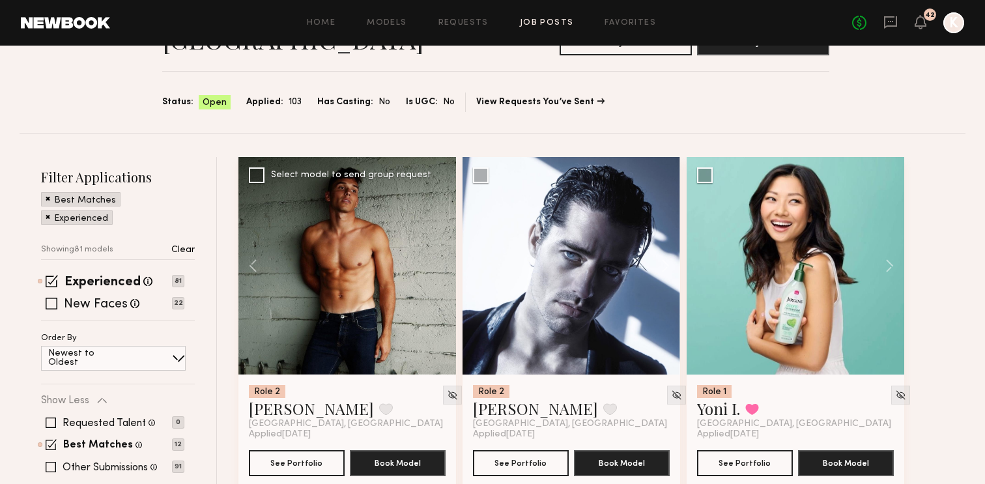
click at [440, 231] on div at bounding box center [347, 266] width 218 height 218
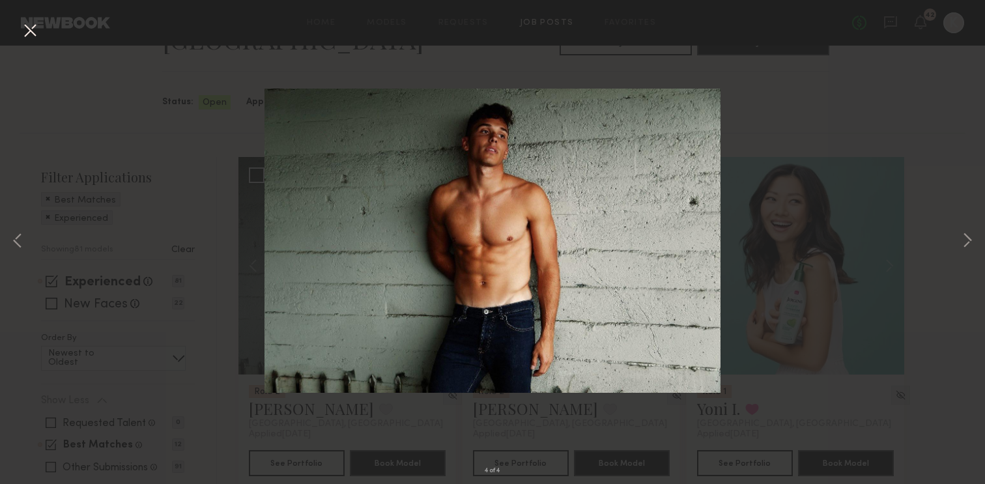
click at [26, 32] on button at bounding box center [30, 31] width 21 height 23
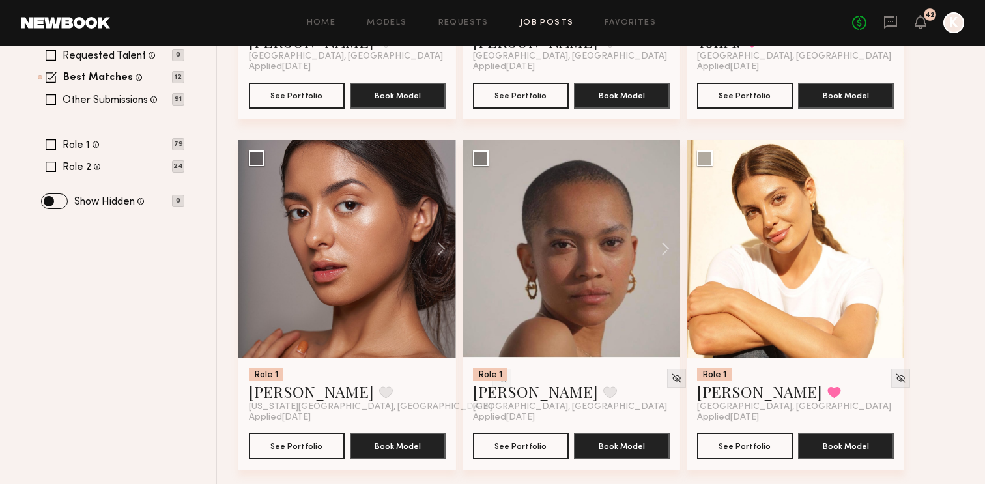
scroll to position [476, 0]
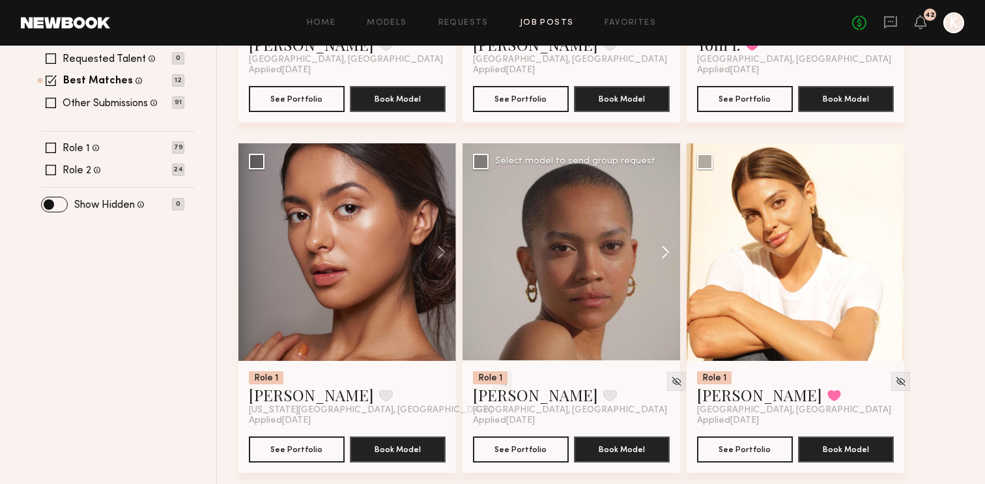
click at [664, 222] on button at bounding box center [659, 252] width 42 height 218
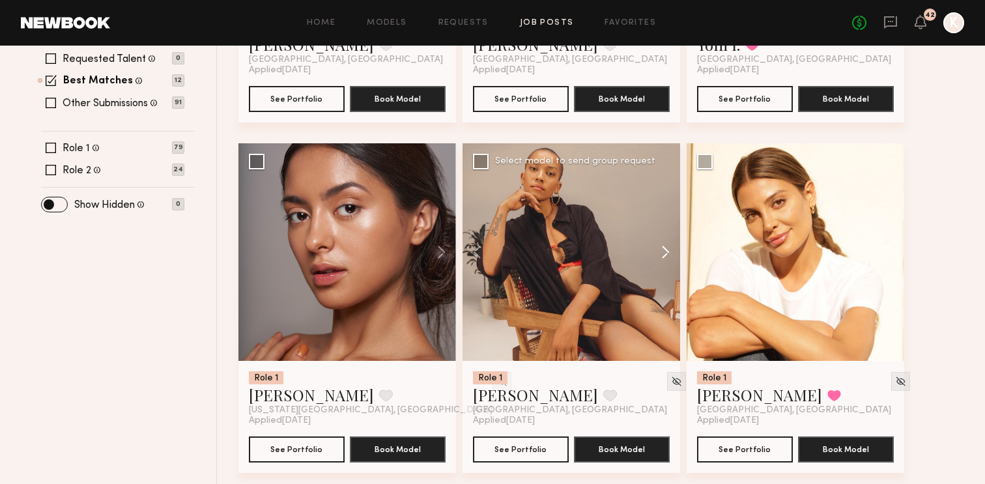
click at [664, 222] on button at bounding box center [659, 252] width 42 height 218
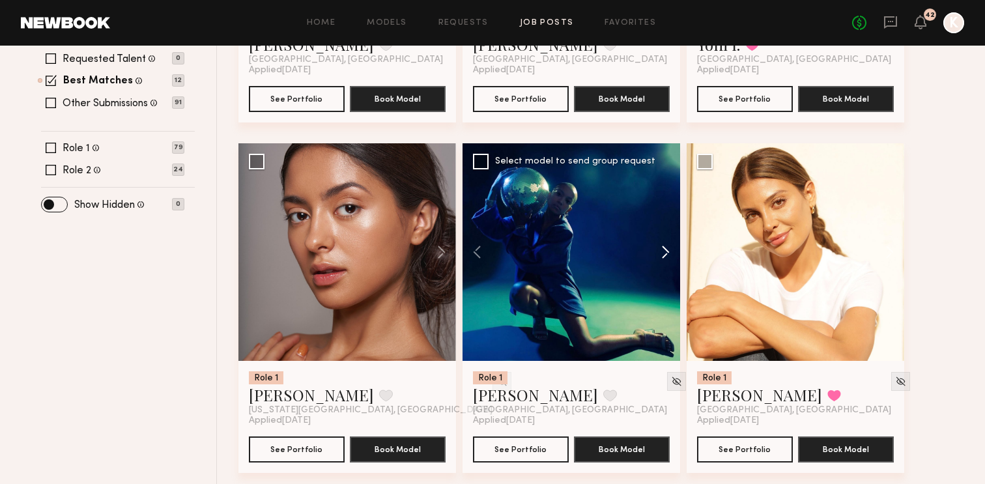
click at [664, 222] on button at bounding box center [659, 252] width 42 height 218
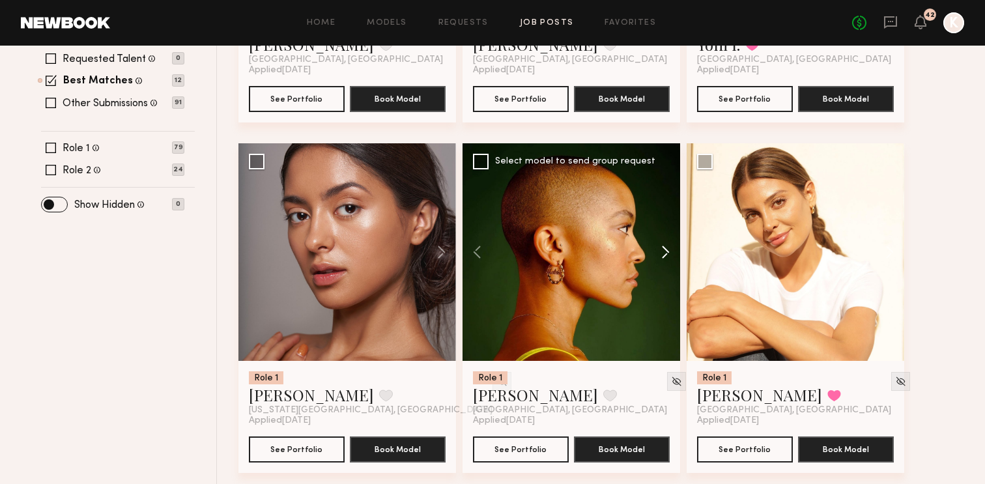
click at [664, 222] on button at bounding box center [659, 252] width 42 height 218
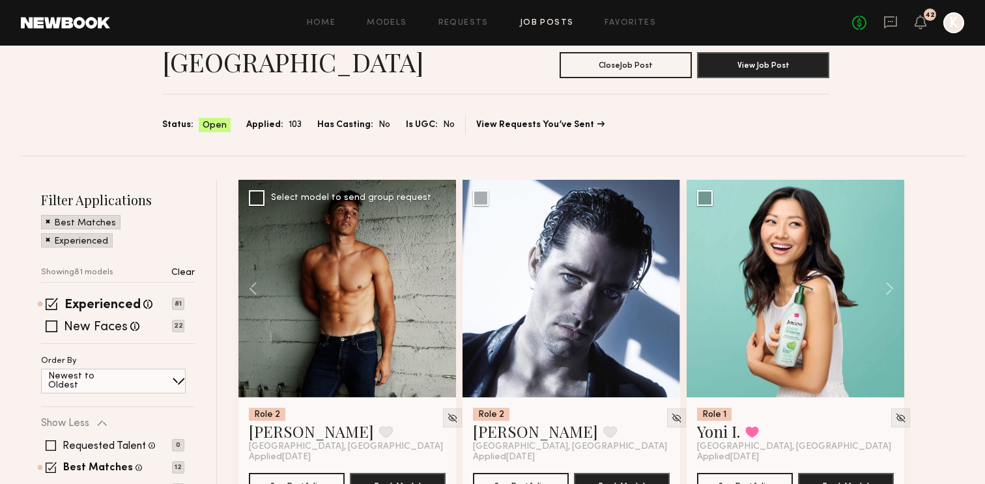
scroll to position [0, 0]
